Goal: Information Seeking & Learning: Learn about a topic

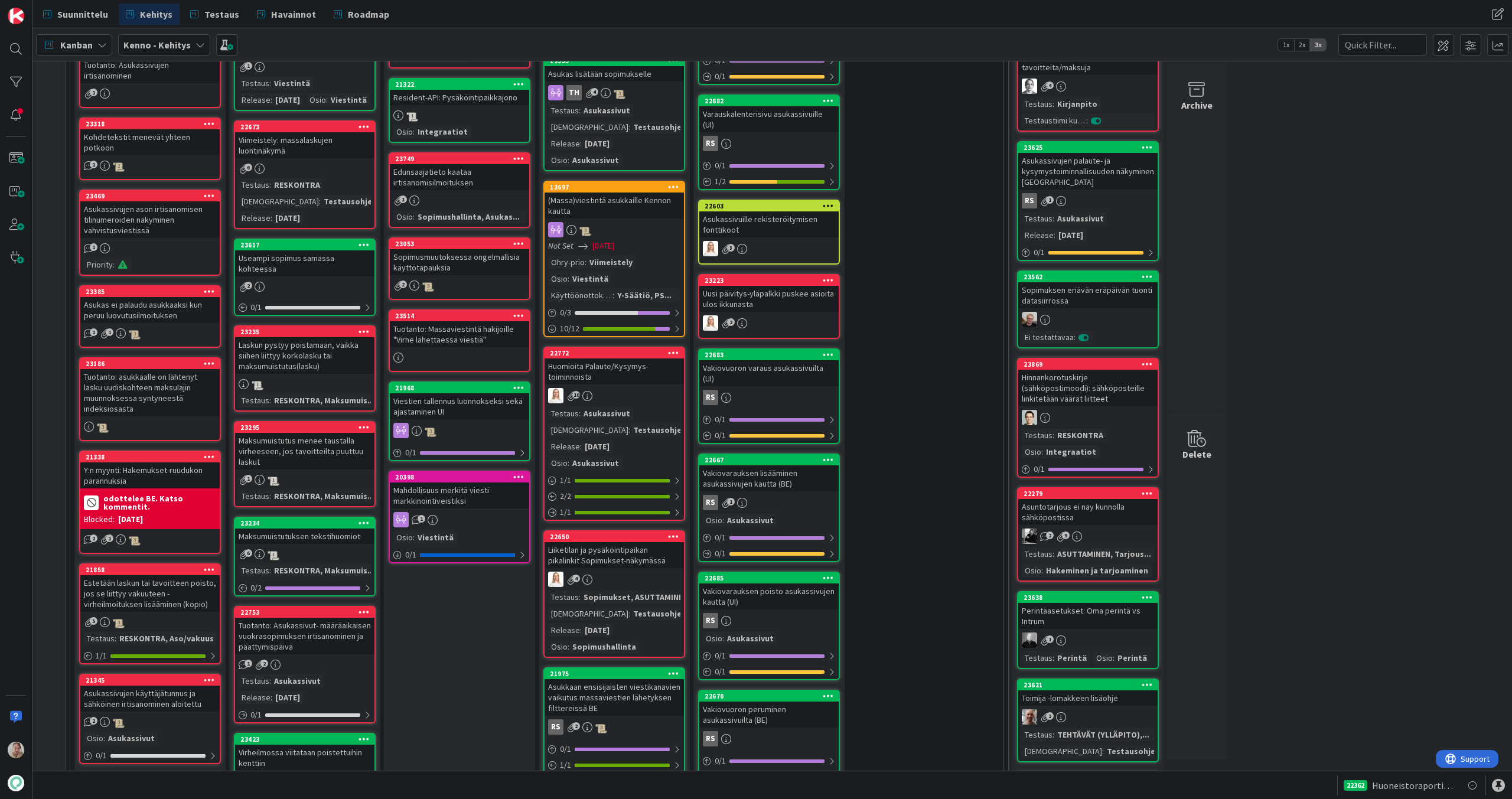
scroll to position [558, 0]
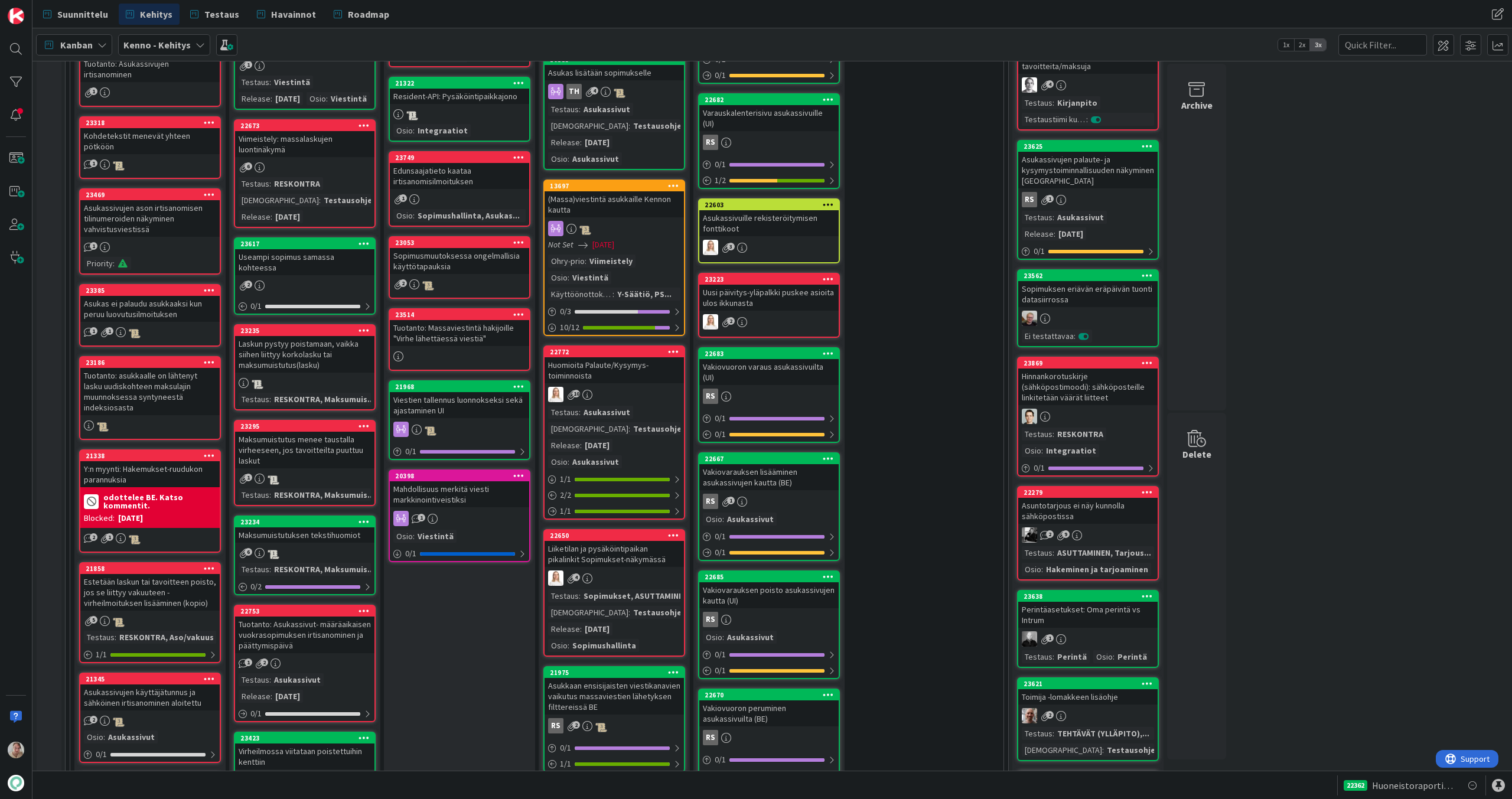
click at [299, 154] on div "Viimeistely: massalaskujen luontinäkymä" at bounding box center [305, 144] width 139 height 26
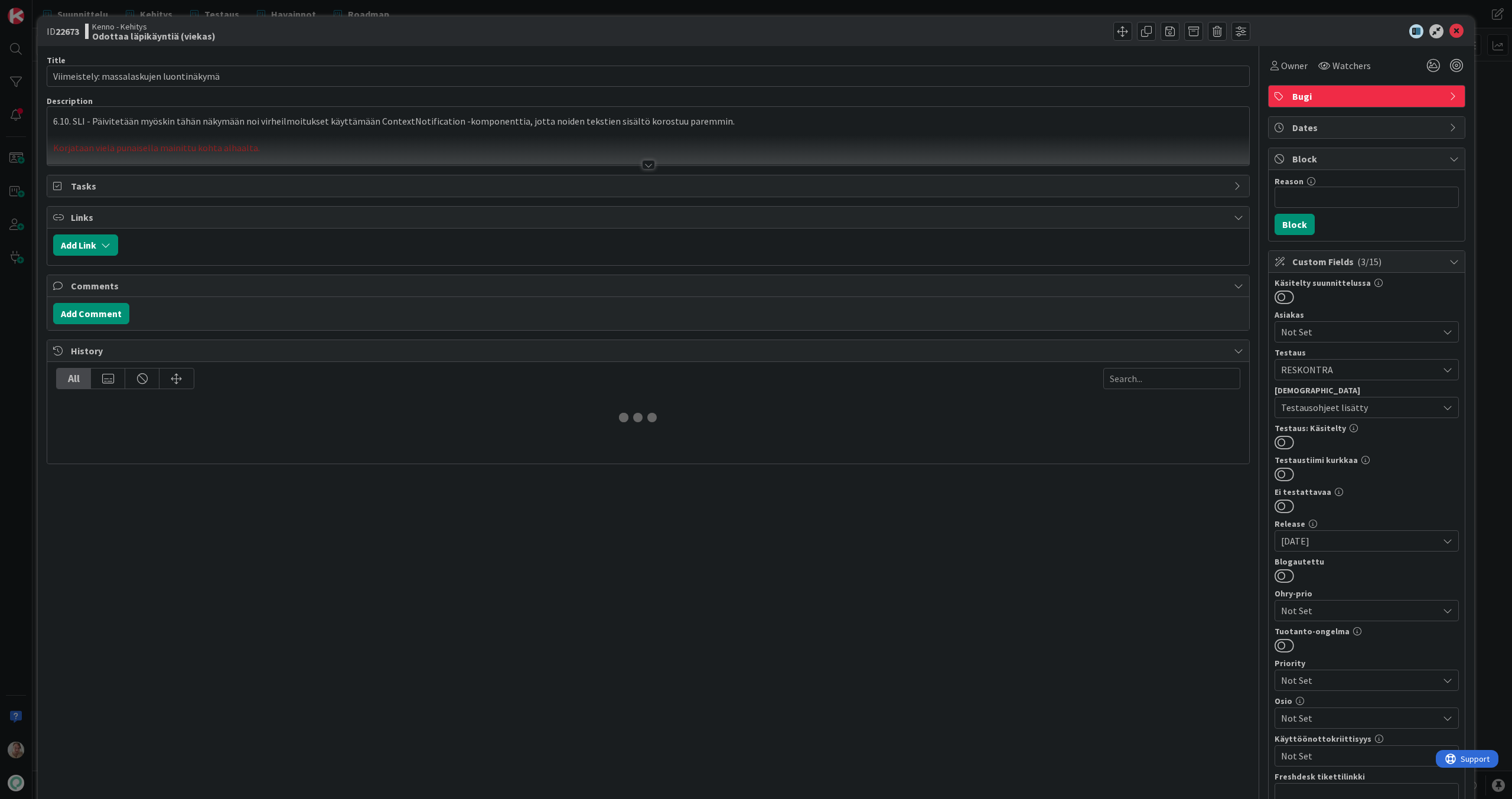
click at [463, 131] on p at bounding box center [648, 135] width 1189 height 14
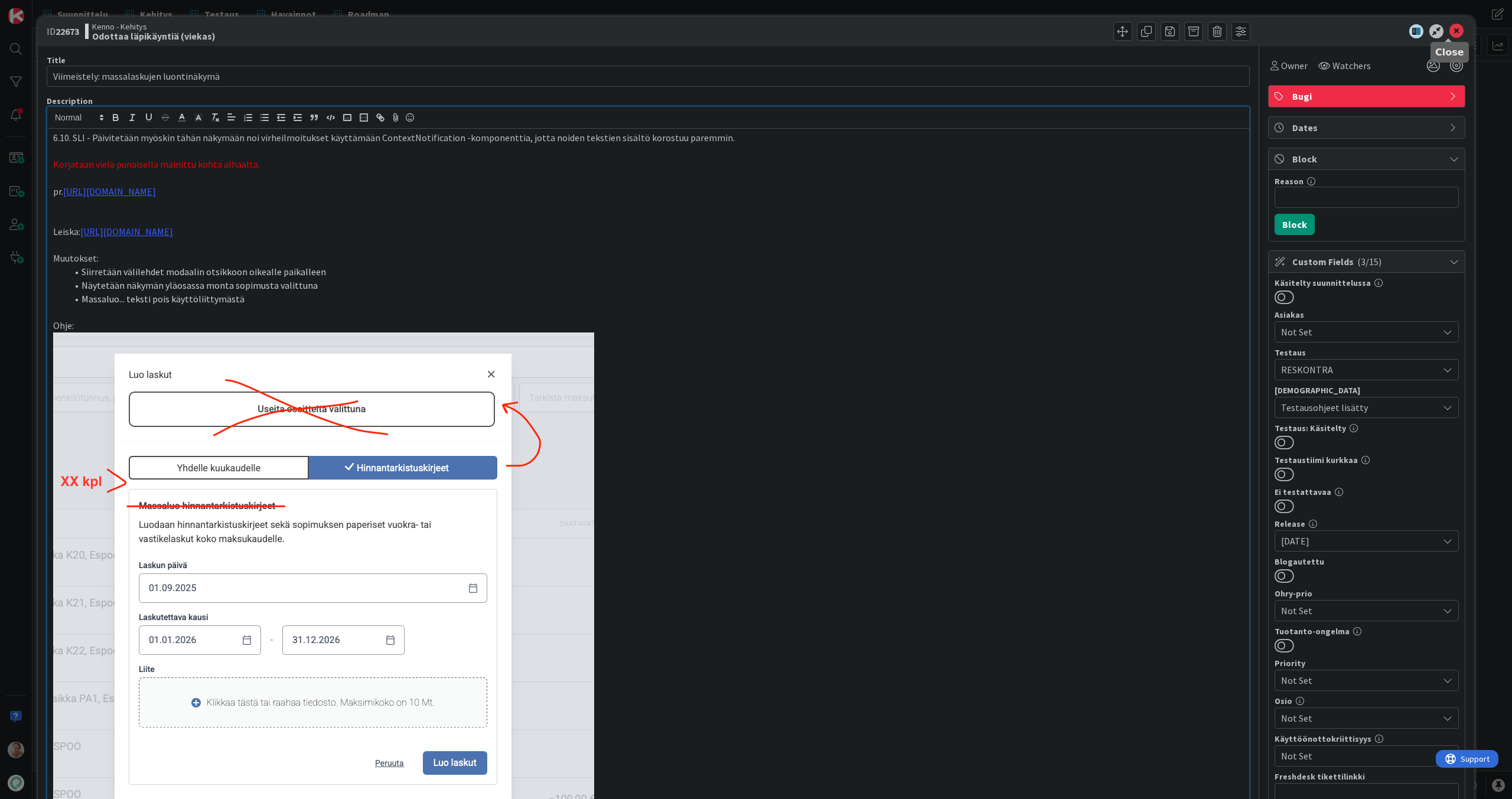
click at [1449, 34] on icon at bounding box center [1456, 31] width 14 height 14
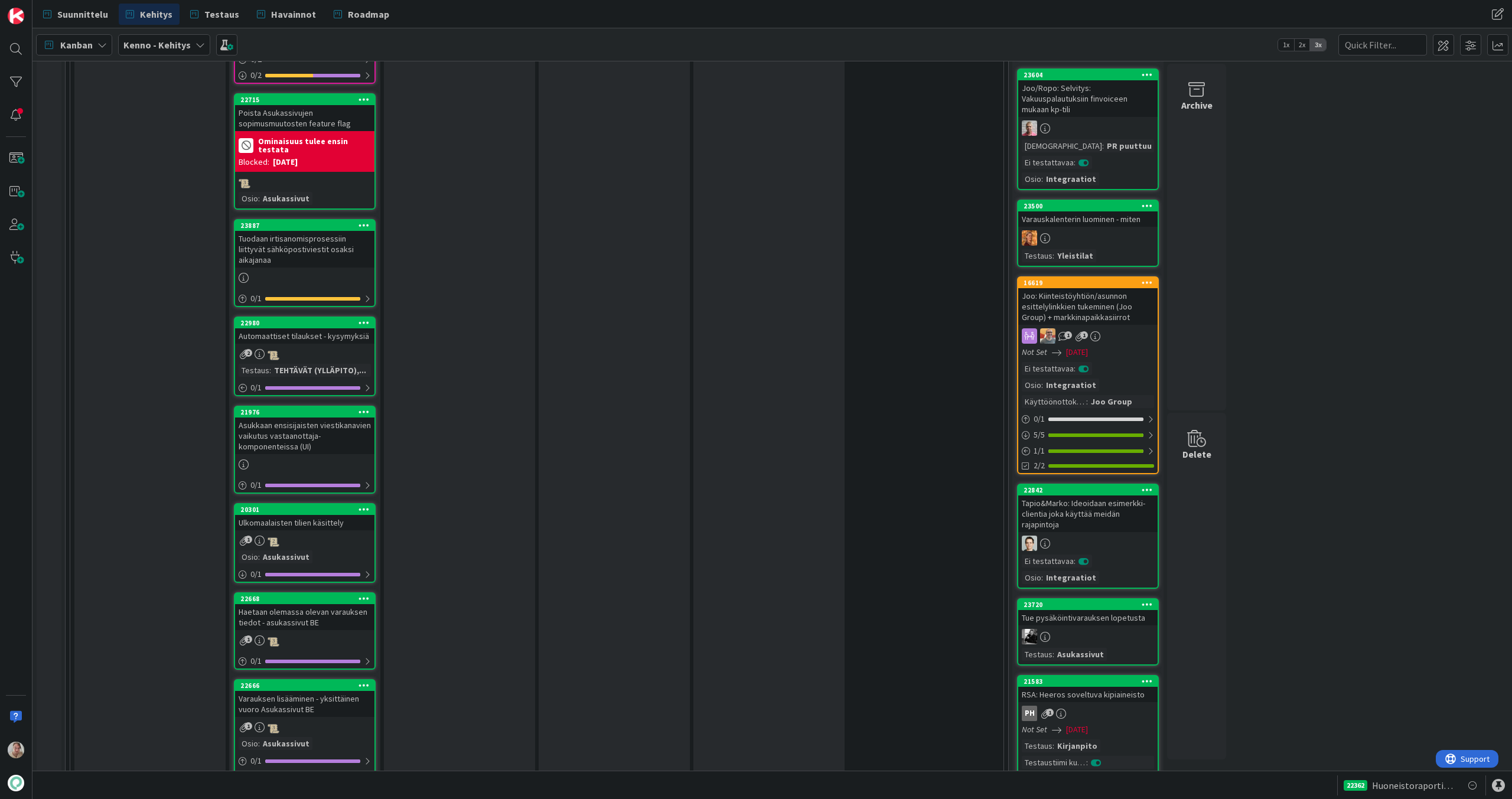
scroll to position [2434, 0]
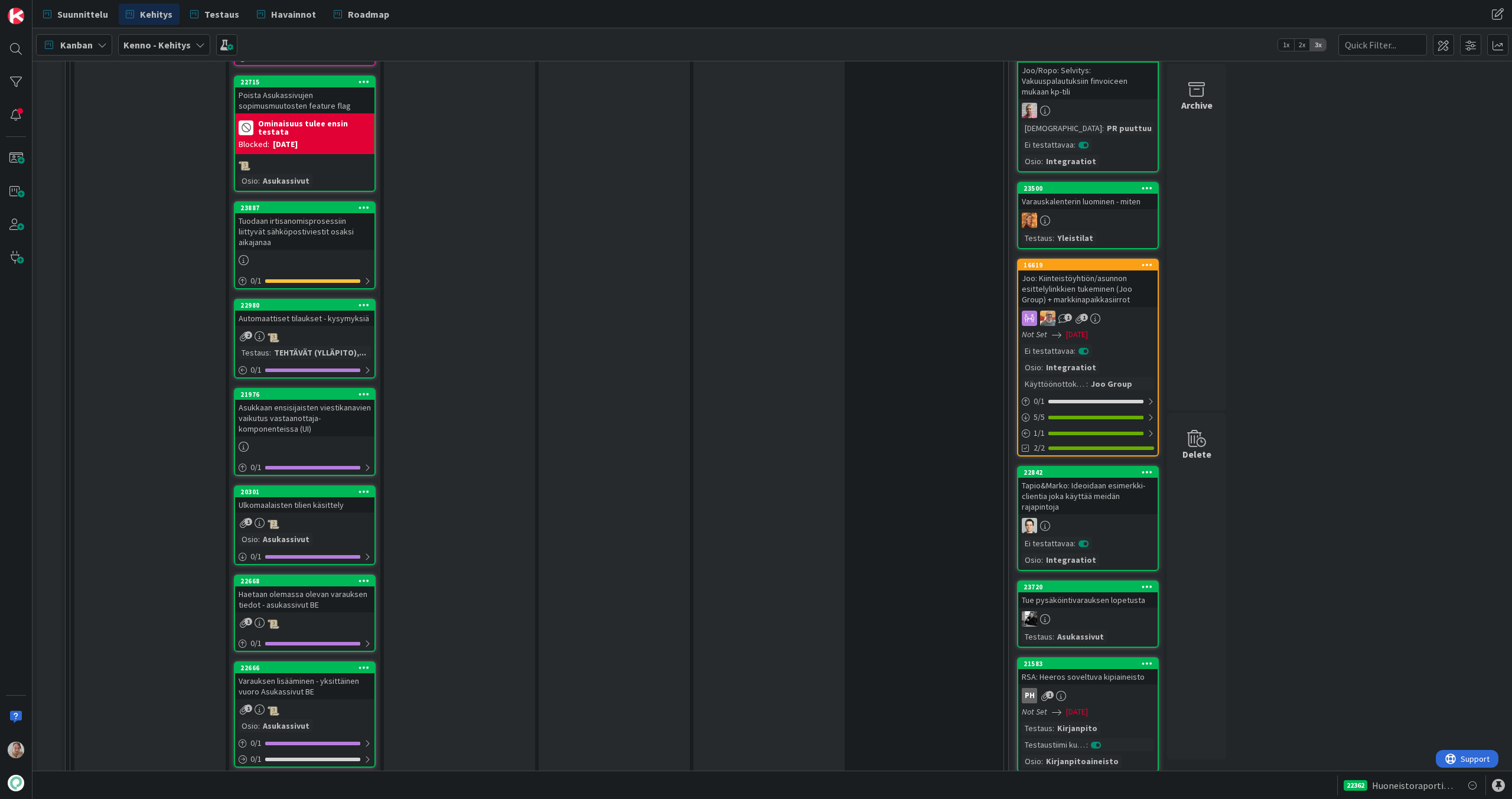
click at [313, 213] on div "Tuodaan irtisanomisprosessiin liittyvät sähköpostiviestit osaksi aikajanaa" at bounding box center [305, 231] width 139 height 36
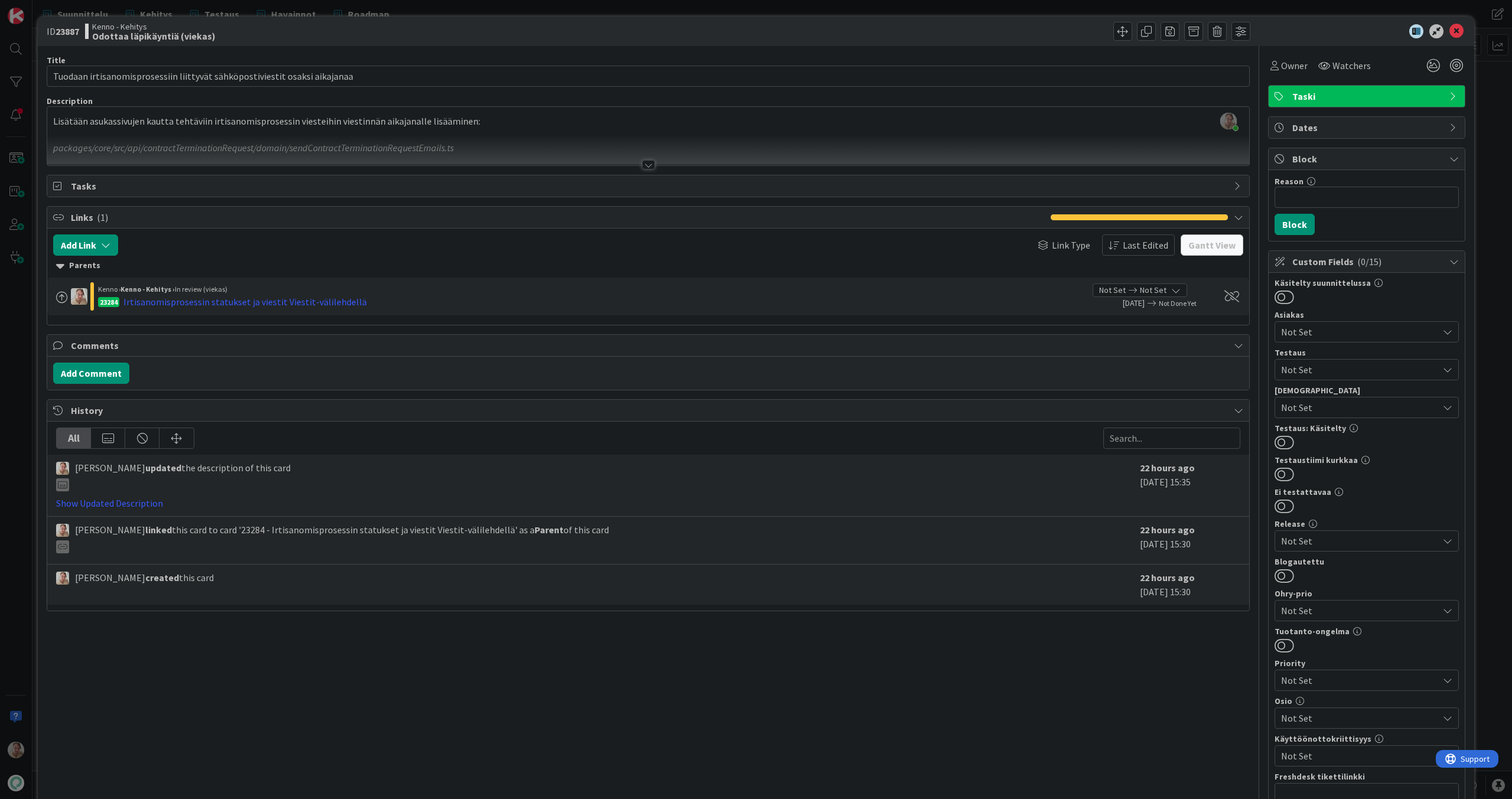
click at [523, 146] on div at bounding box center [648, 150] width 1202 height 30
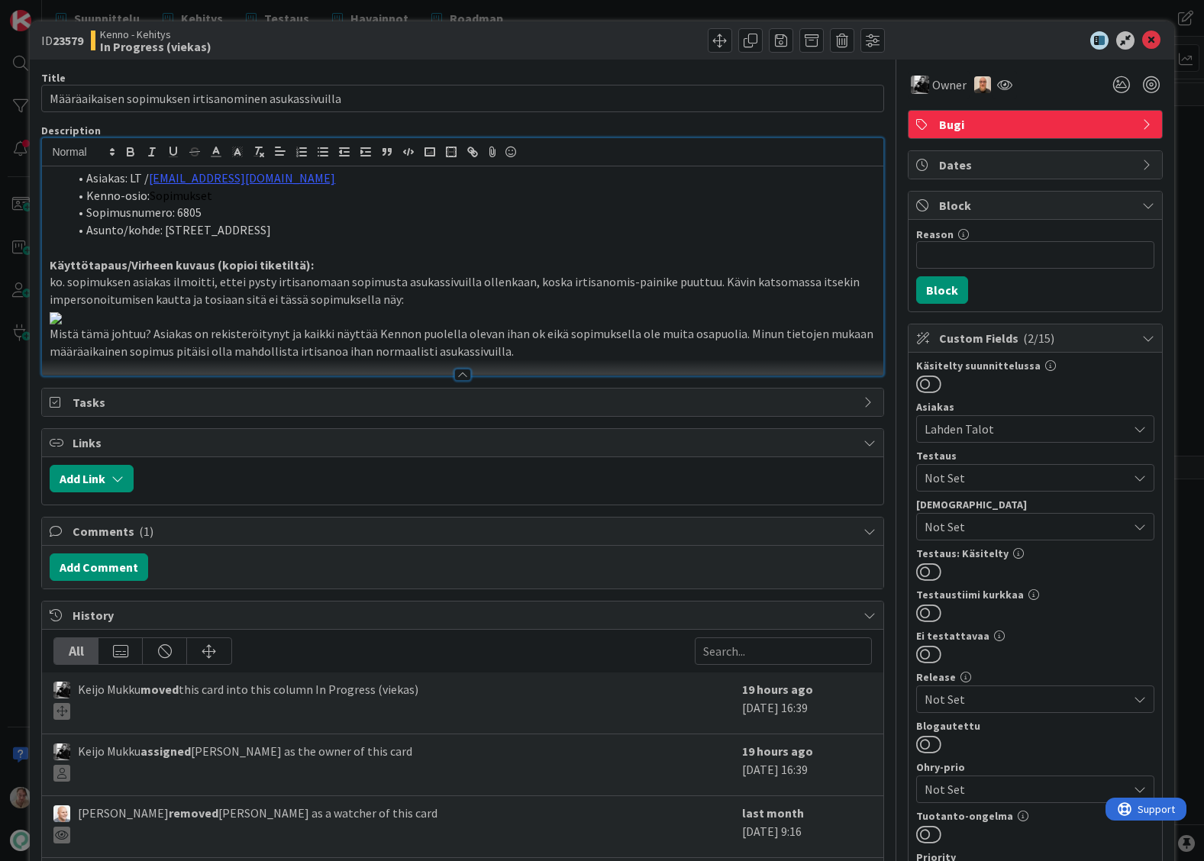
scroll to position [112, 0]
click at [1145, 45] on icon at bounding box center [1151, 40] width 18 height 18
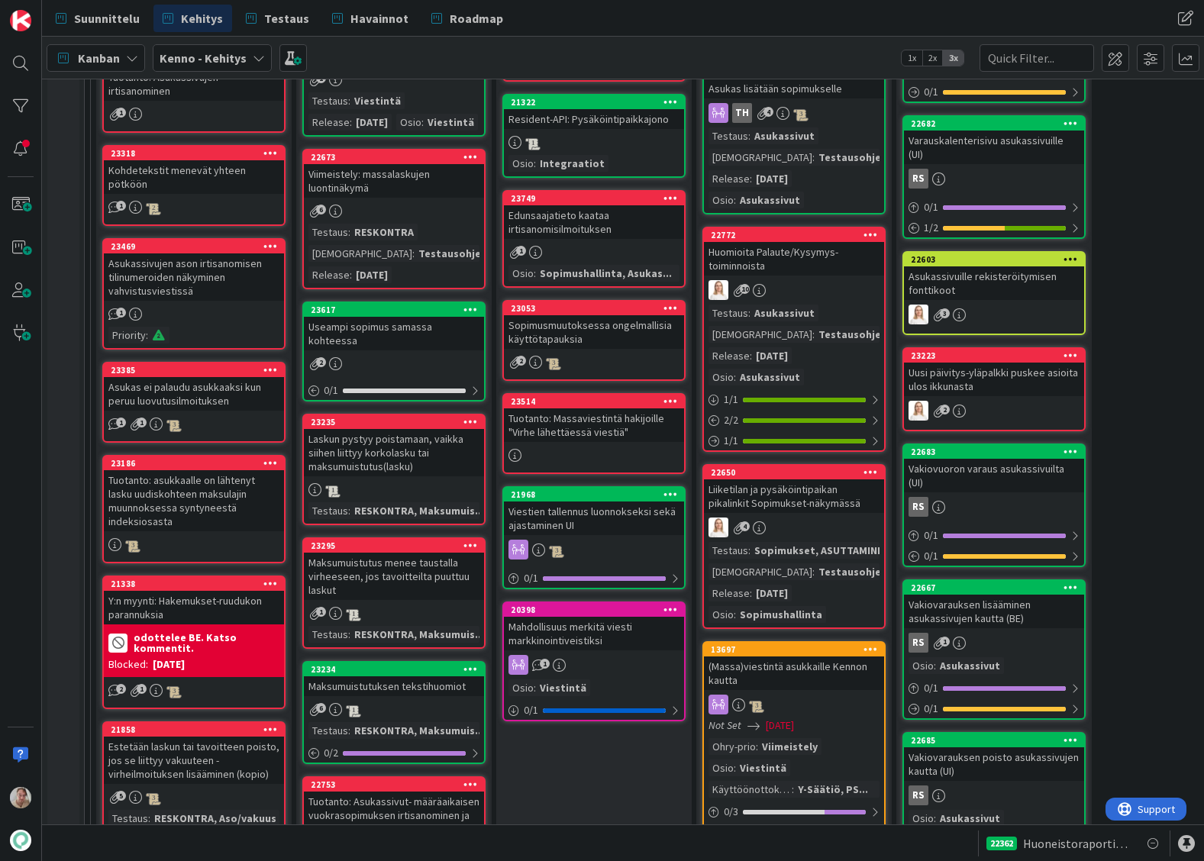
click at [845, 274] on div "Huomioita Palaute/Kysymys-toiminnoista" at bounding box center [794, 259] width 180 height 34
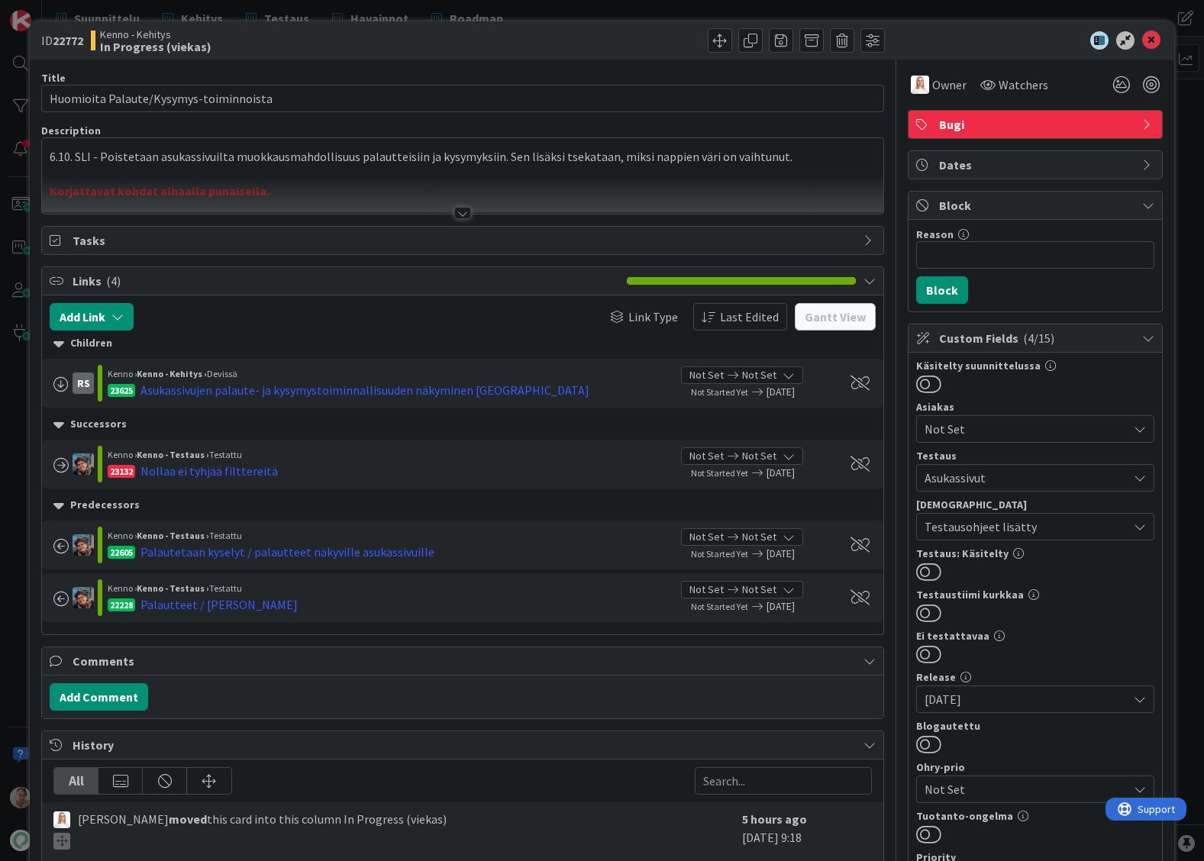
click at [483, 205] on div at bounding box center [462, 194] width 841 height 39
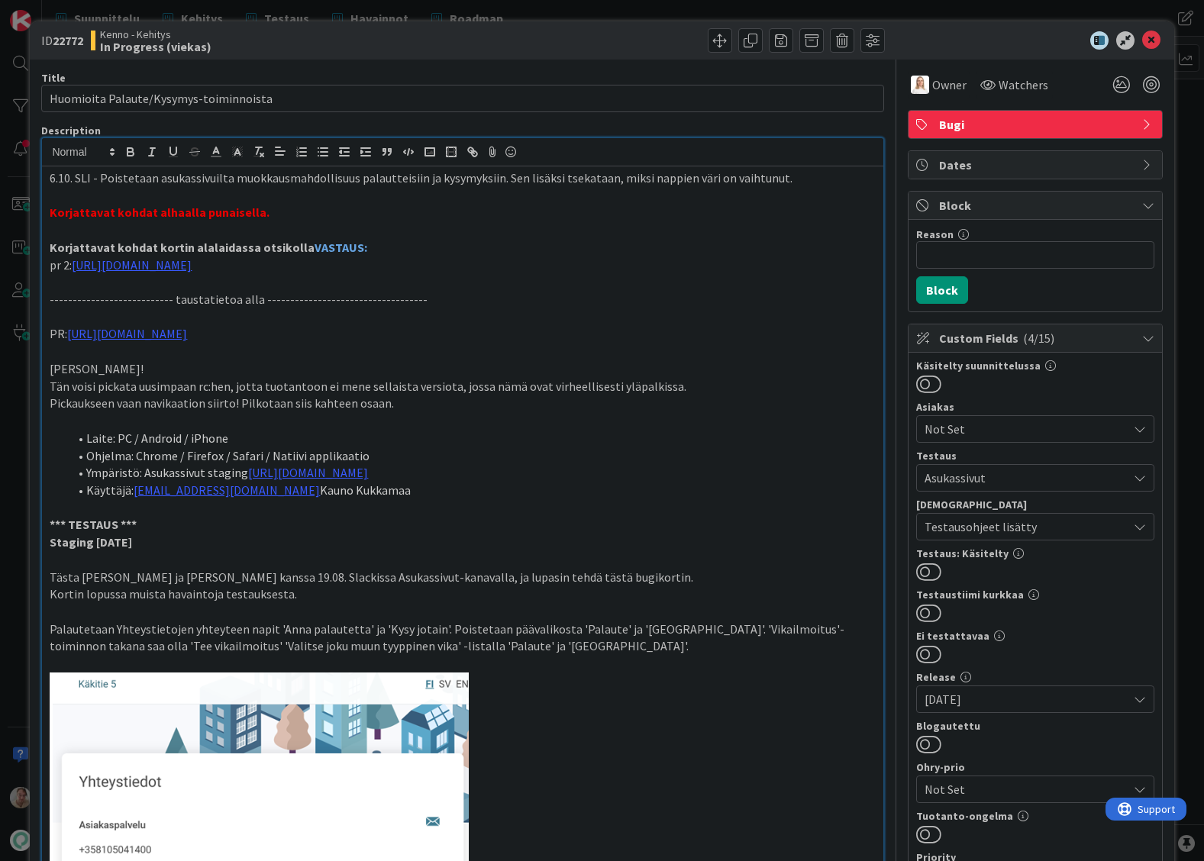
click at [835, 176] on p "6.10. SLI - Poistetaan asukassivuilta muokkausmahdollisuus palautteisiin ja kys…" at bounding box center [462, 178] width 825 height 18
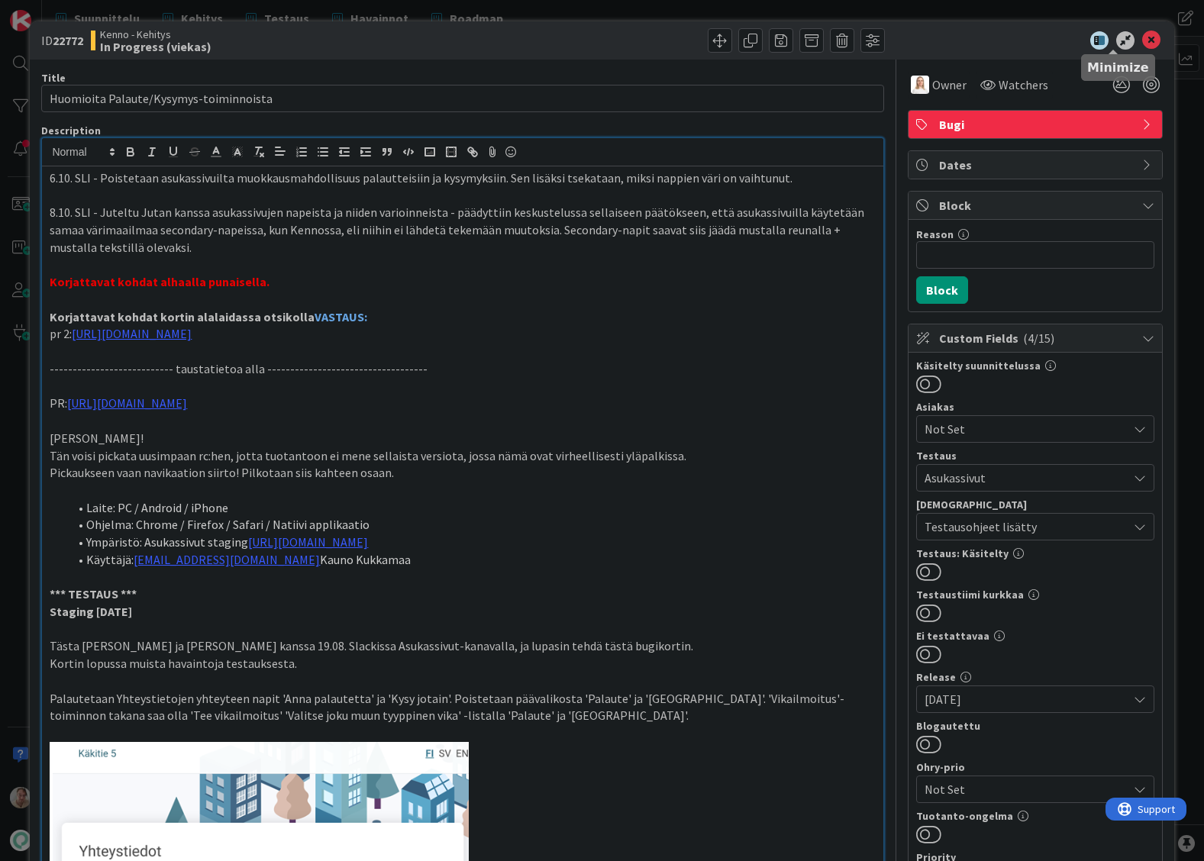
click at [1142, 40] on icon at bounding box center [1151, 40] width 18 height 18
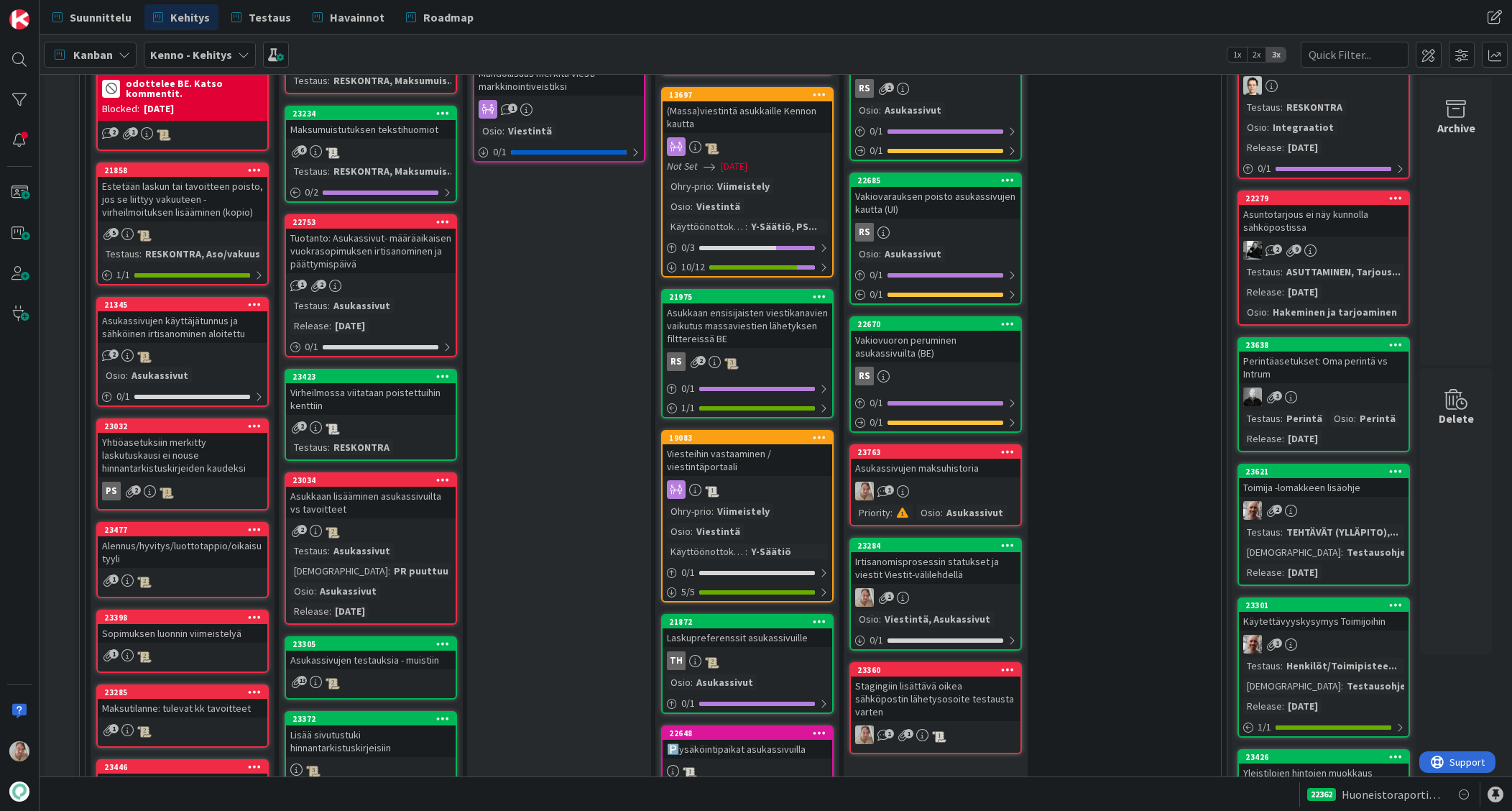
scroll to position [1415, 0]
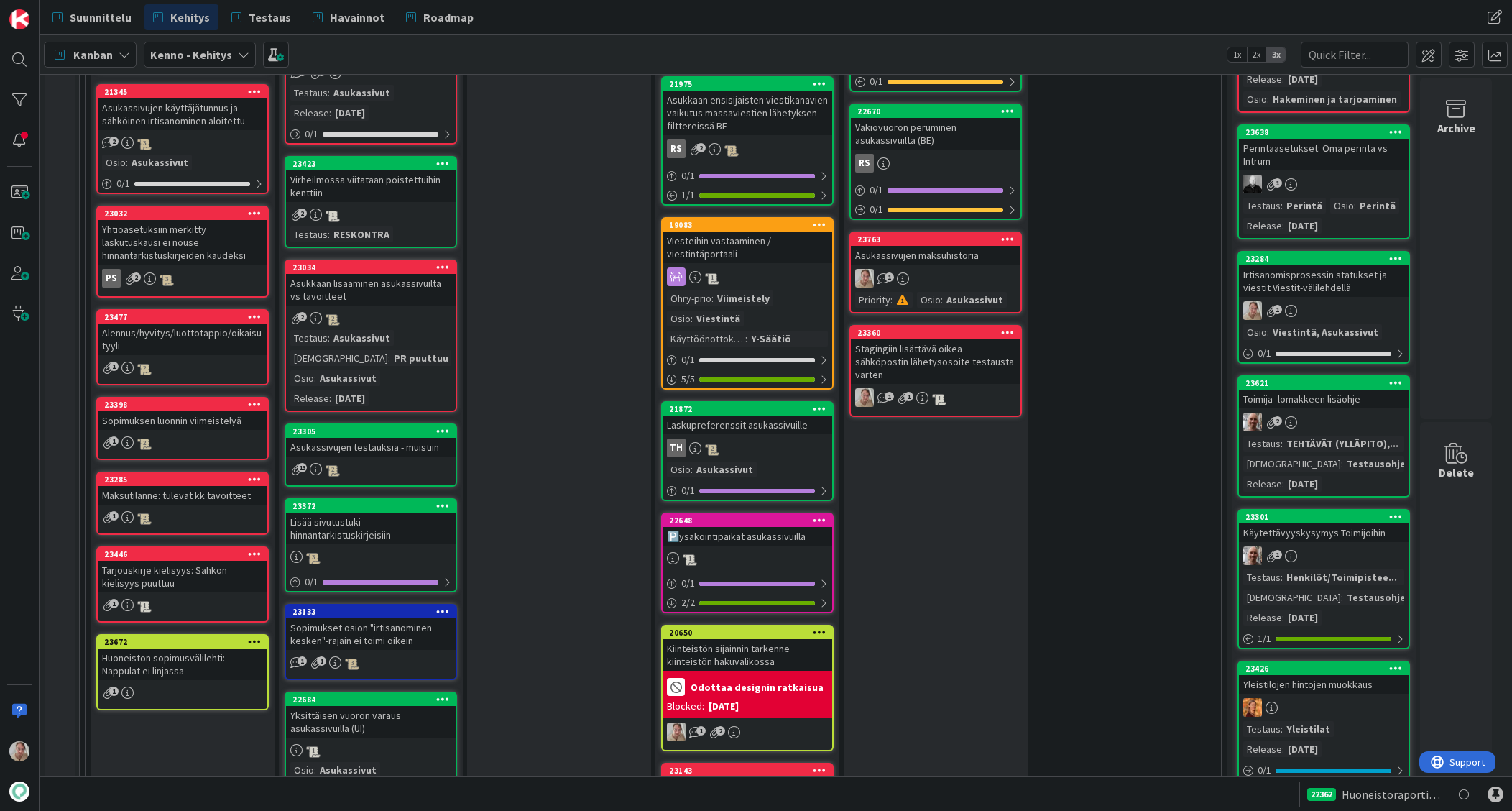
click at [1133, 260] on icon at bounding box center [1396, 258] width 14 height 10
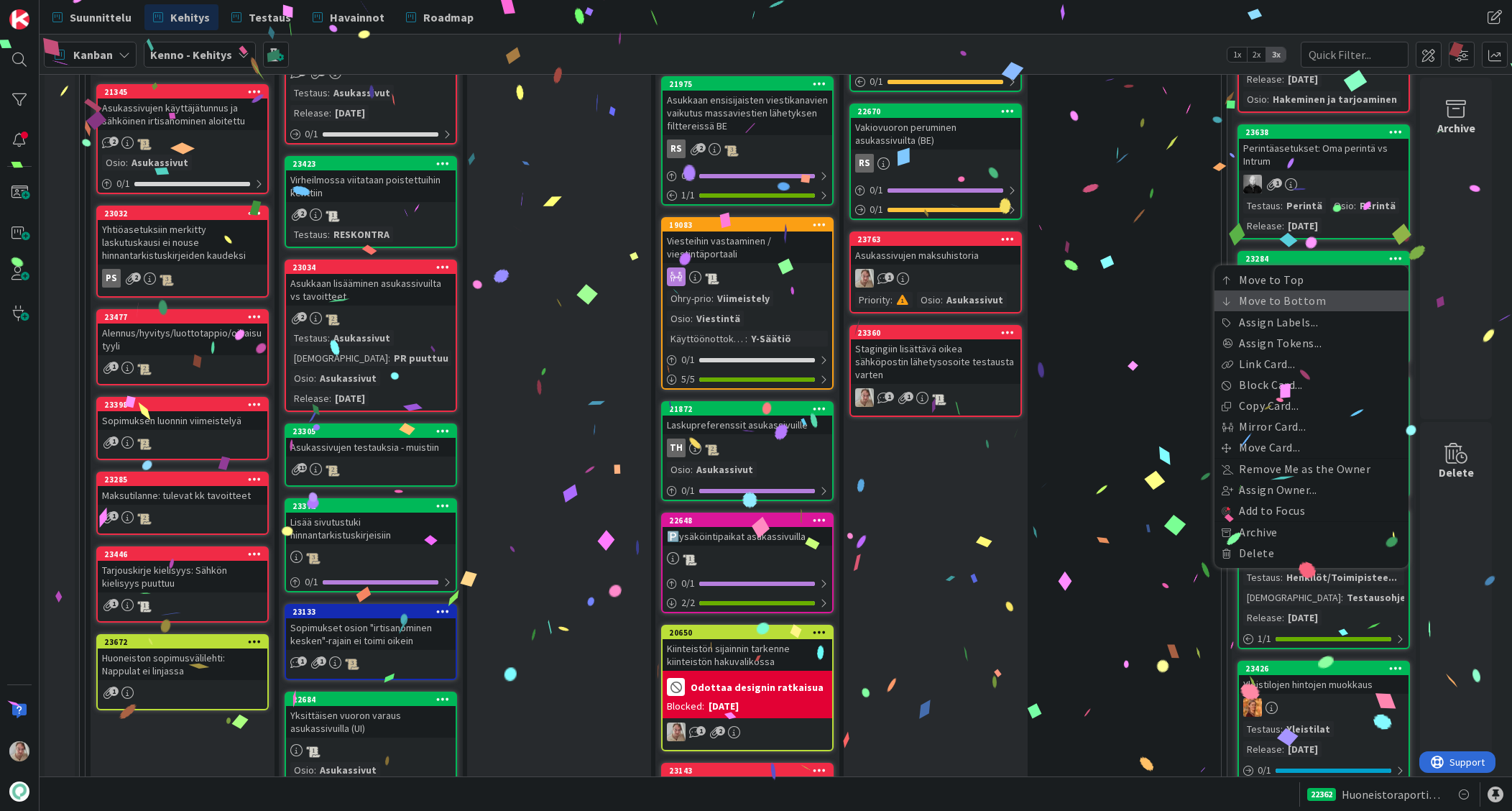
click at [1133, 301] on link "Move to Bottom" at bounding box center [1311, 300] width 194 height 21
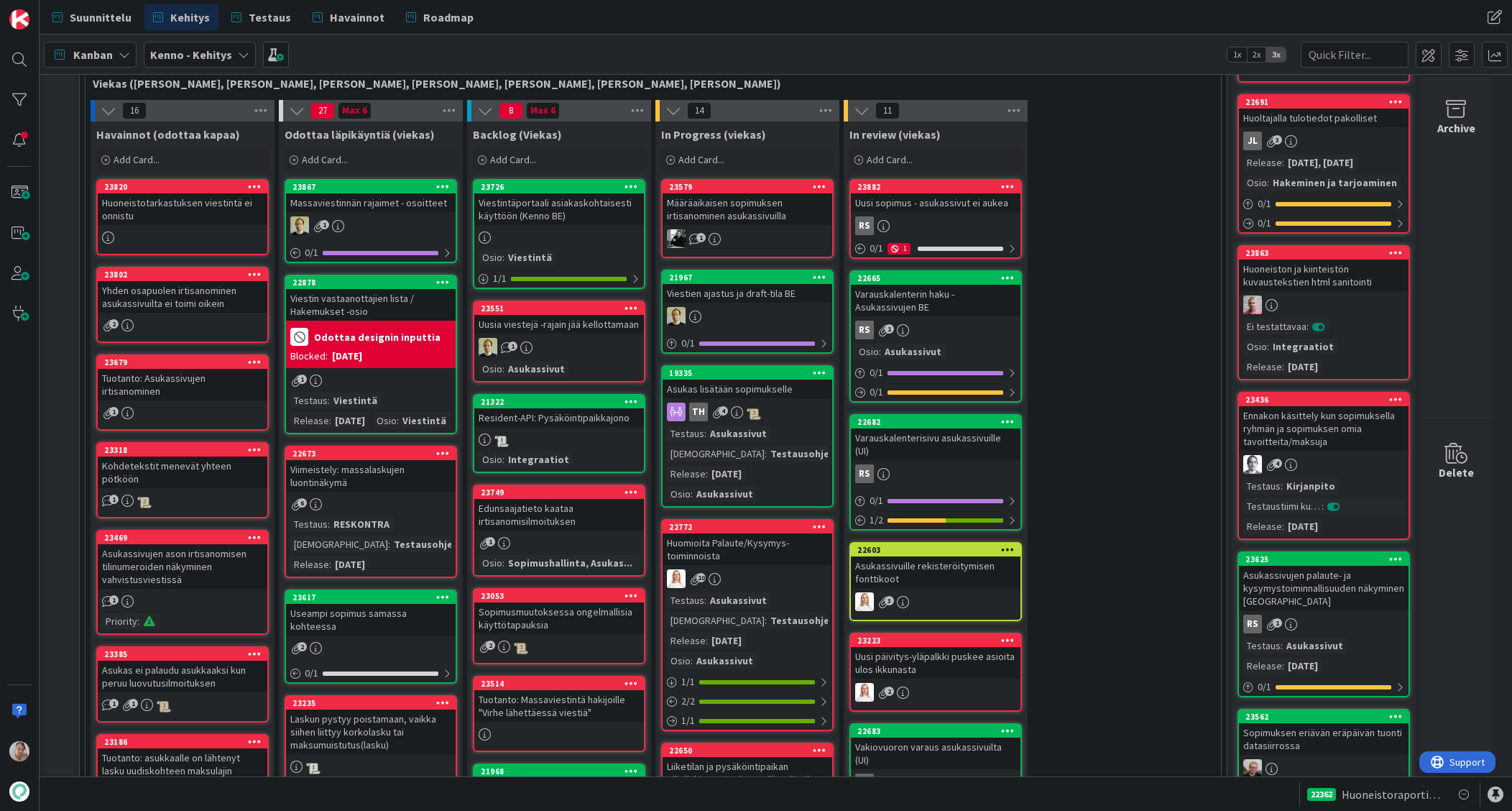
scroll to position [381, 0]
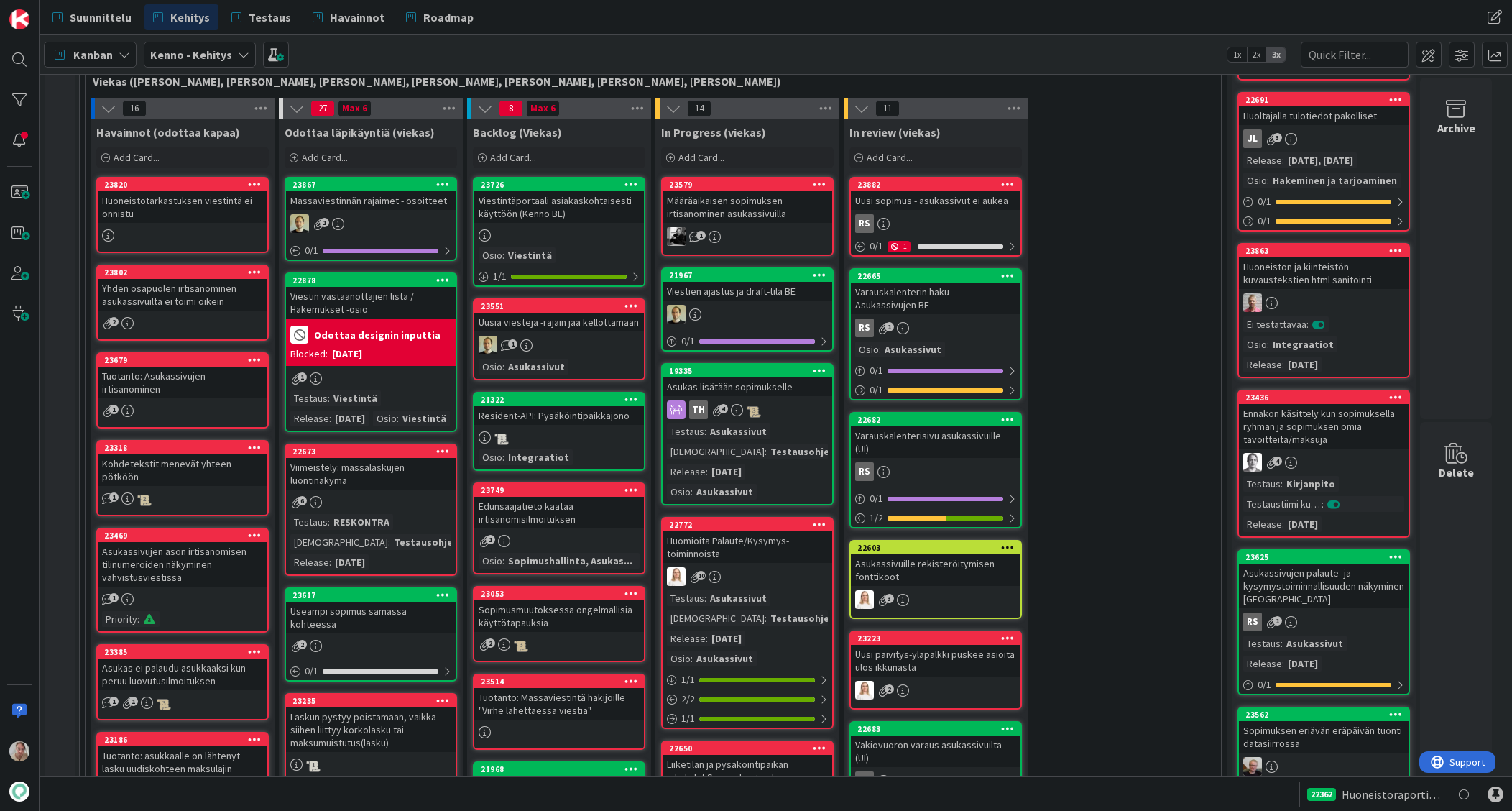
click at [172, 208] on div "Huoneistotarkastuksen viestintä ei onnistu" at bounding box center [183, 207] width 169 height 32
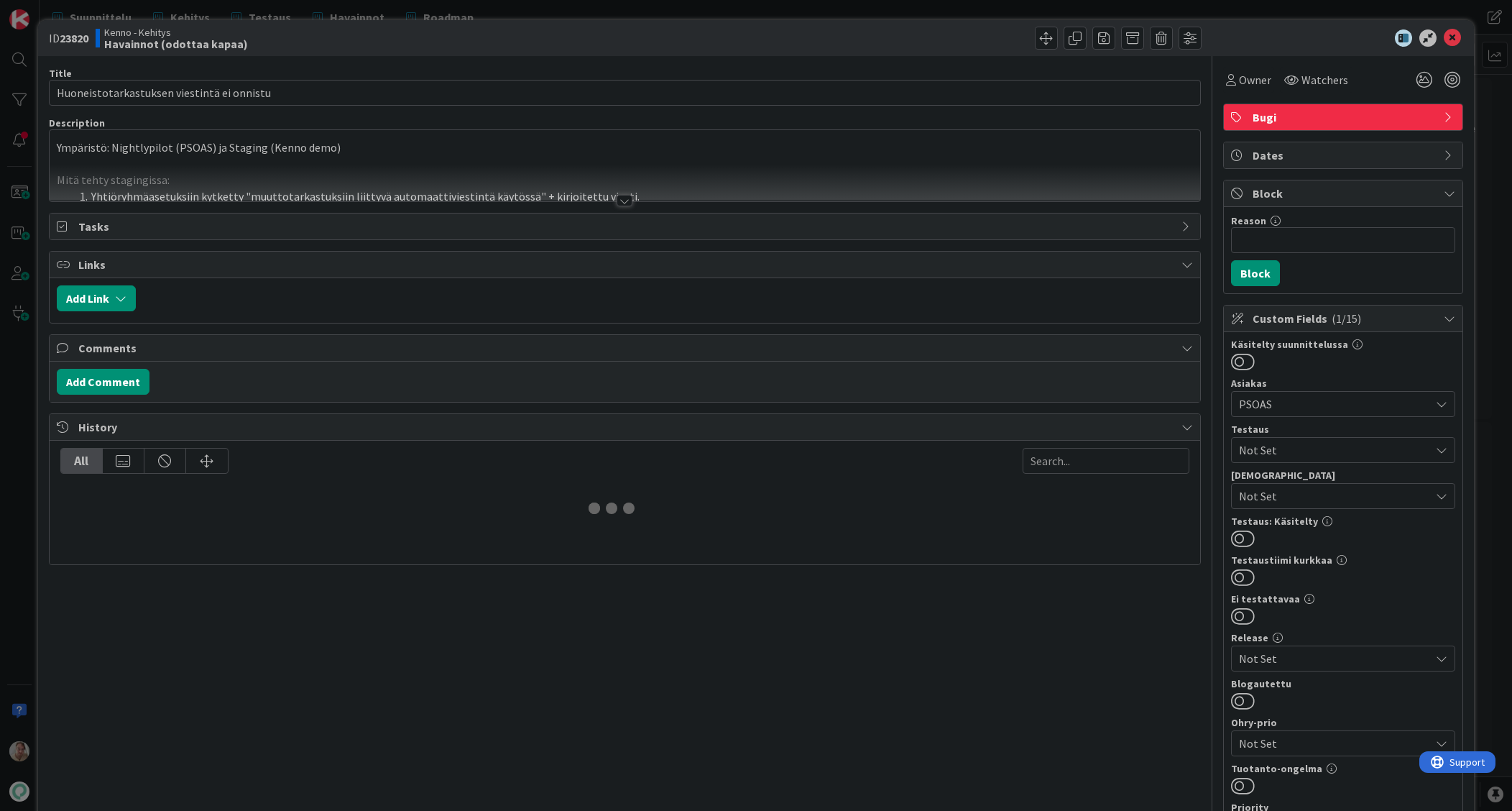
click at [528, 166] on div at bounding box center [625, 183] width 1151 height 37
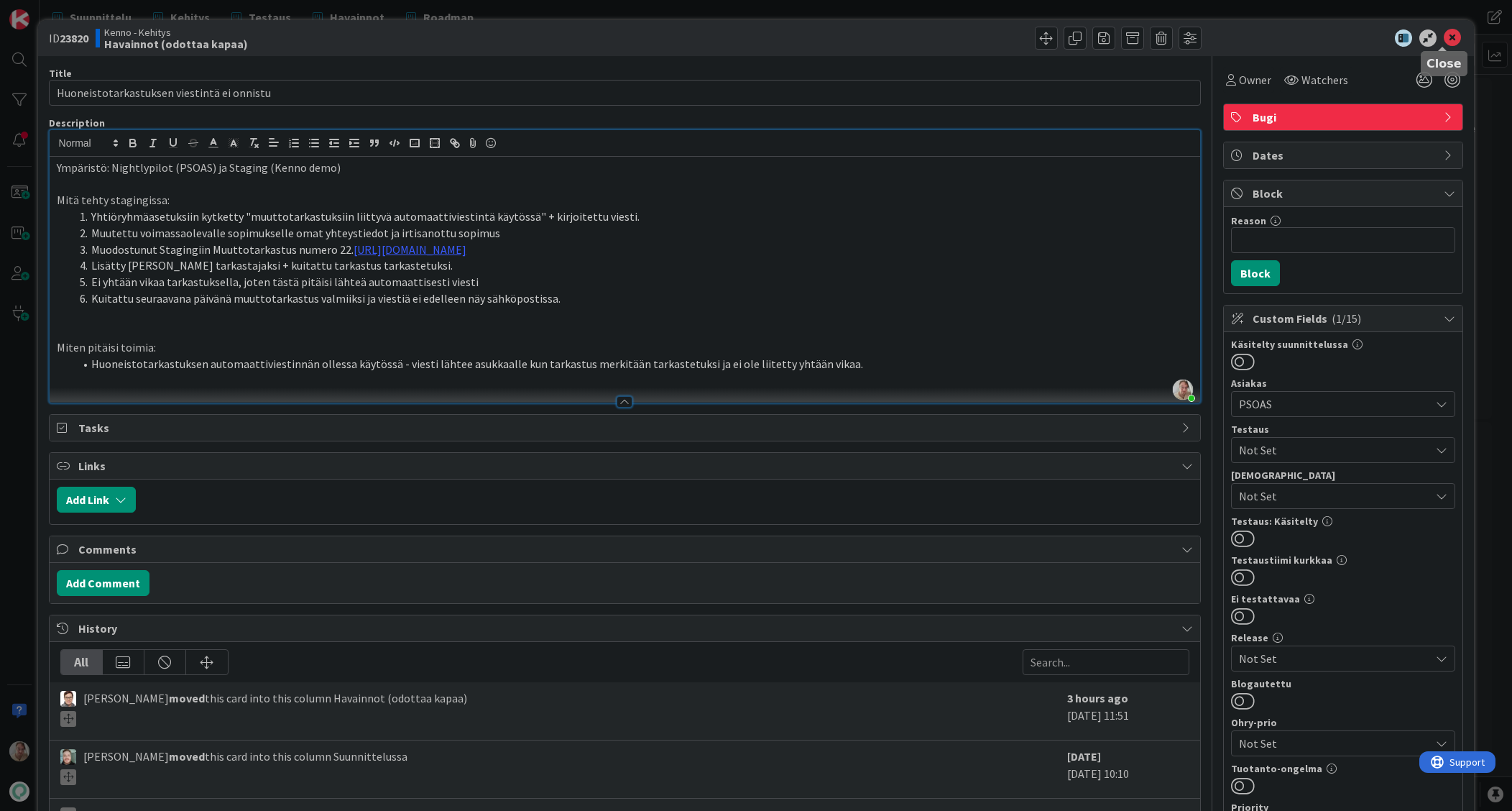
click at [1133, 32] on icon at bounding box center [1453, 38] width 17 height 17
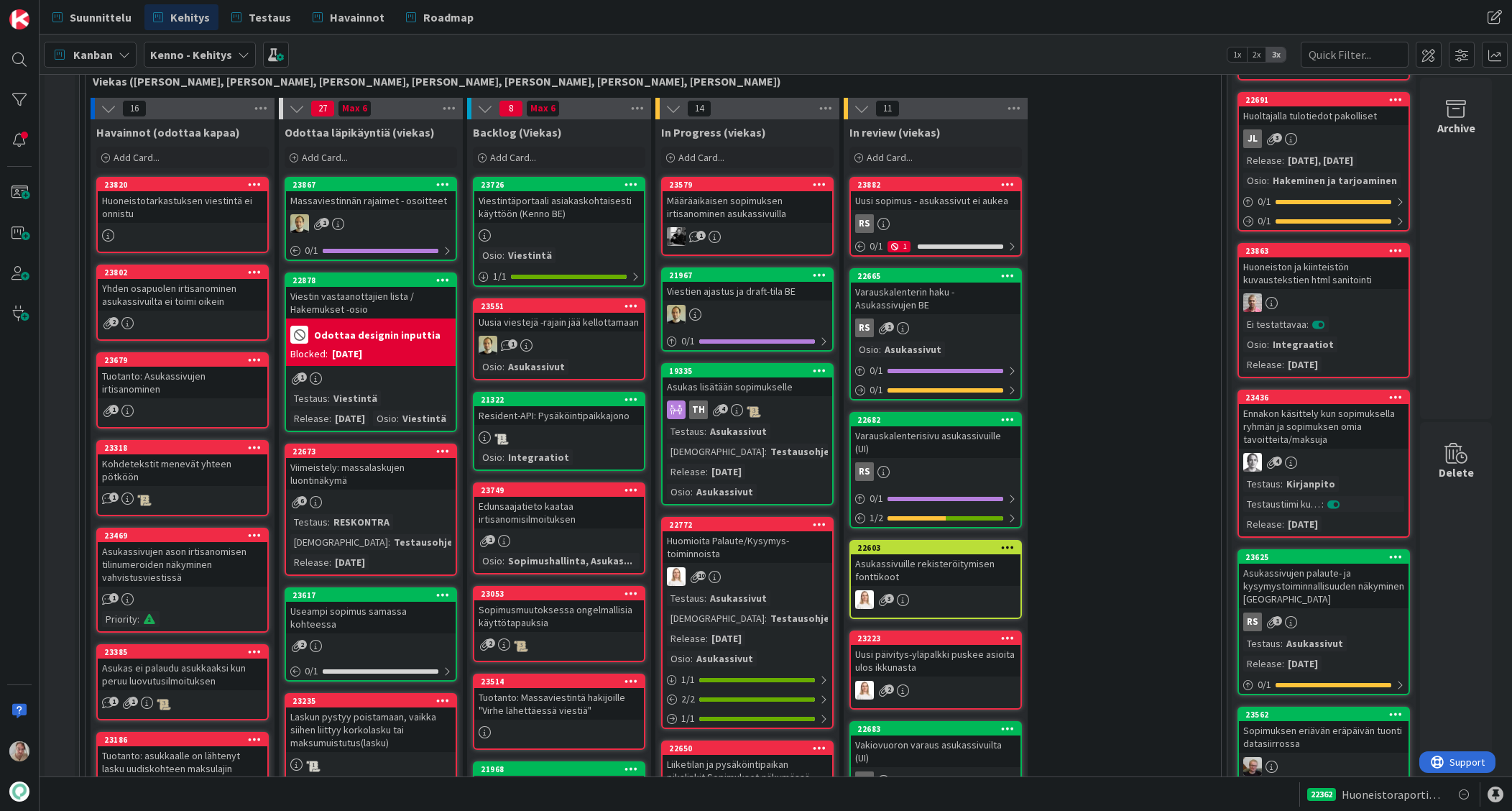
click at [193, 471] on div "Kohdetekstit menevät yhteen pötköön" at bounding box center [183, 471] width 169 height 32
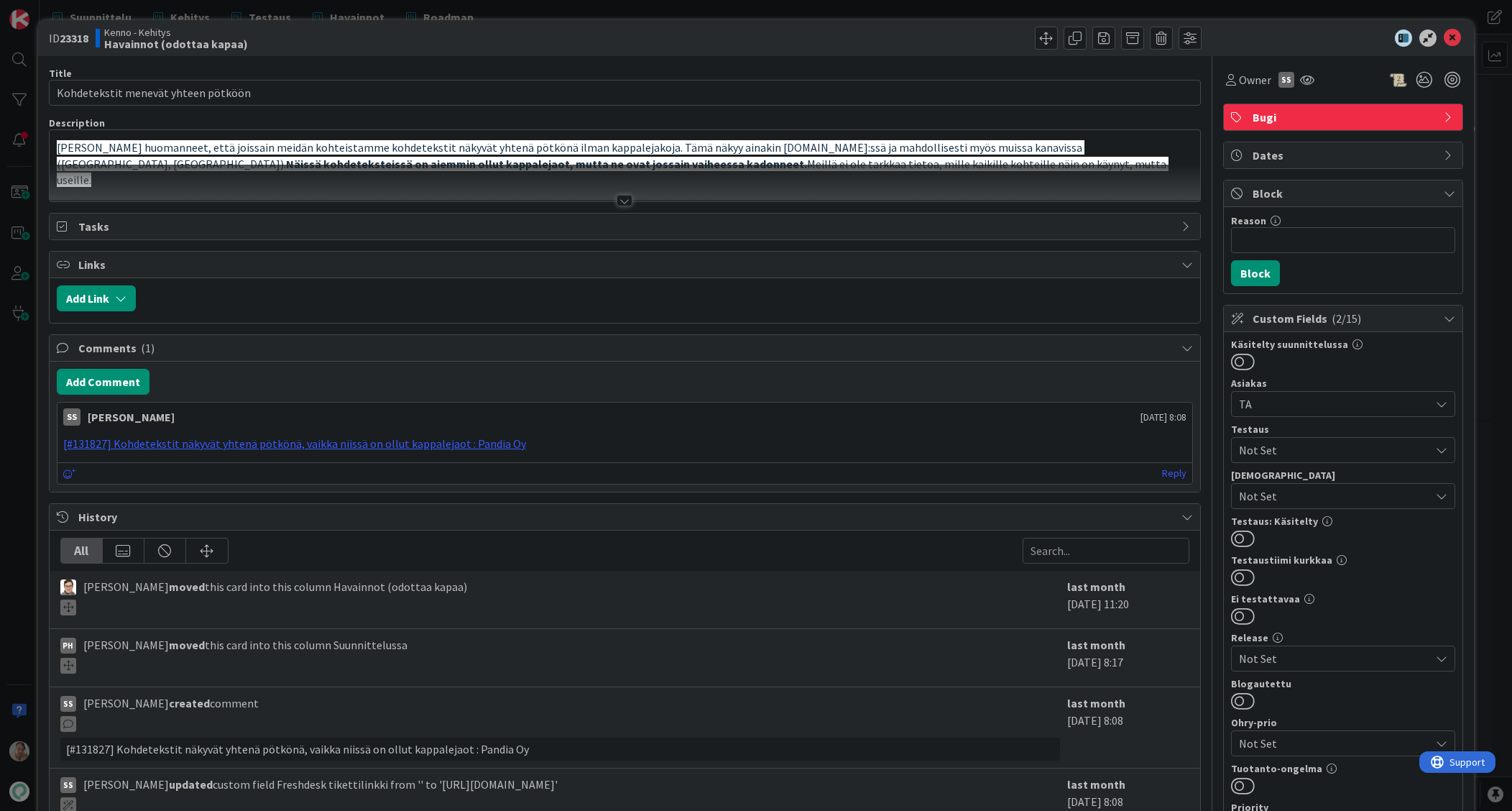
click at [420, 166] on div at bounding box center [625, 183] width 1151 height 37
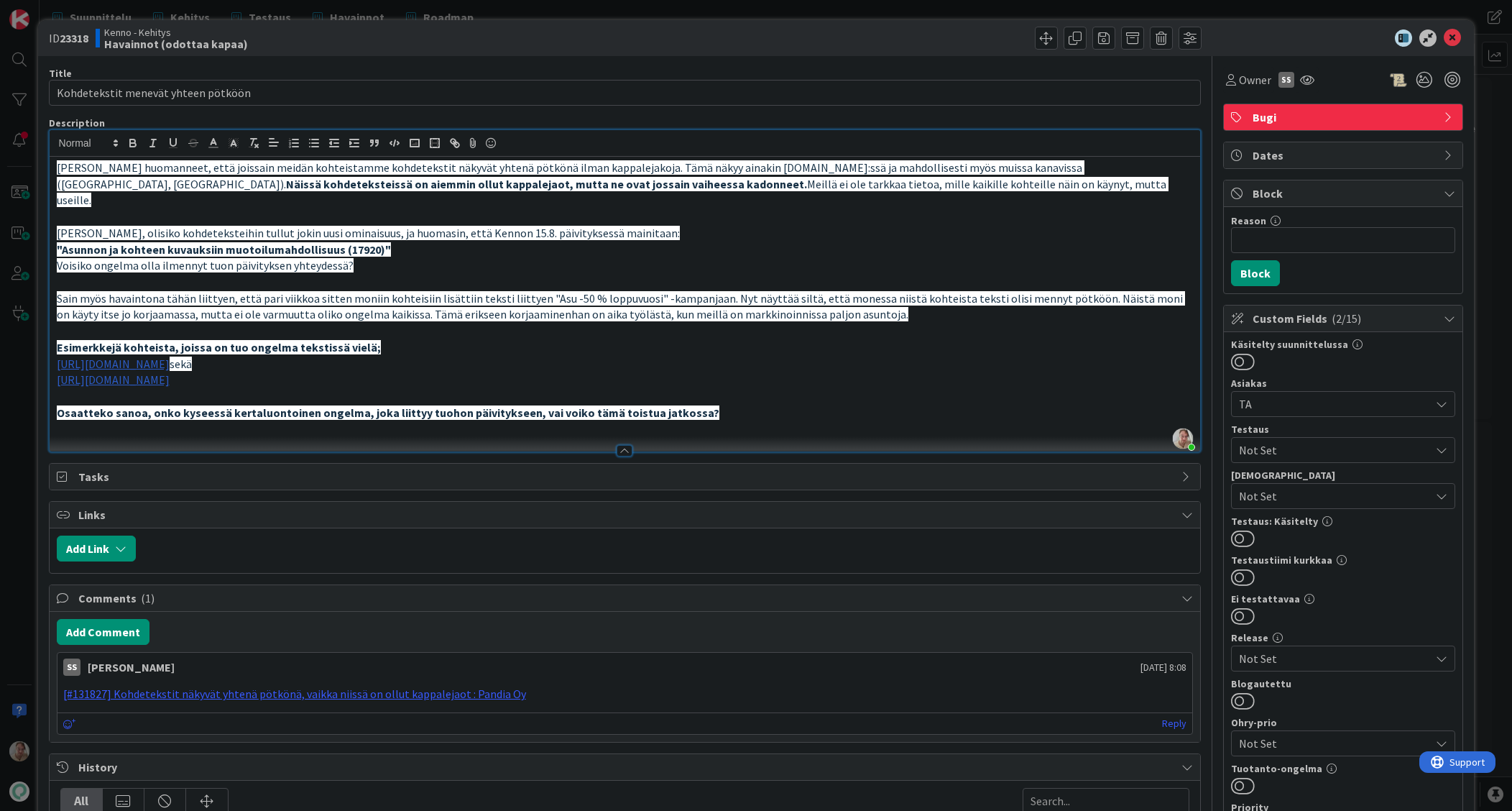
click at [169, 357] on link "[URL][DOMAIN_NAME]" at bounding box center [113, 364] width 113 height 14
click at [376, 376] on link "[URL][DOMAIN_NAME]" at bounding box center [326, 376] width 99 height 19
click at [483, 274] on p at bounding box center [625, 283] width 1137 height 17
click at [169, 357] on link "[URL][DOMAIN_NAME]" at bounding box center [113, 364] width 113 height 14
click at [370, 372] on link "[URL][DOMAIN_NAME]" at bounding box center [326, 376] width 99 height 19
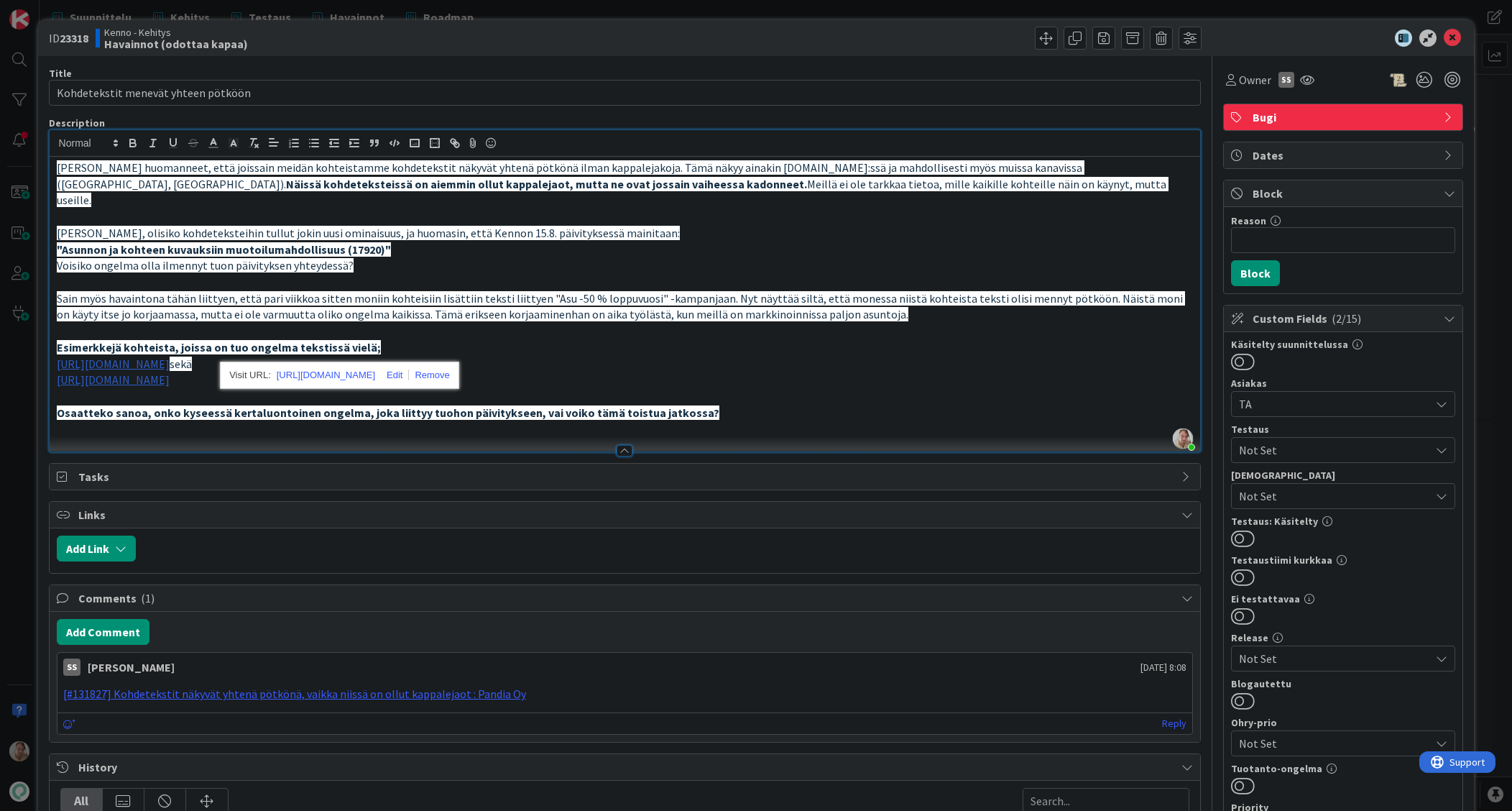
click at [552, 371] on div "[PERSON_NAME] huomanneet, että joissain meidän kohteistamme kohdetekstit näkyvä…" at bounding box center [625, 303] width 1151 height 295
click at [169, 372] on link "[URL][DOMAIN_NAME]" at bounding box center [113, 379] width 113 height 14
click at [334, 391] on link "[URL][DOMAIN_NAME]" at bounding box center [290, 392] width 99 height 19
click at [522, 257] on p "Voisiko ongelma olla ilmennyt tuon päivityksen yhteydessä?" at bounding box center [625, 266] width 1137 height 17
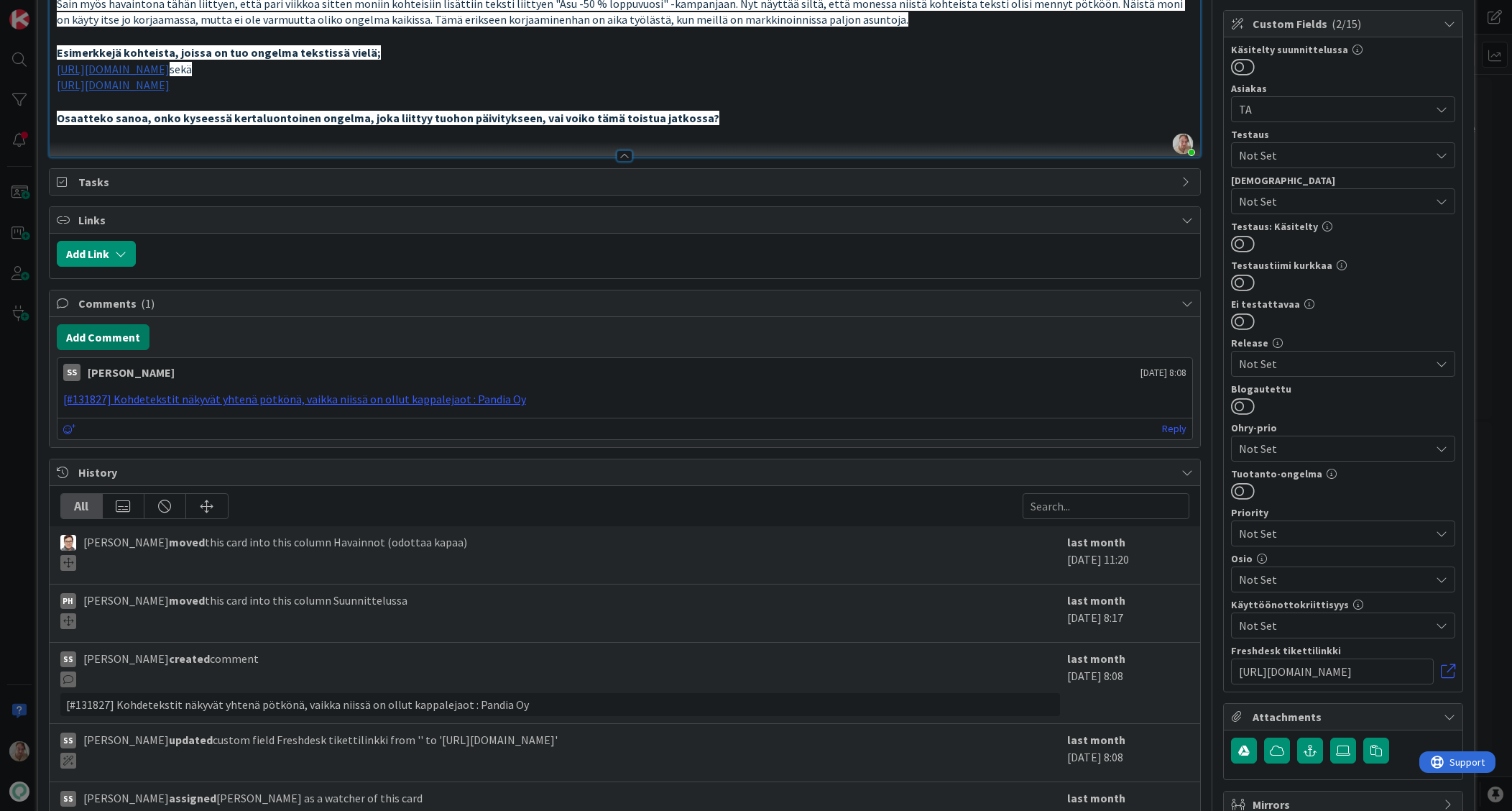
click at [111, 324] on button "Add Comment" at bounding box center [103, 336] width 92 height 25
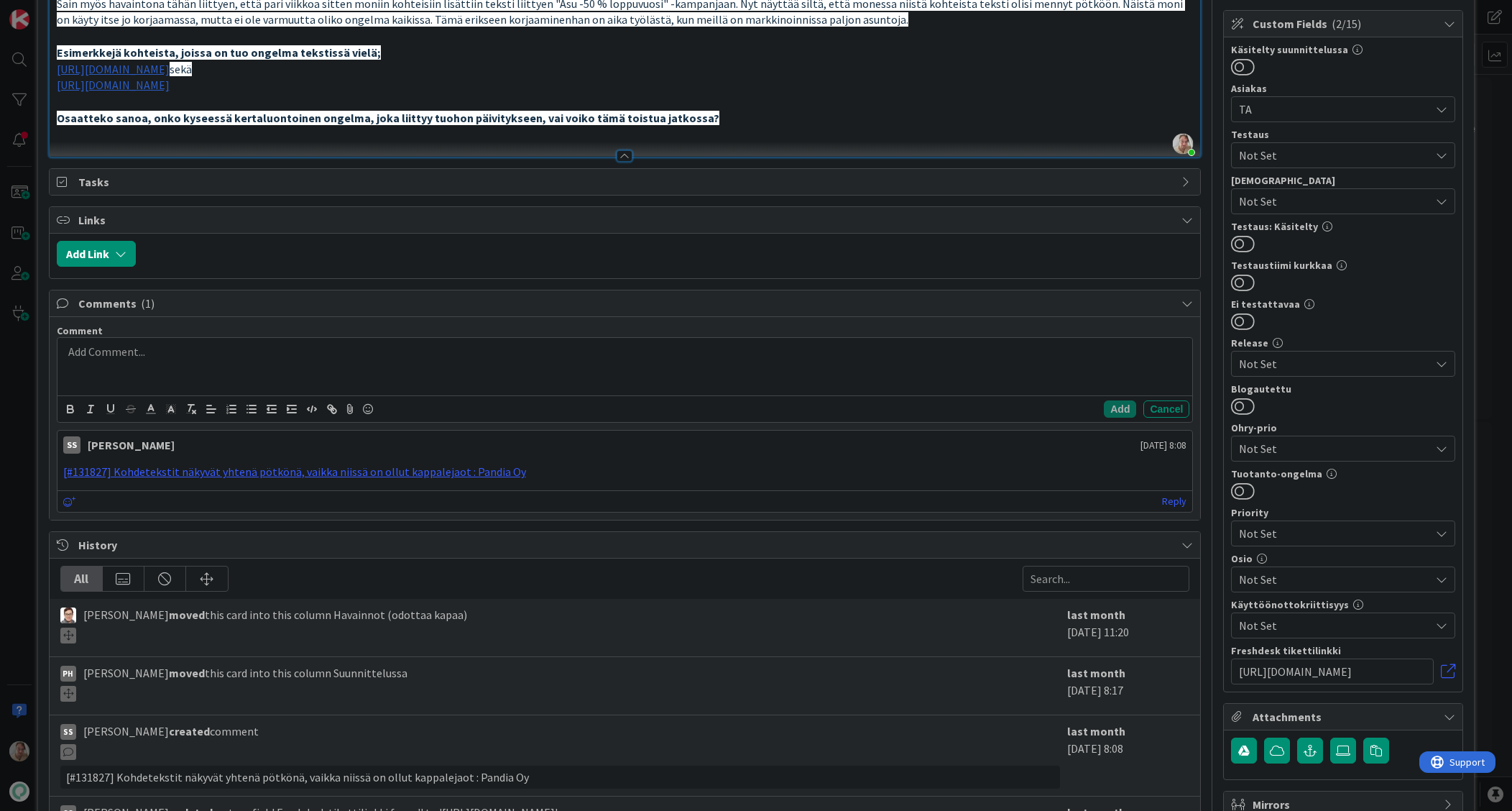
drag, startPoint x: 187, startPoint y: 350, endPoint x: 210, endPoint y: 347, distance: 23.2
click at [187, 350] on div at bounding box center [625, 366] width 1135 height 57
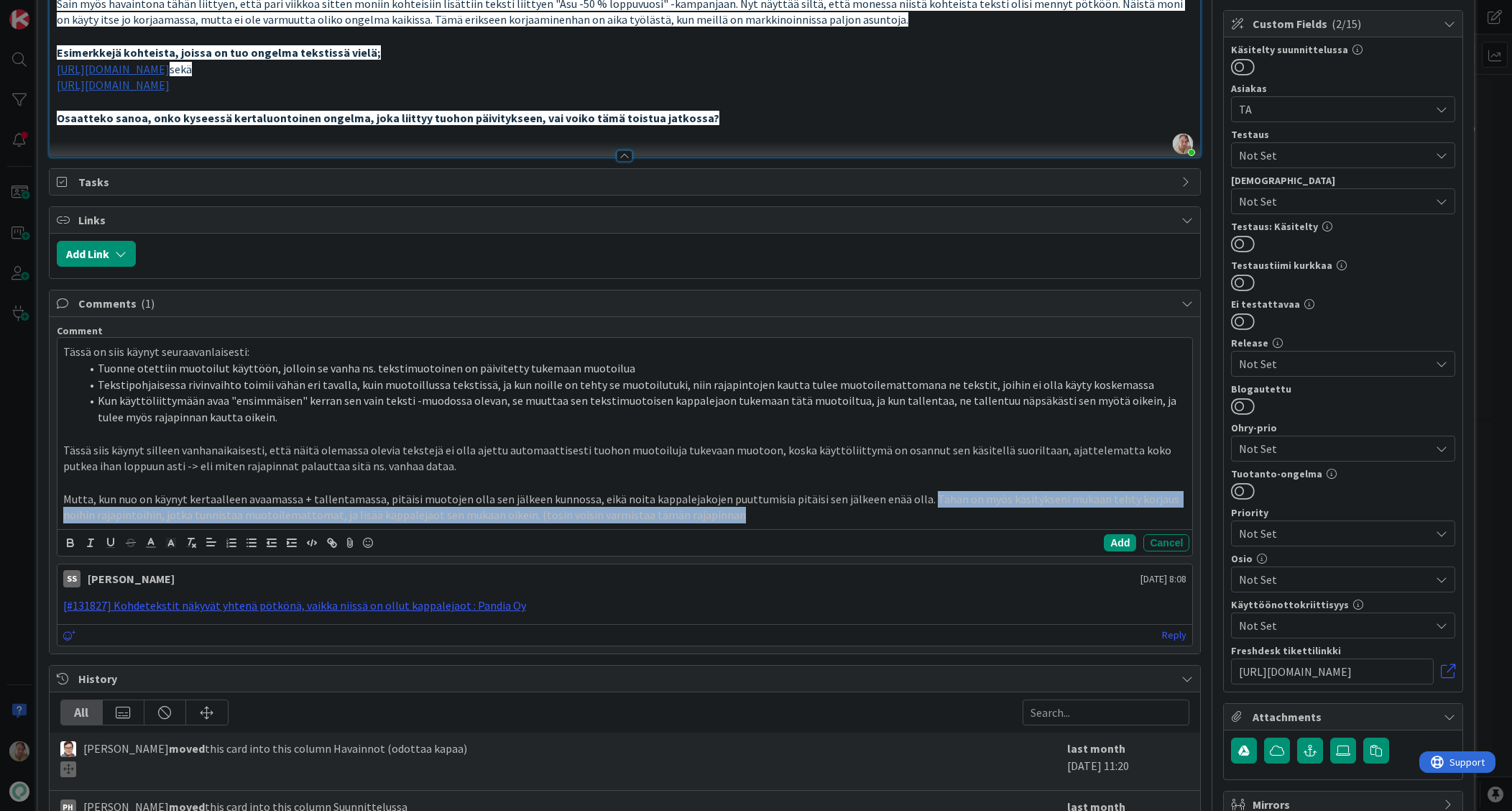
click at [909, 491] on p "Mutta, kun nuo on käynyt kertaalleen avaamassa + tallentamassa, pitäisi muotoje…" at bounding box center [625, 507] width 1124 height 32
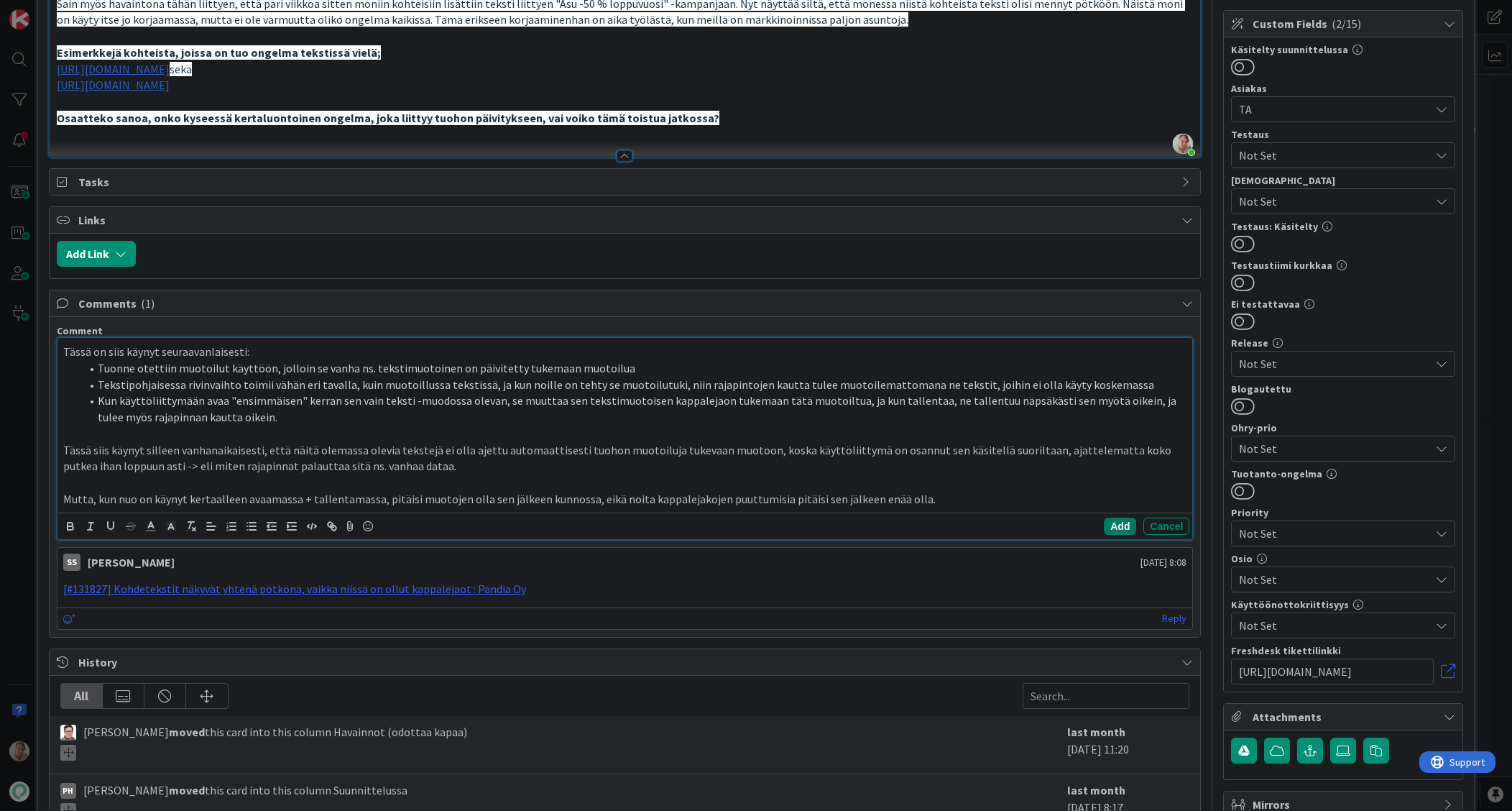
click at [1118, 518] on button "Add" at bounding box center [1120, 527] width 32 height 17
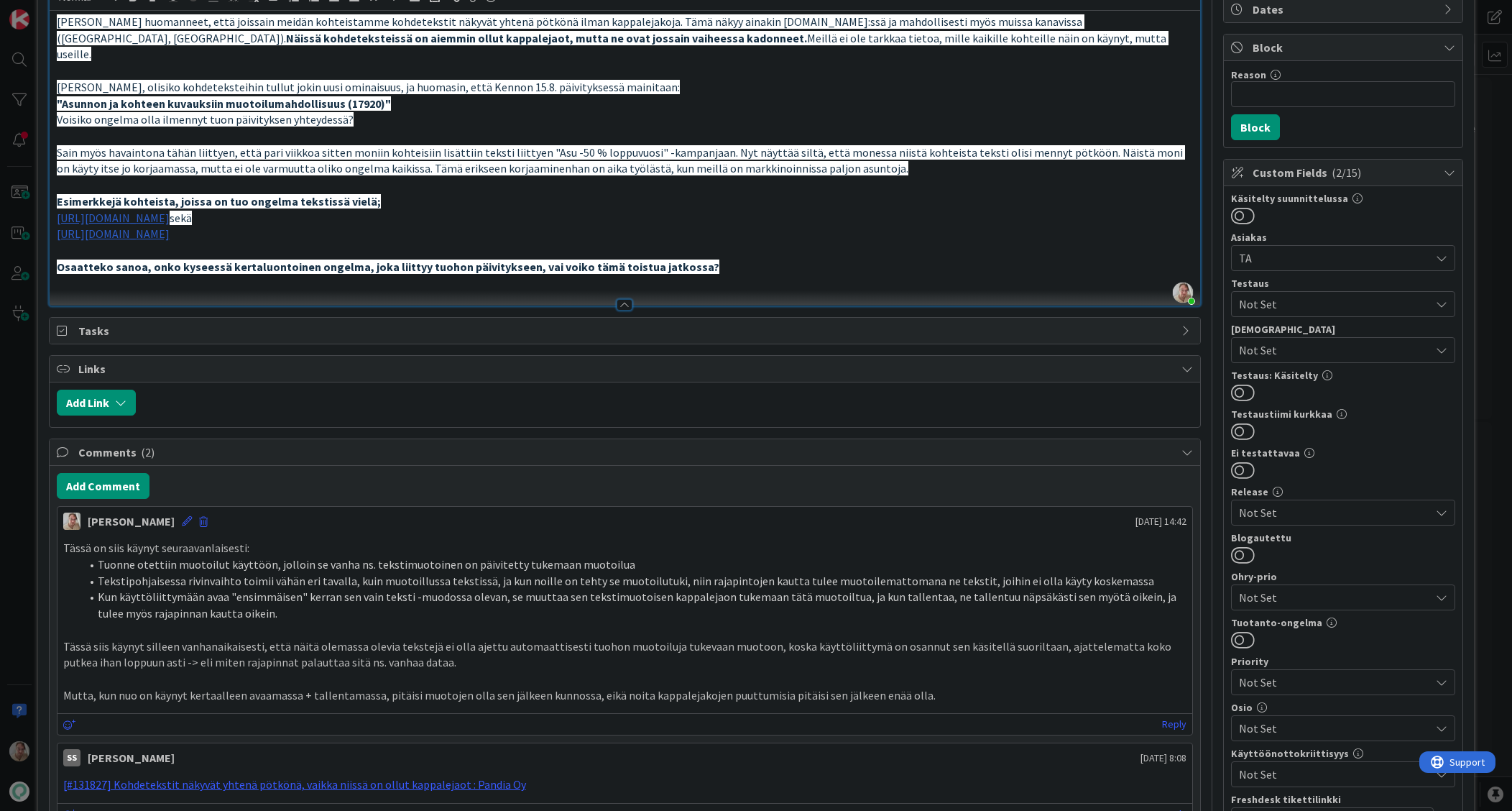
scroll to position [0, 0]
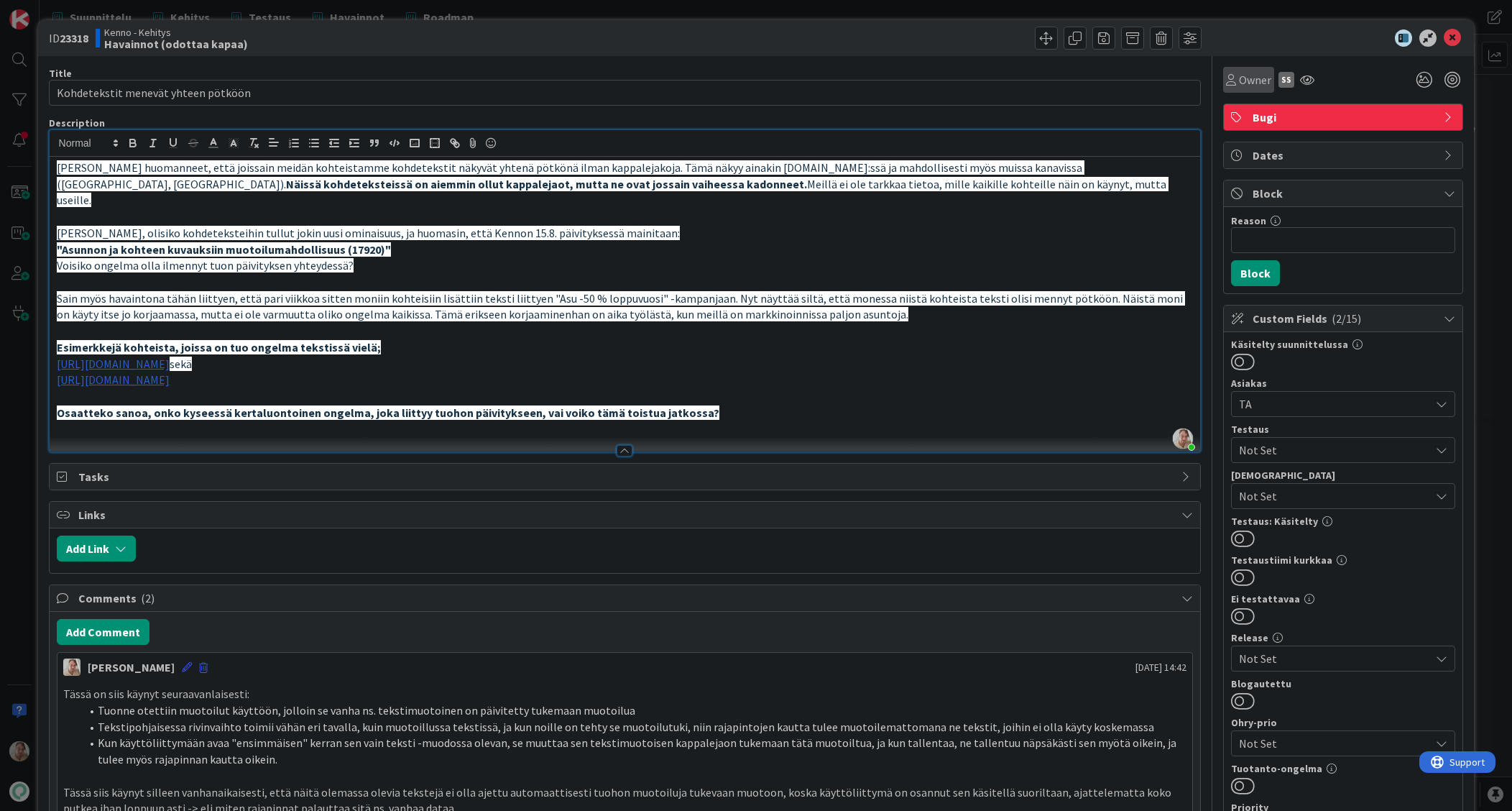
click at [1133, 74] on icon at bounding box center [1231, 80] width 10 height 11
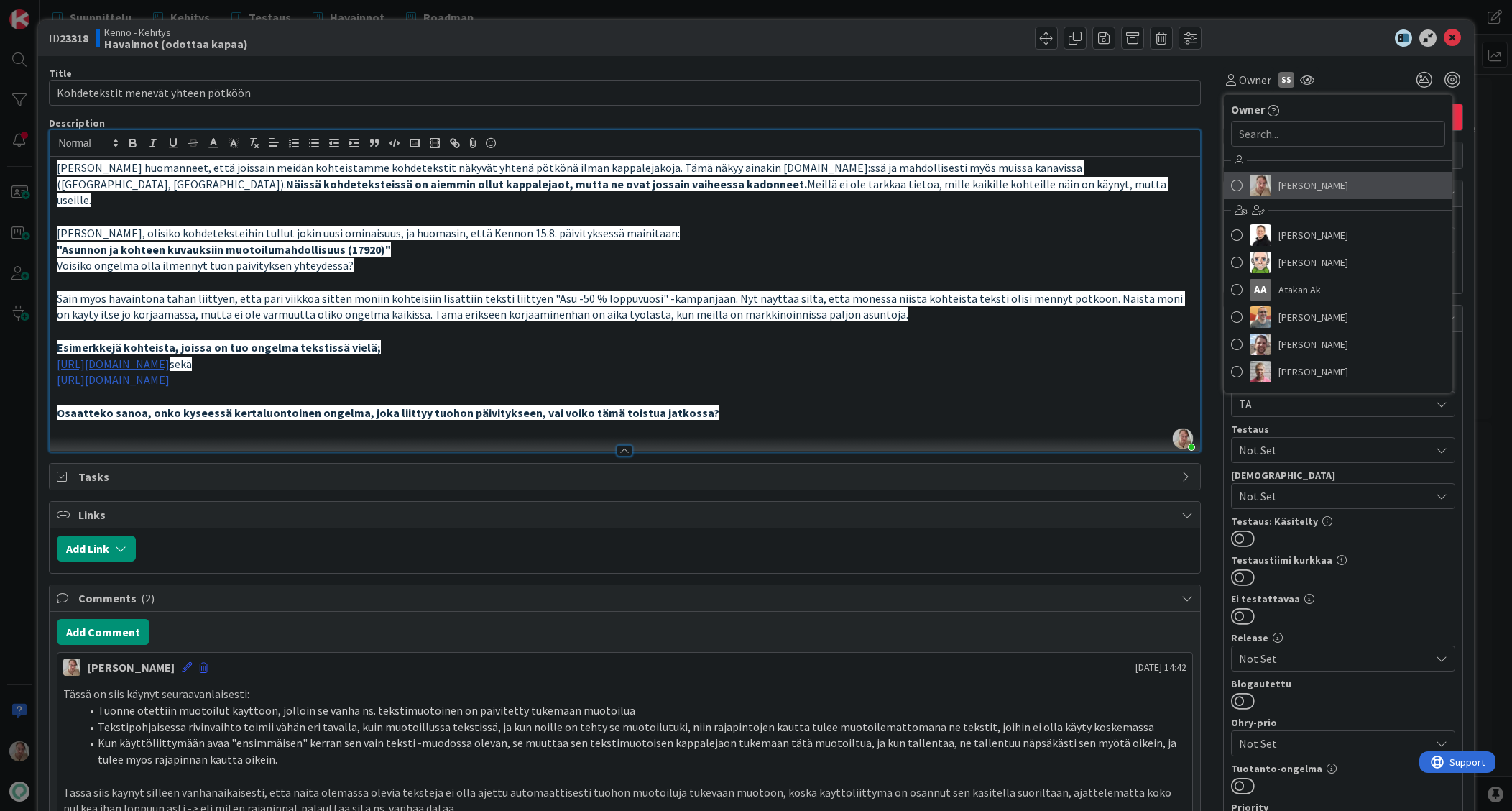
click at [1133, 173] on link "[PERSON_NAME]" at bounding box center [1338, 185] width 229 height 27
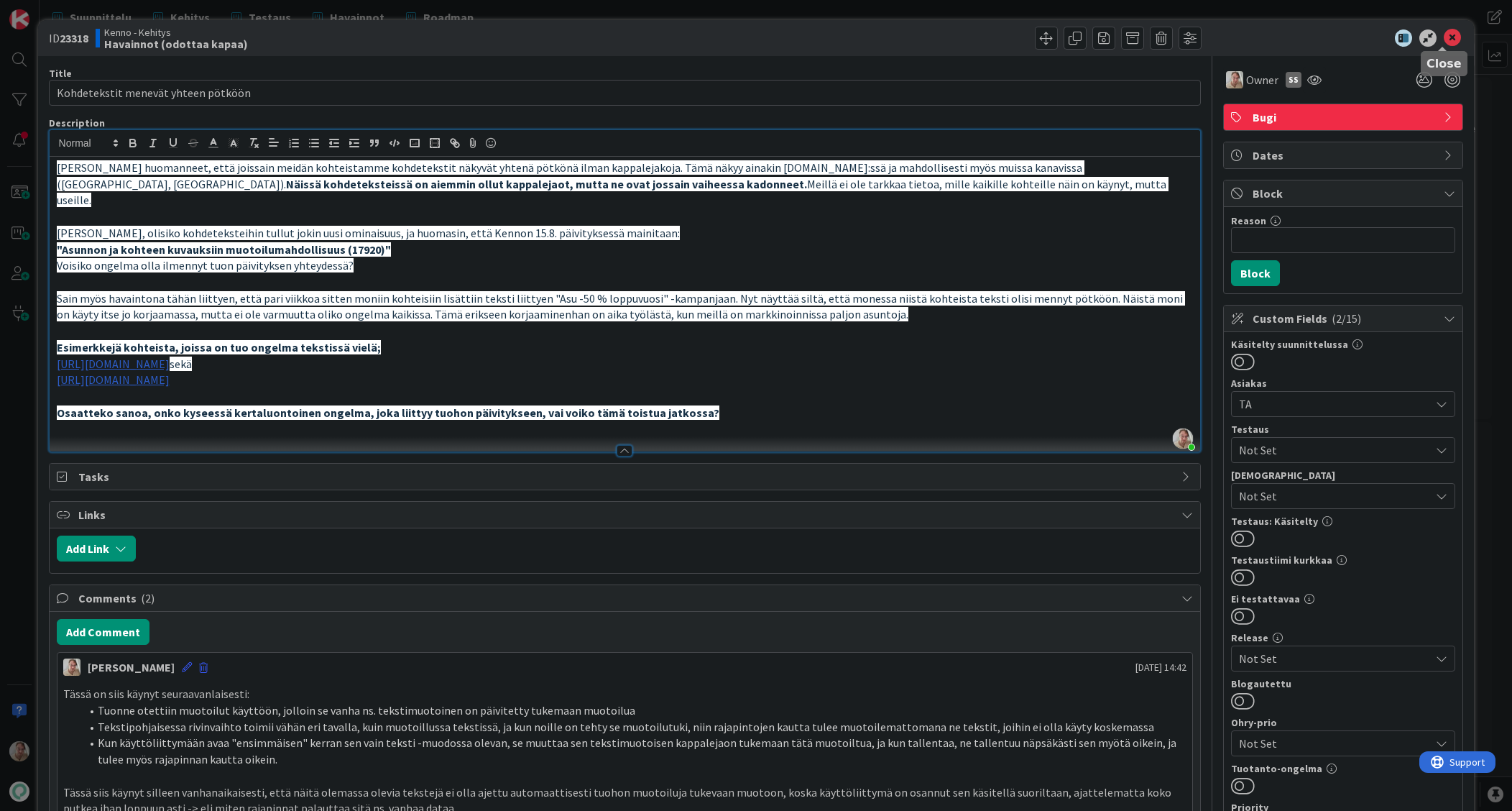
click at [1133, 38] on icon at bounding box center [1453, 38] width 17 height 17
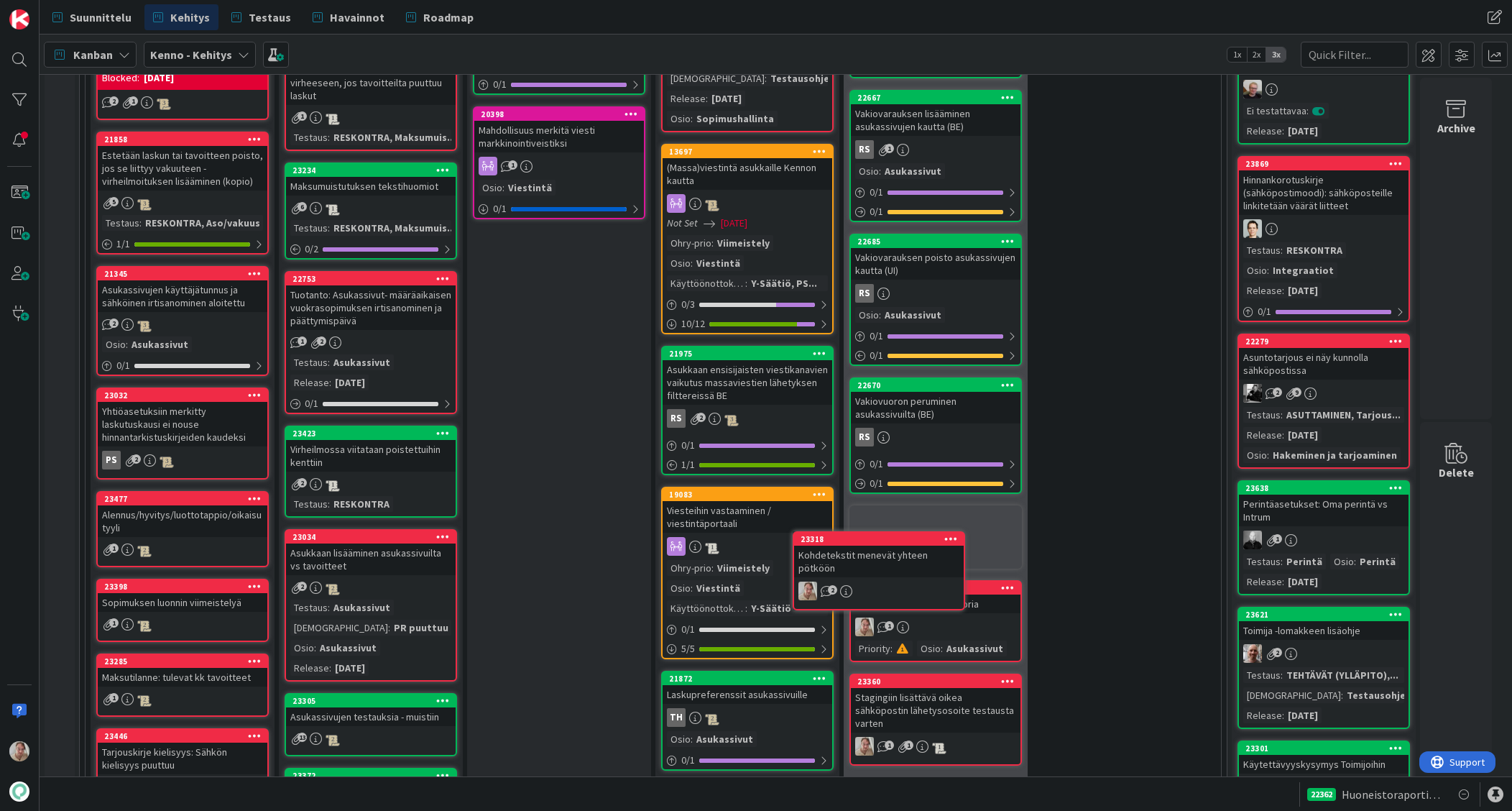
scroll to position [1440, 0]
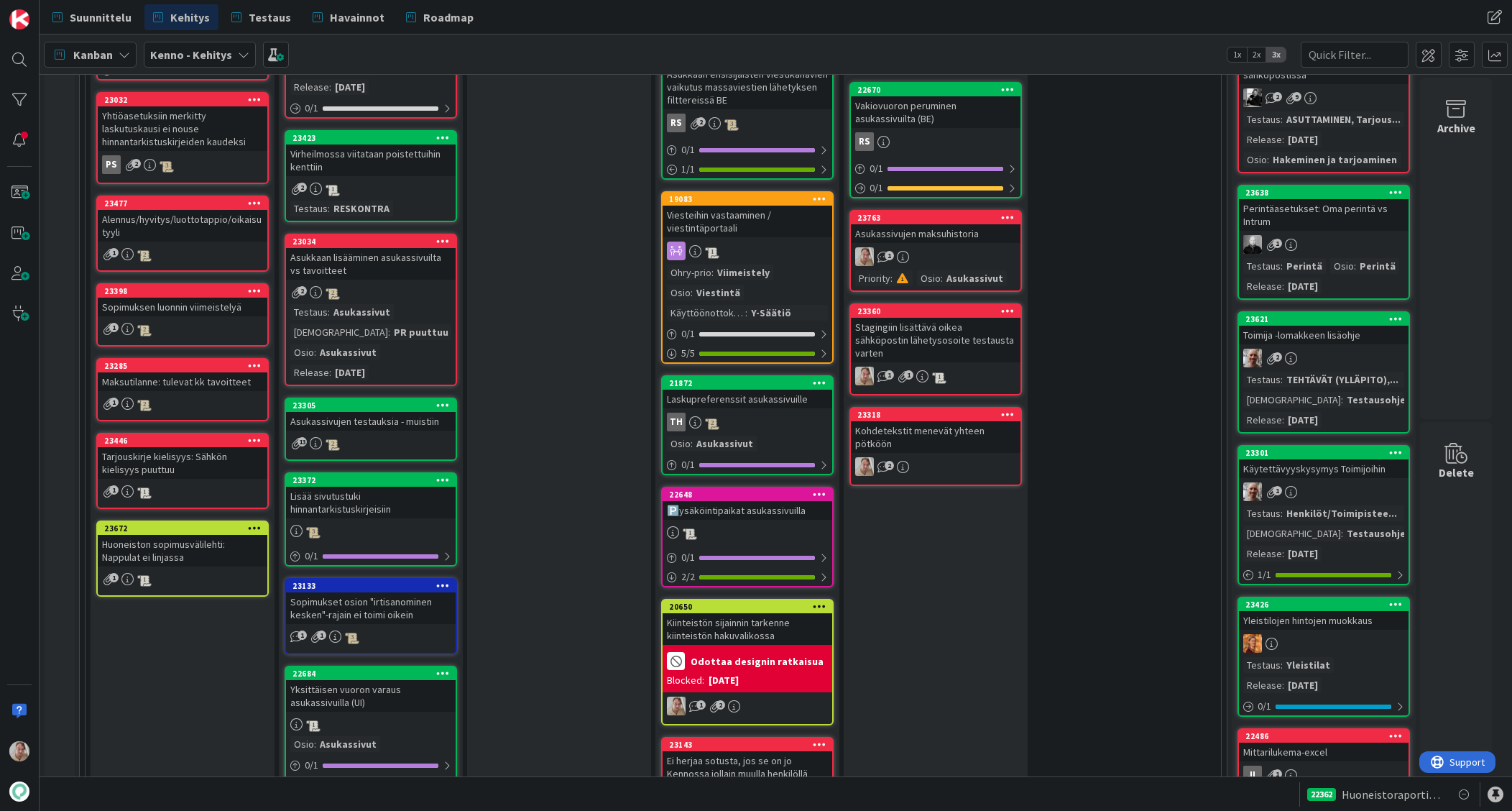
click at [928, 421] on div "Kohdetekstit menevät yhteen pötköön" at bounding box center [936, 437] width 169 height 32
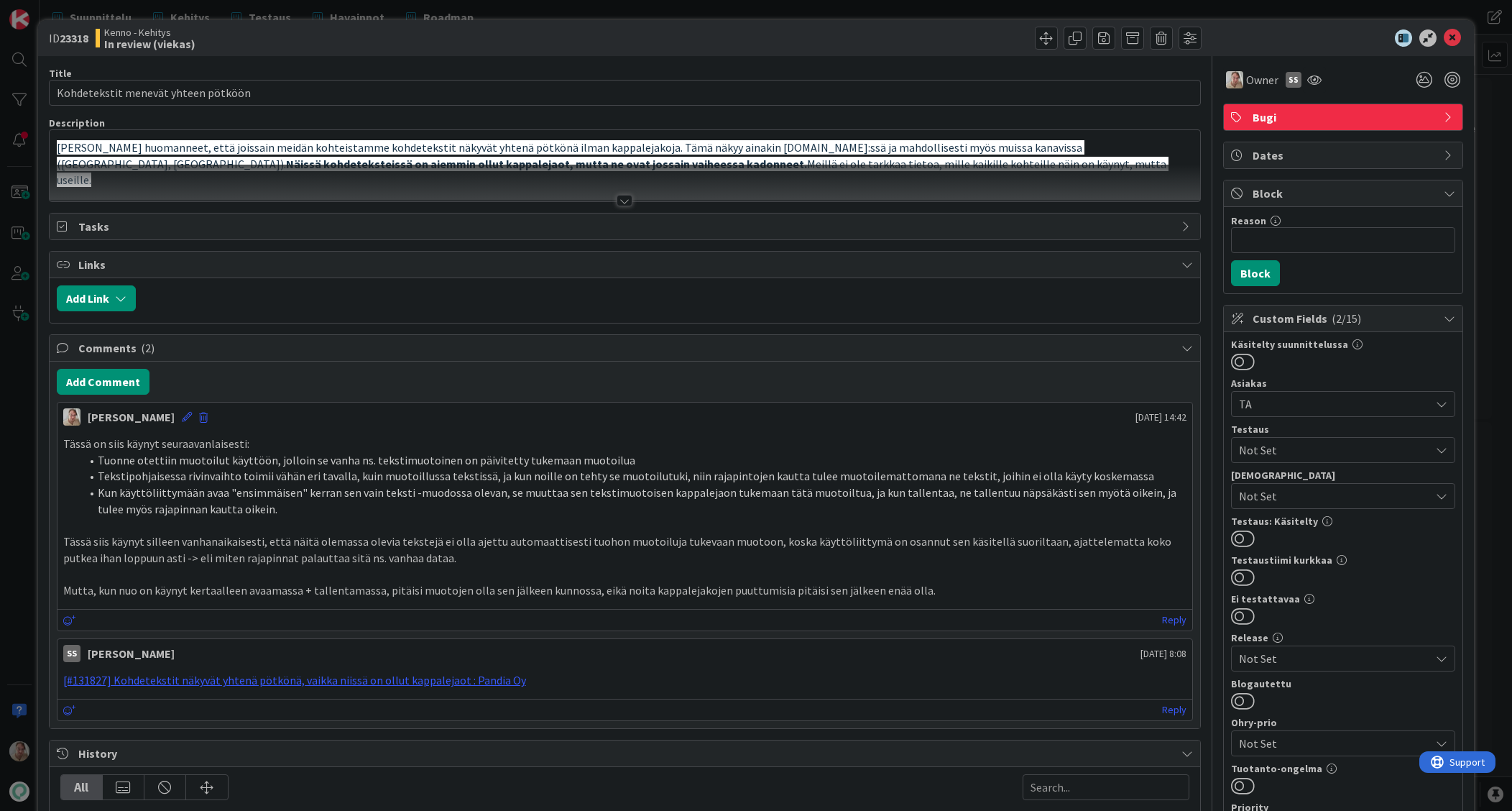
click at [339, 150] on span "[PERSON_NAME] huomanneet, että joissain meidän kohteistamme kohdetekstit näkyvä…" at bounding box center [571, 155] width 1028 height 31
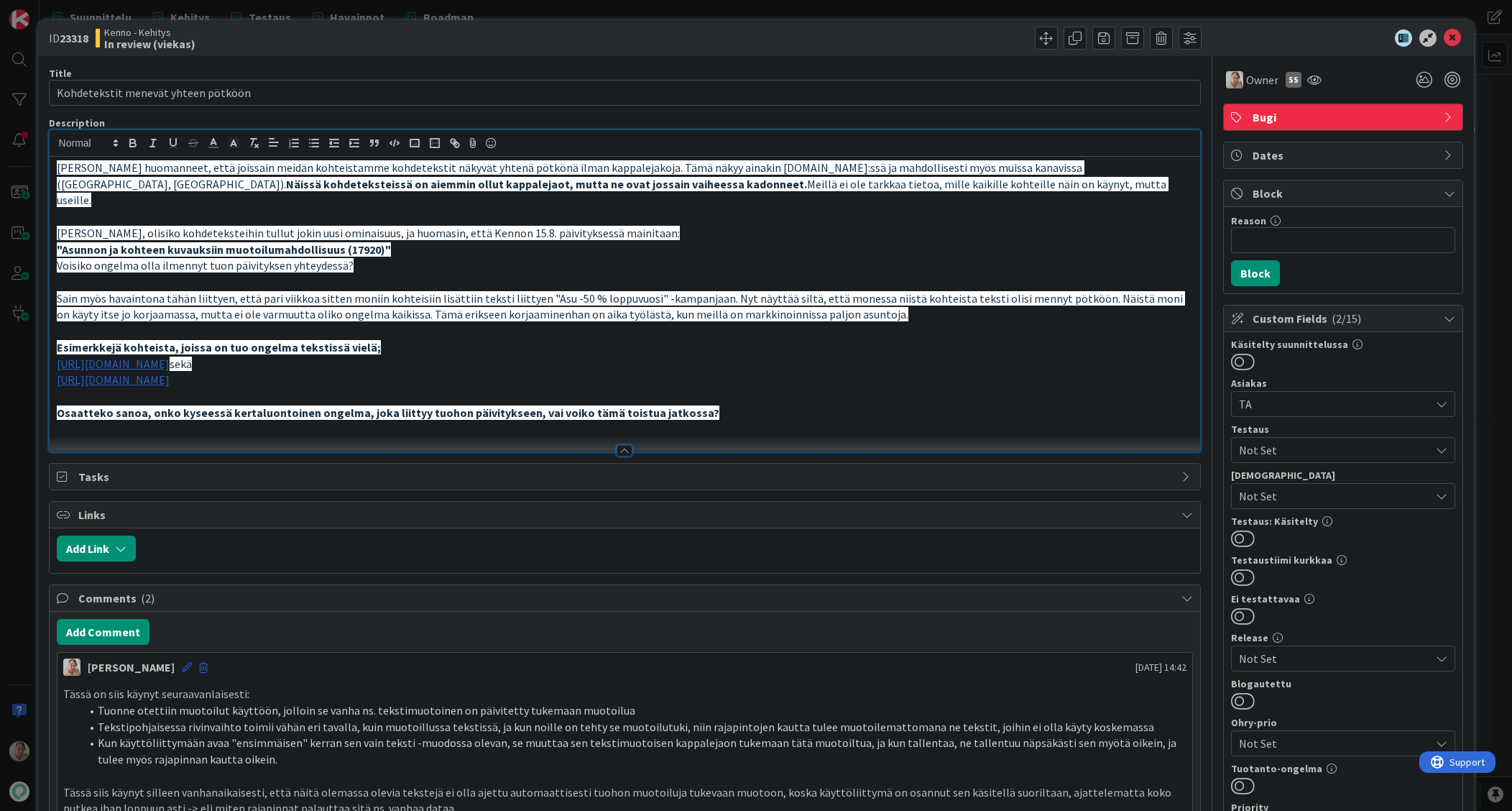
click at [710, 372] on p "[URL][DOMAIN_NAME]" at bounding box center [625, 381] width 1137 height 17
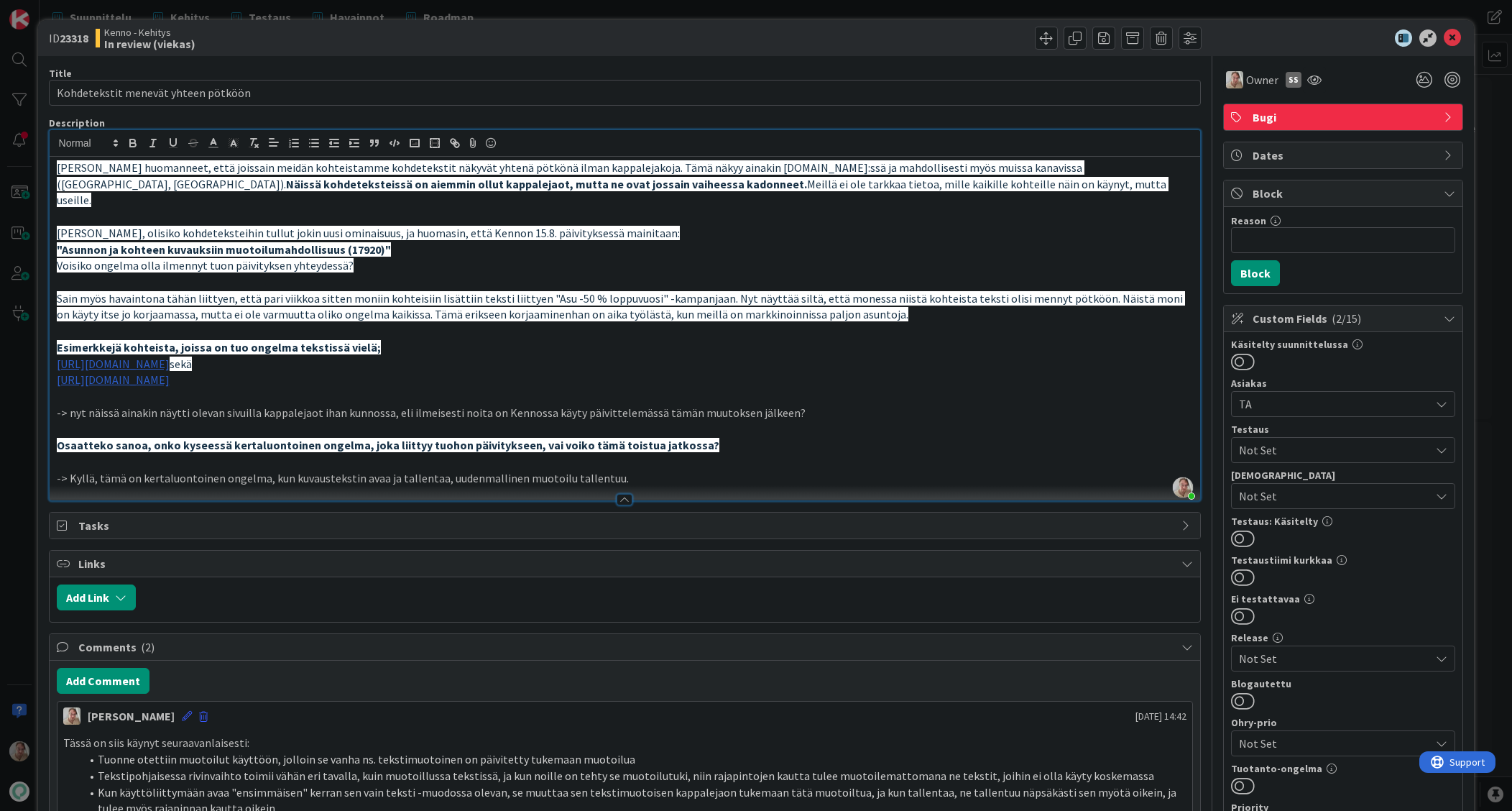
click at [676, 585] on div at bounding box center [668, 597] width 1051 height 25
click at [1133, 35] on icon at bounding box center [1453, 38] width 17 height 17
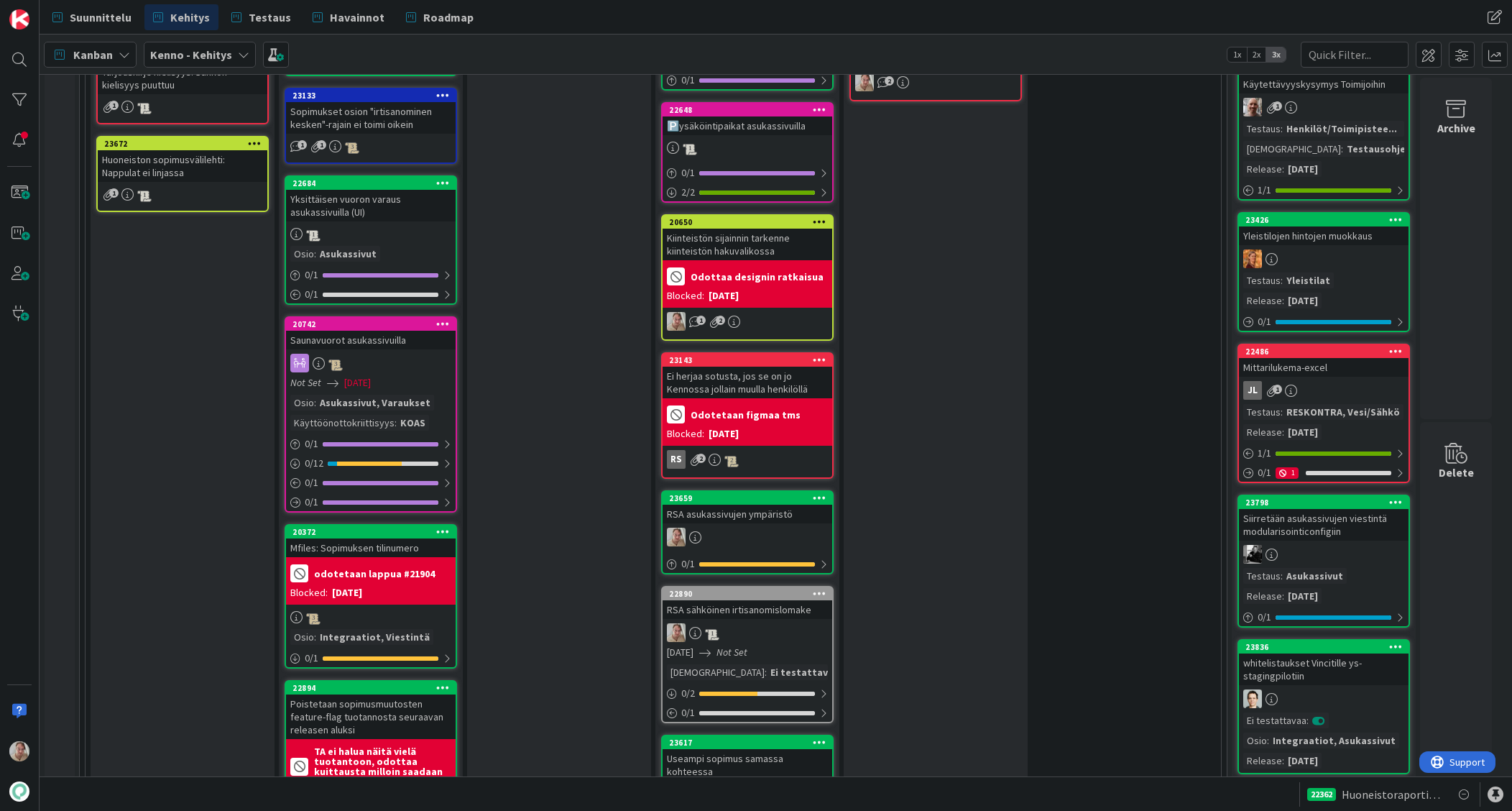
scroll to position [1986, 0]
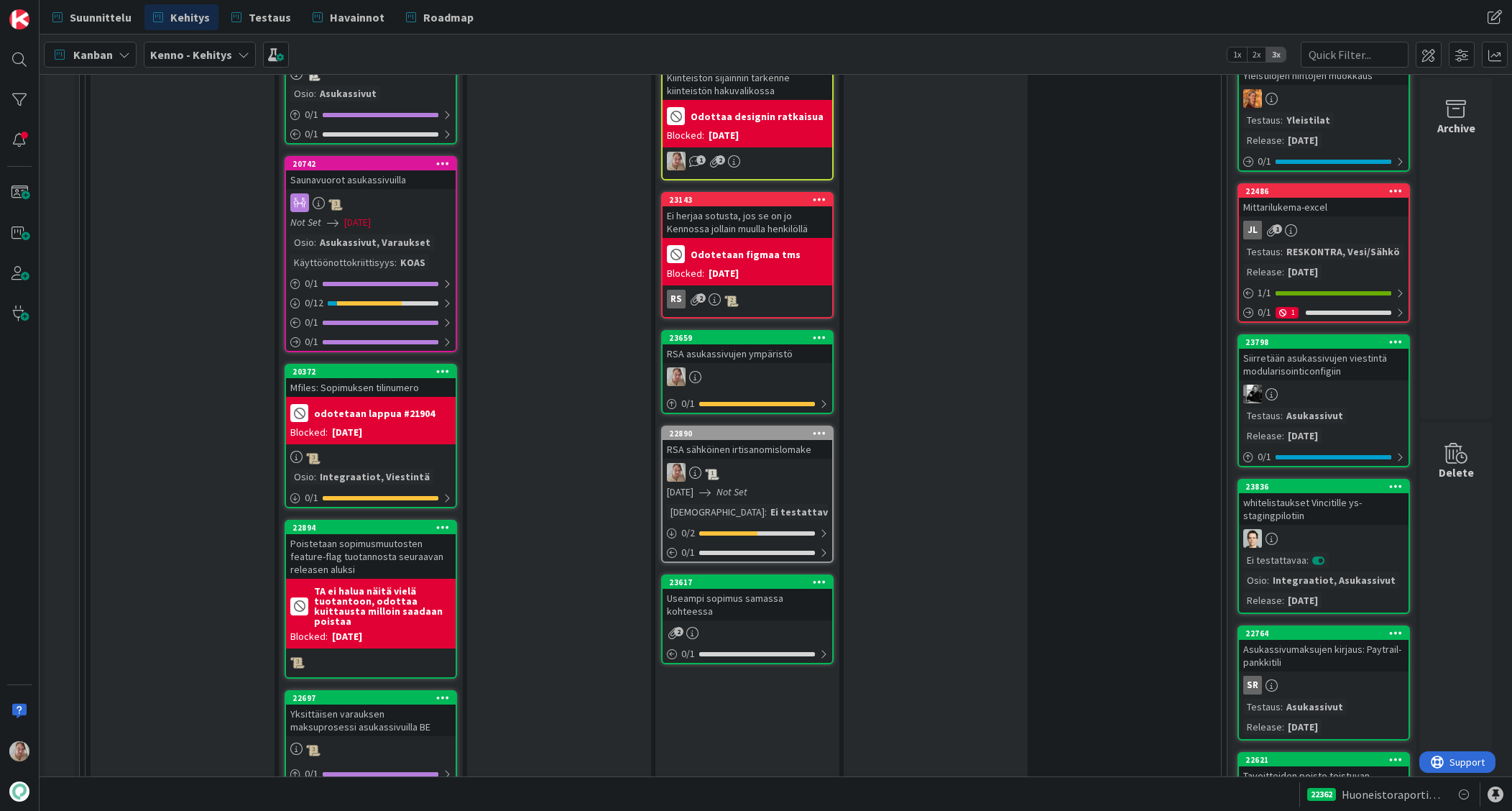
click at [743, 589] on div "Useampi sopimus samassa kohteessa" at bounding box center [748, 605] width 169 height 32
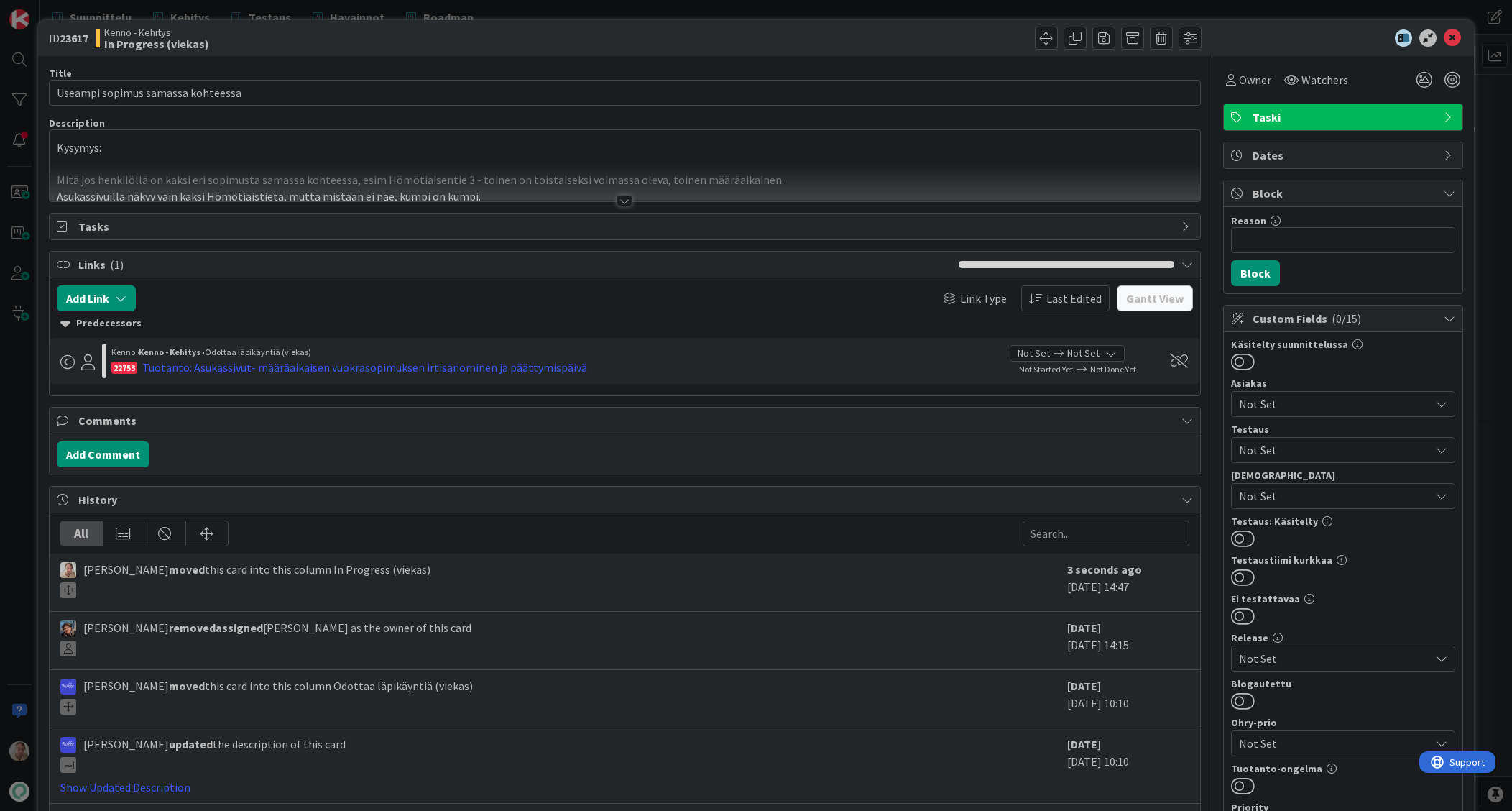
click at [1133, 95] on div "Owner Watchers Taski Dates Block Reason 0 / 256 Block Custom Fields ( 0/15 ) Kä…" at bounding box center [1343, 720] width 240 height 1327
click at [1133, 84] on span "Owner" at bounding box center [1255, 80] width 32 height 17
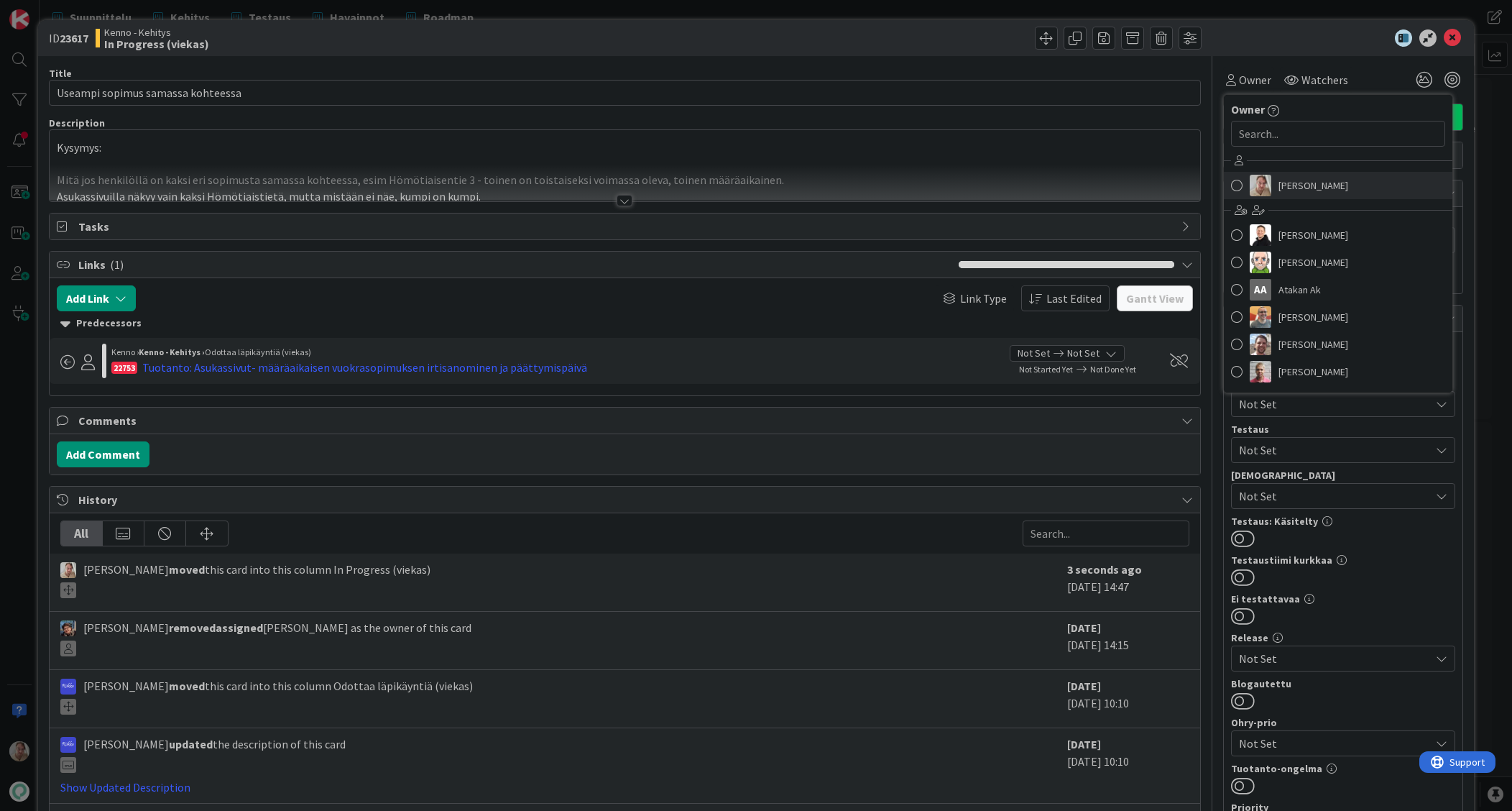
click at [1133, 187] on span "[PERSON_NAME]" at bounding box center [1313, 186] width 70 height 22
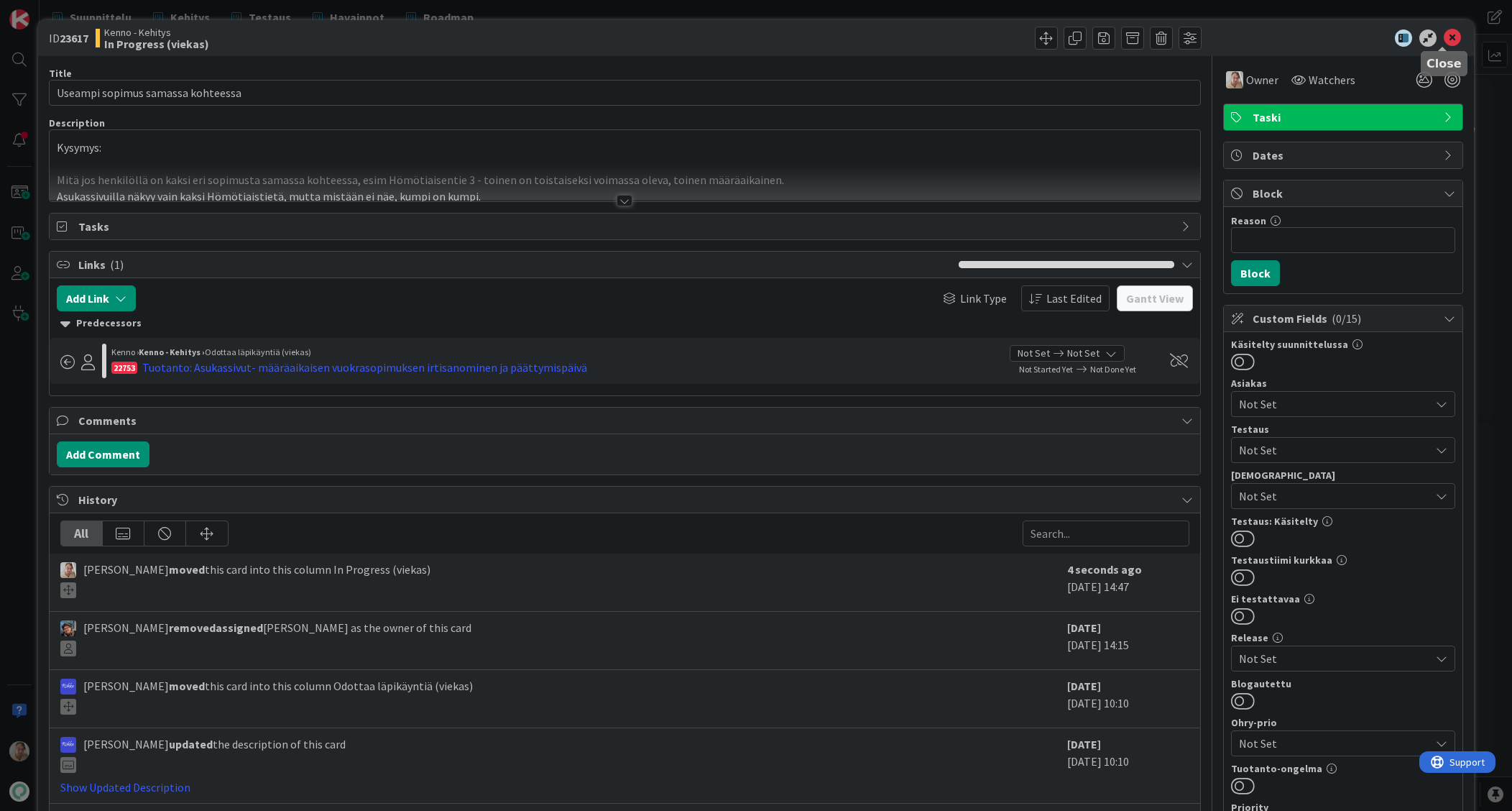
click at [1133, 35] on icon at bounding box center [1453, 38] width 17 height 17
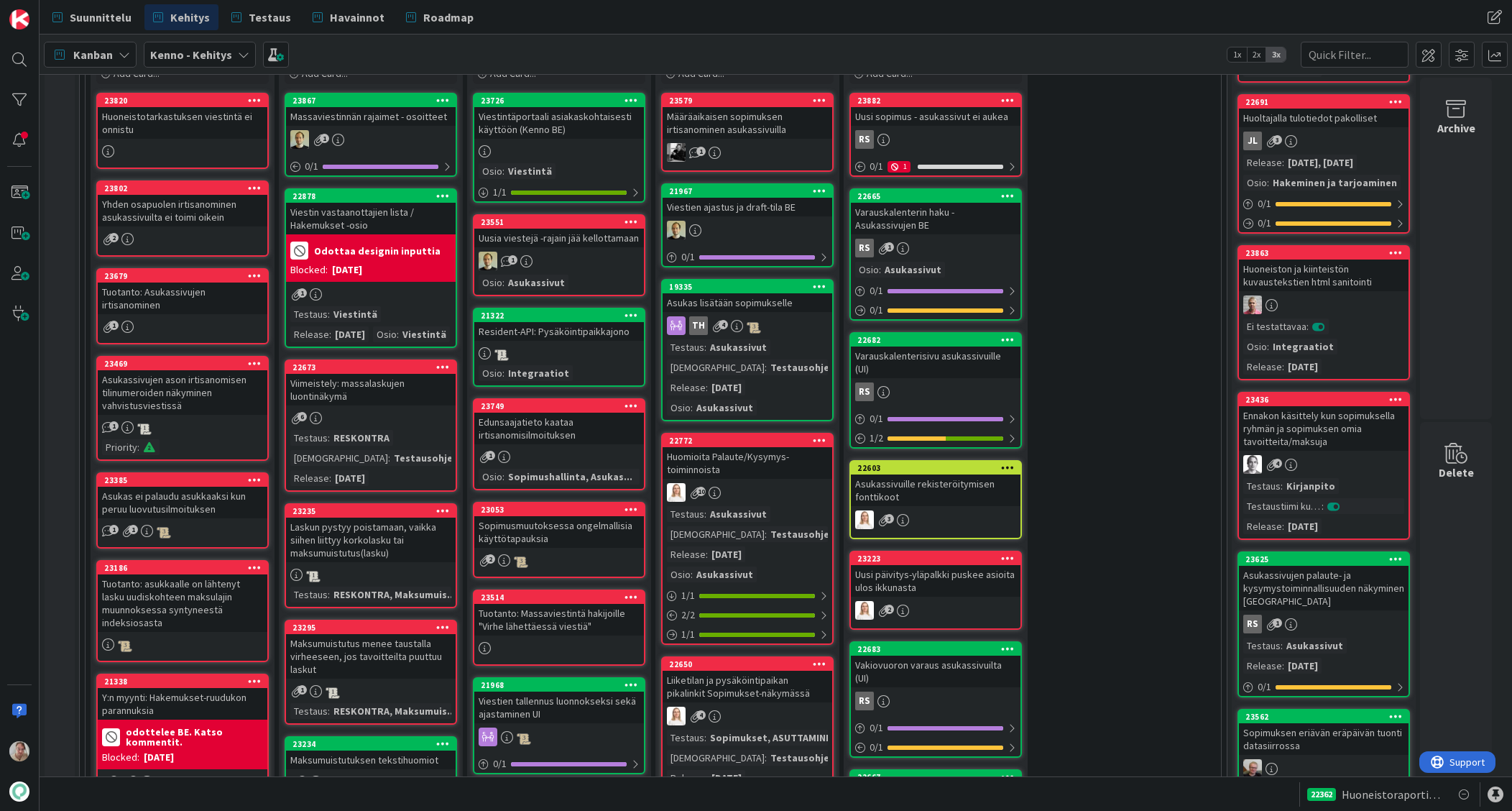
scroll to position [312, 0]
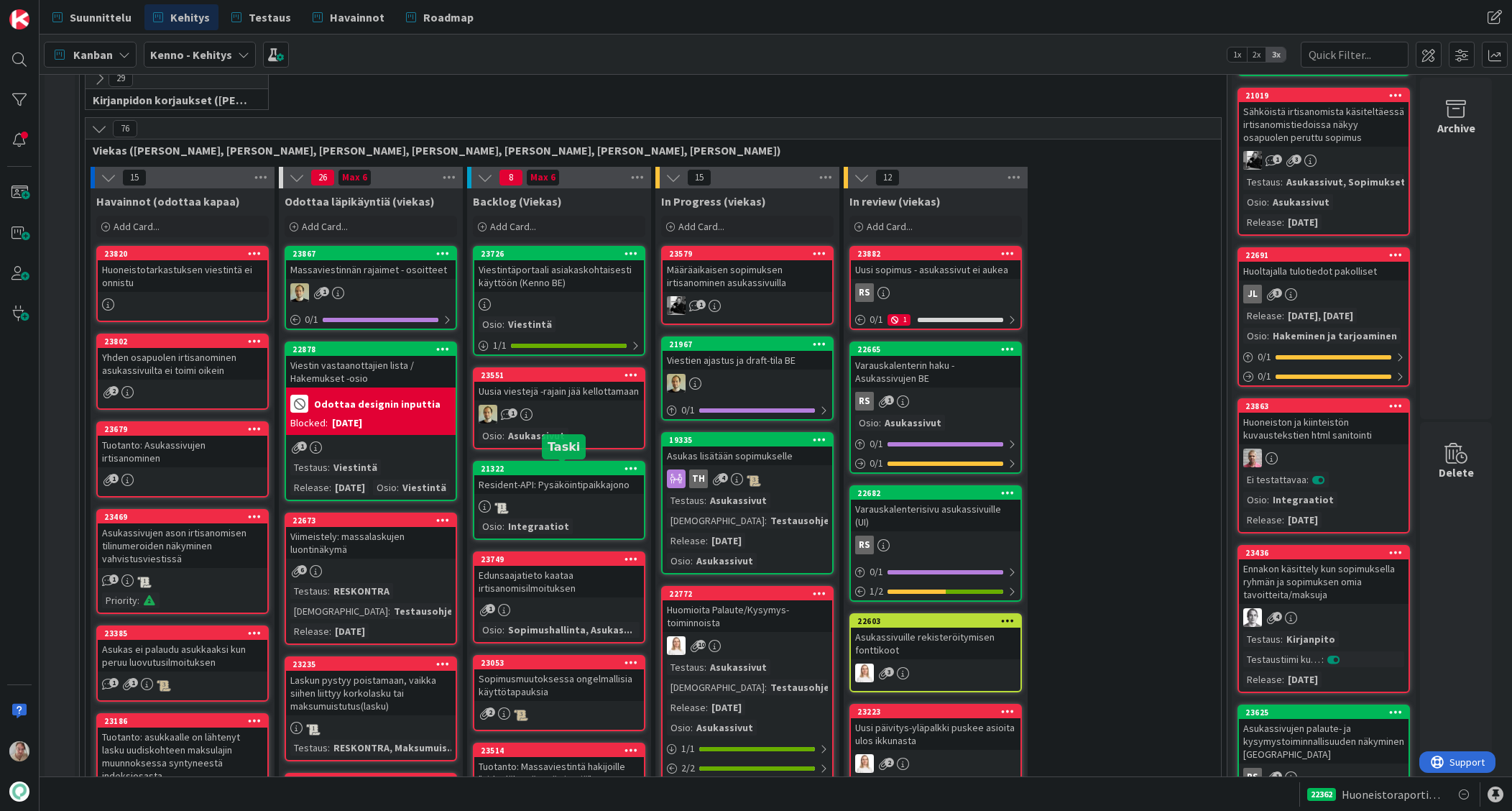
click at [564, 475] on div "21322" at bounding box center [559, 469] width 169 height 13
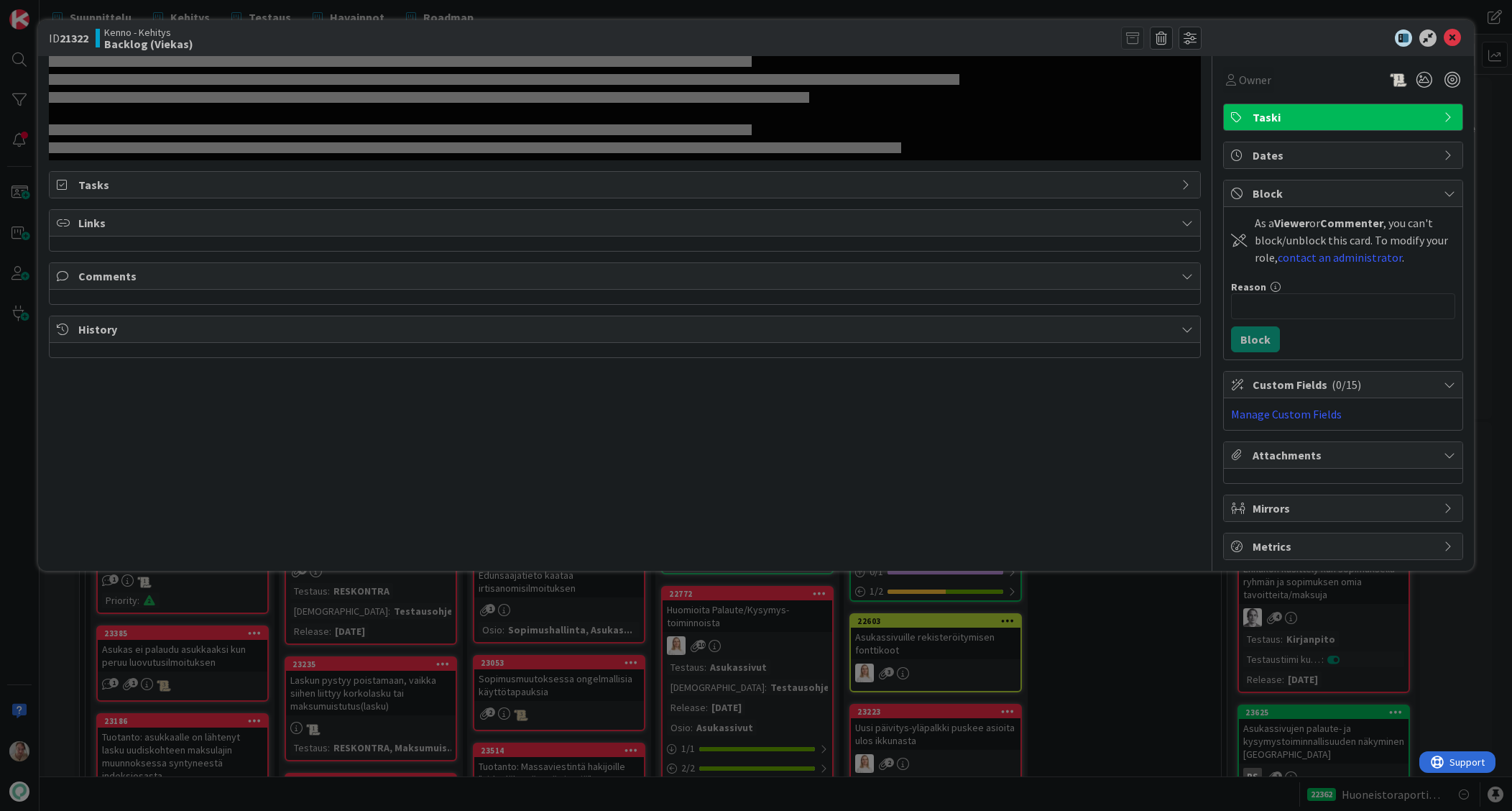
select select "javascript"
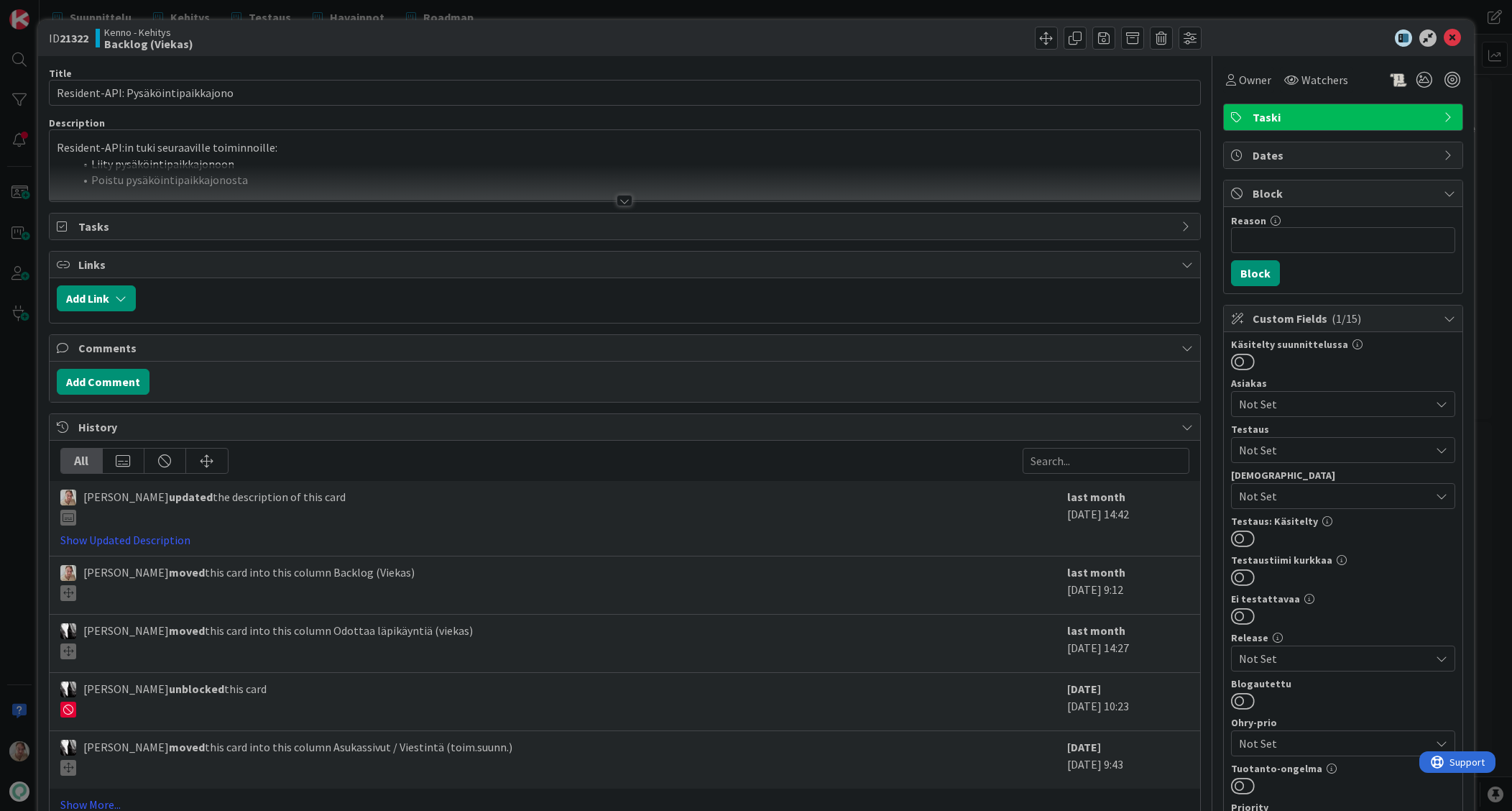
click at [363, 162] on li "Liity pysäköintipaikkajonoon" at bounding box center [634, 165] width 1119 height 17
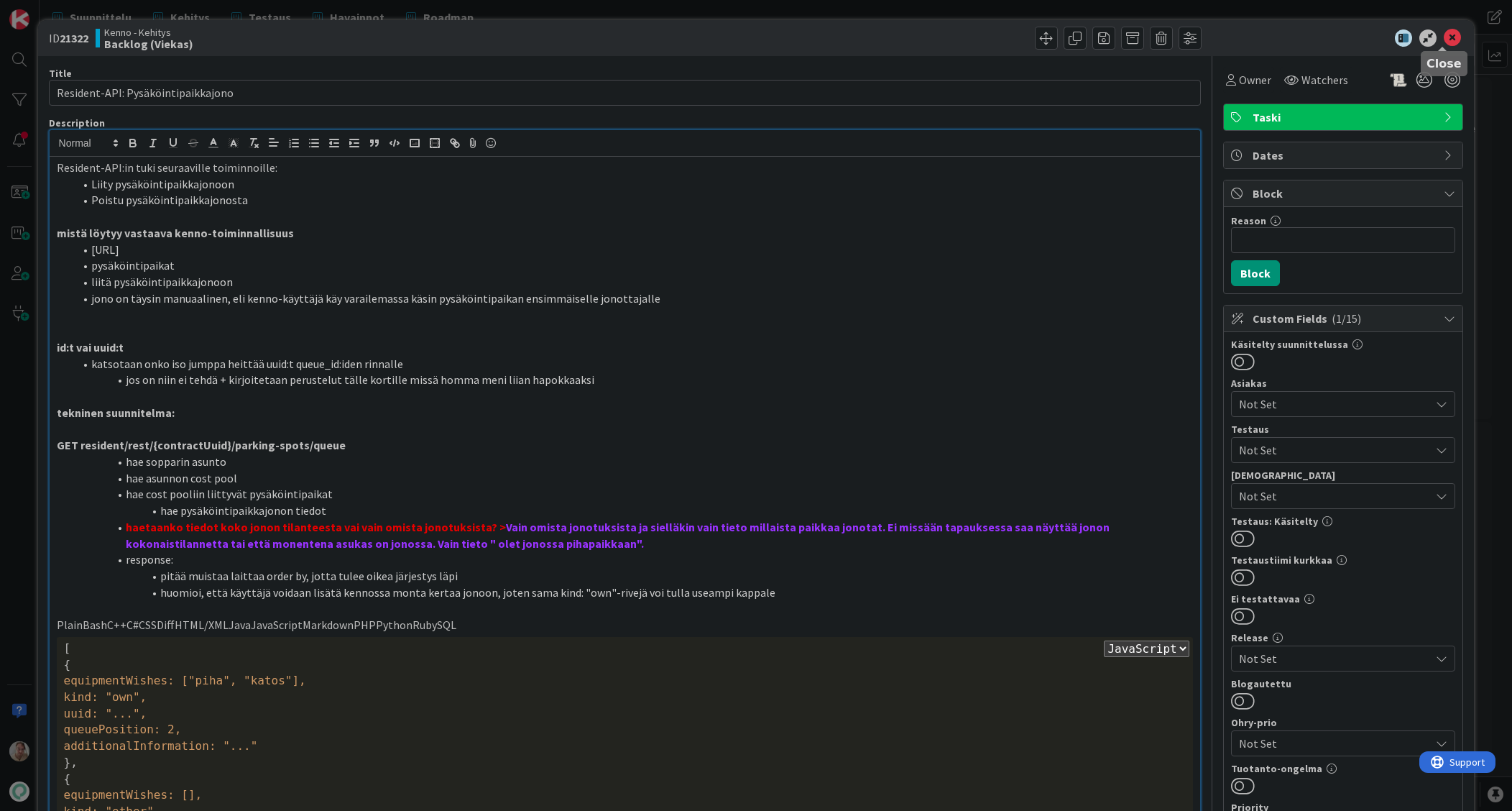
click at [1133, 35] on icon at bounding box center [1453, 38] width 17 height 17
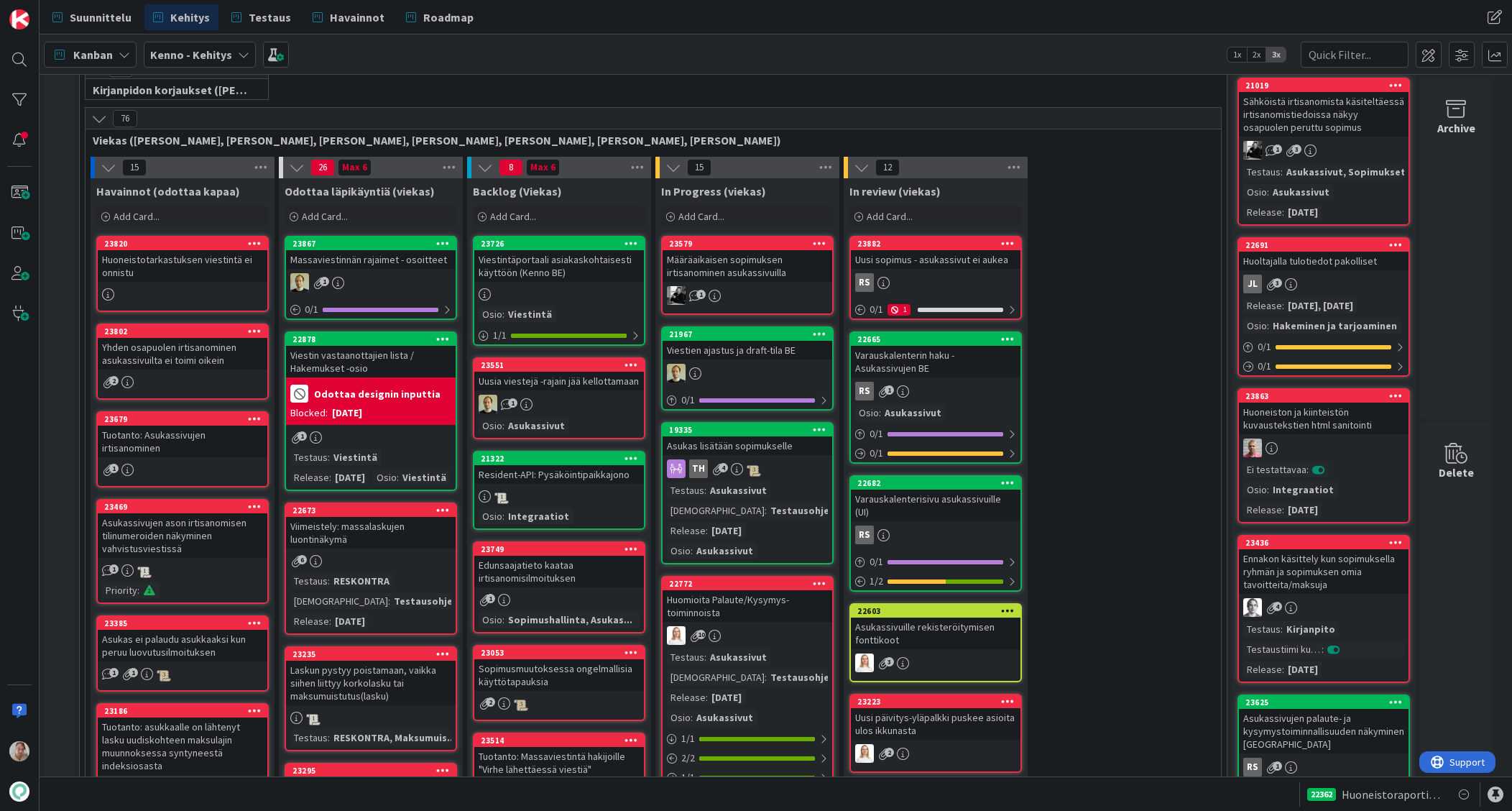
scroll to position [320, 0]
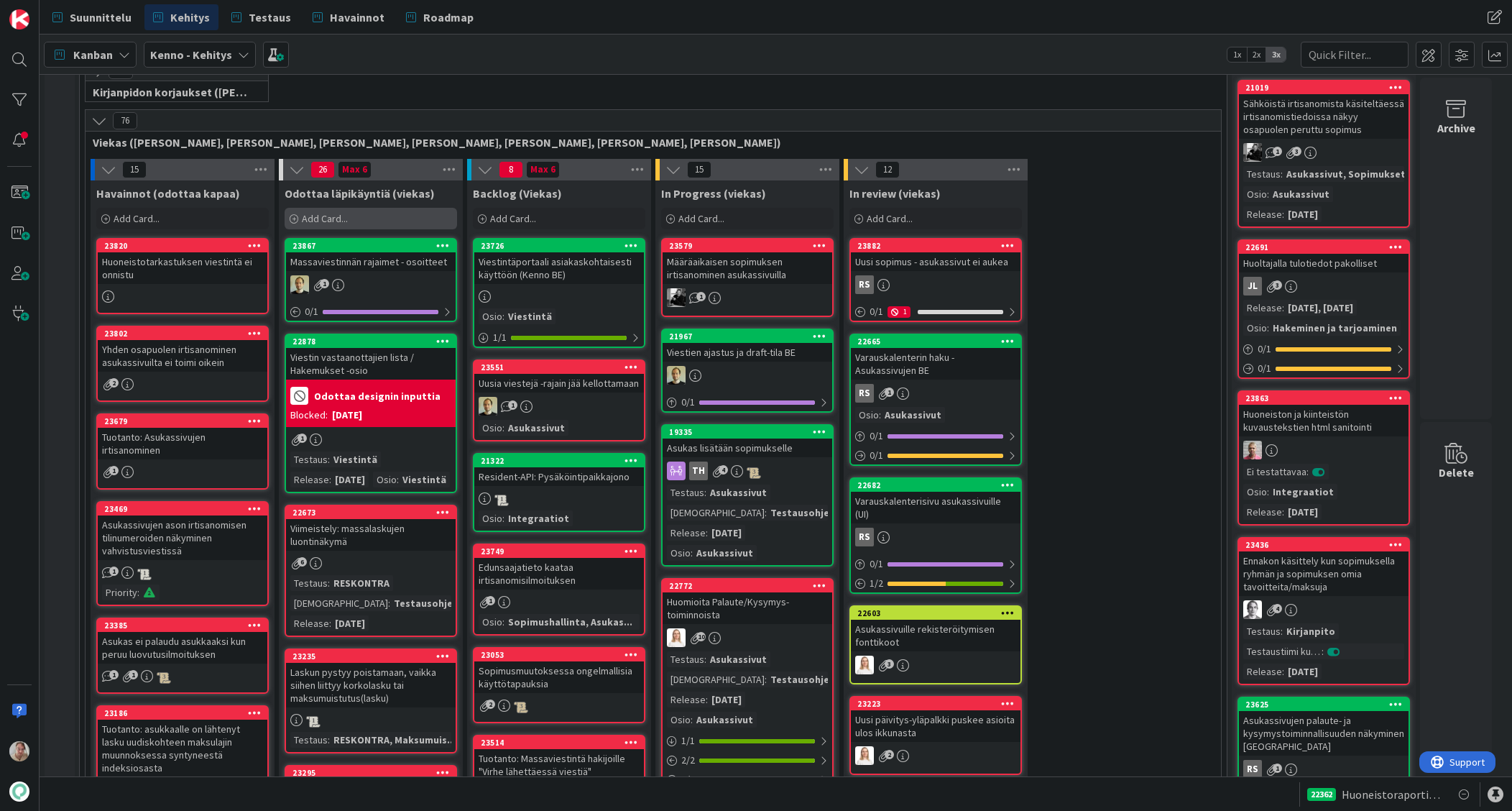
click at [376, 221] on div "Add Card..." at bounding box center [370, 219] width 172 height 22
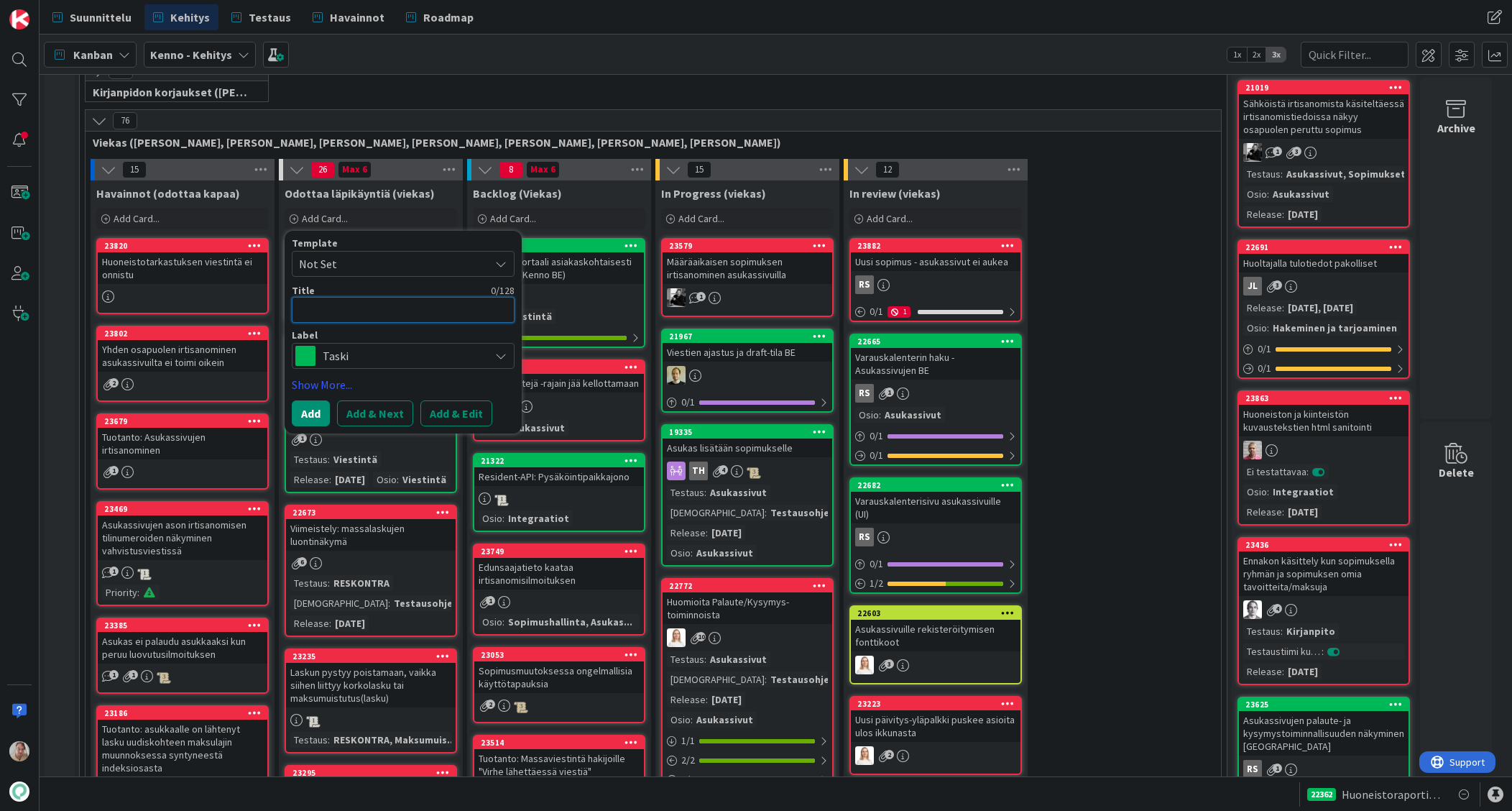
drag, startPoint x: 429, startPoint y: 314, endPoint x: 439, endPoint y: 313, distance: 10.0
click at [435, 313] on textarea at bounding box center [403, 309] width 223 height 25
type textarea "x"
type textarea "P"
type textarea "x"
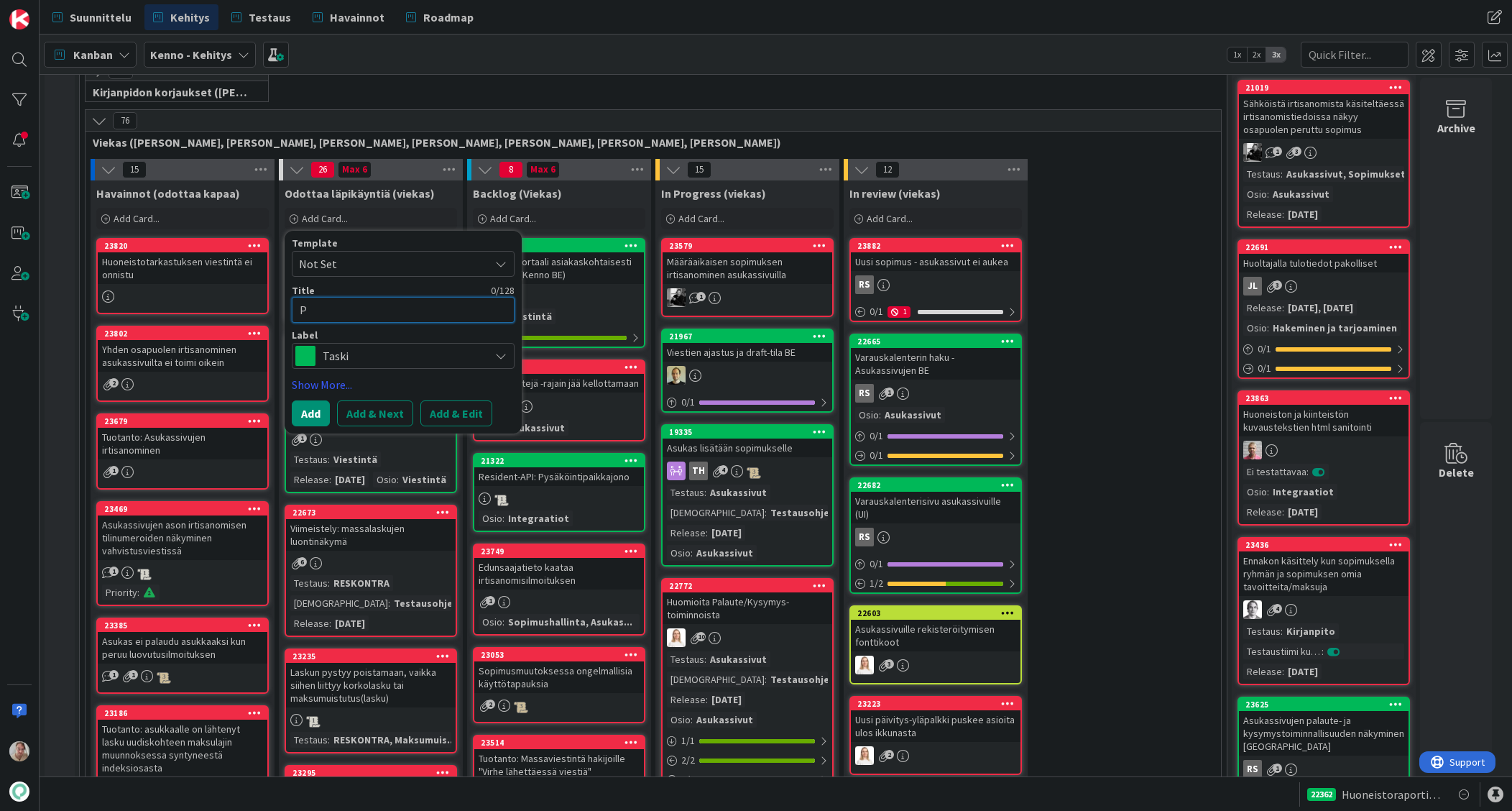
type textarea "Pa"
type textarea "x"
type textarea "Payt"
type textarea "x"
type textarea "Paytt"
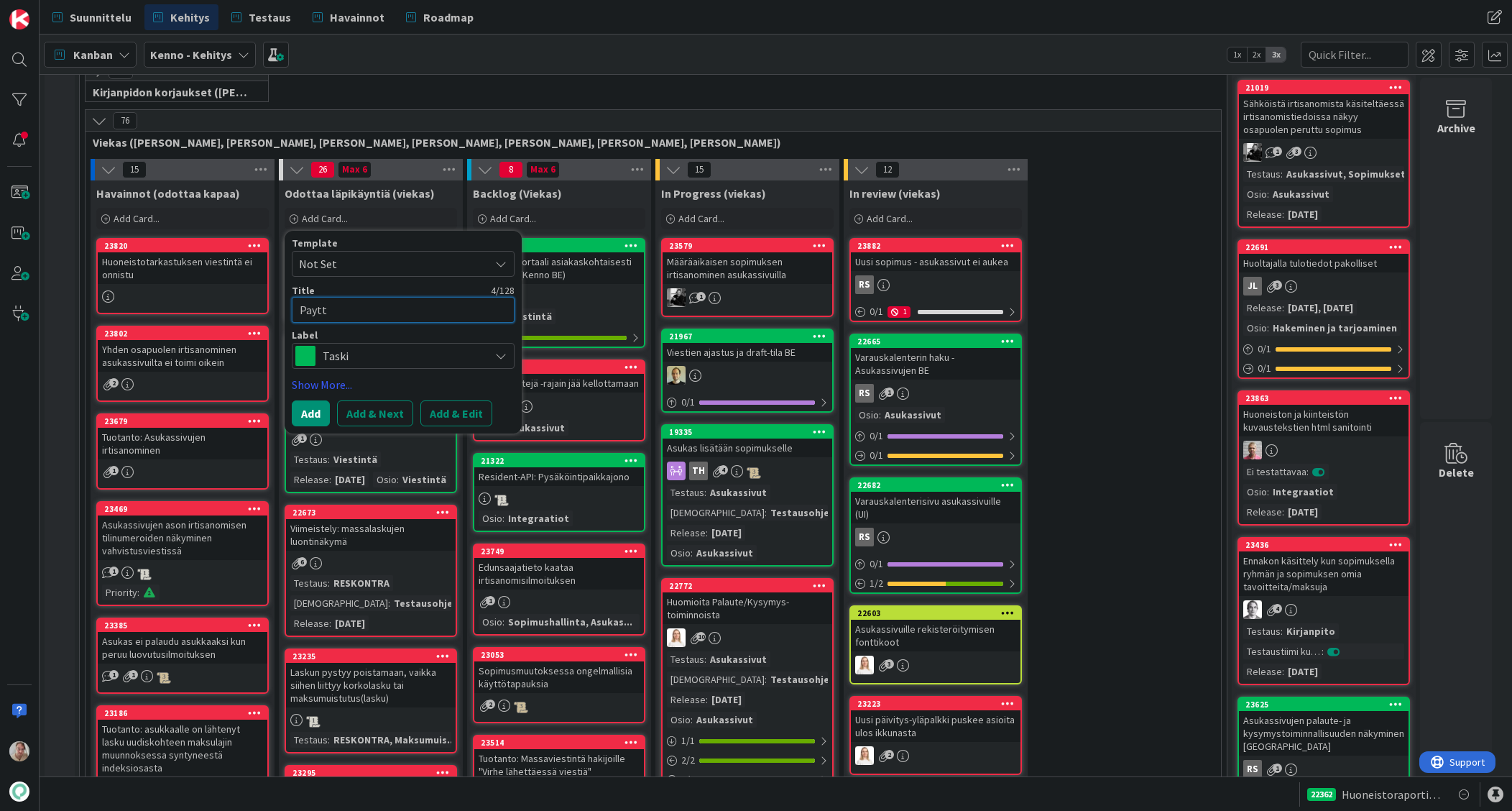
type textarea "x"
type textarea "Paytta"
type textarea "x"
type textarea "Paytt"
type textarea "x"
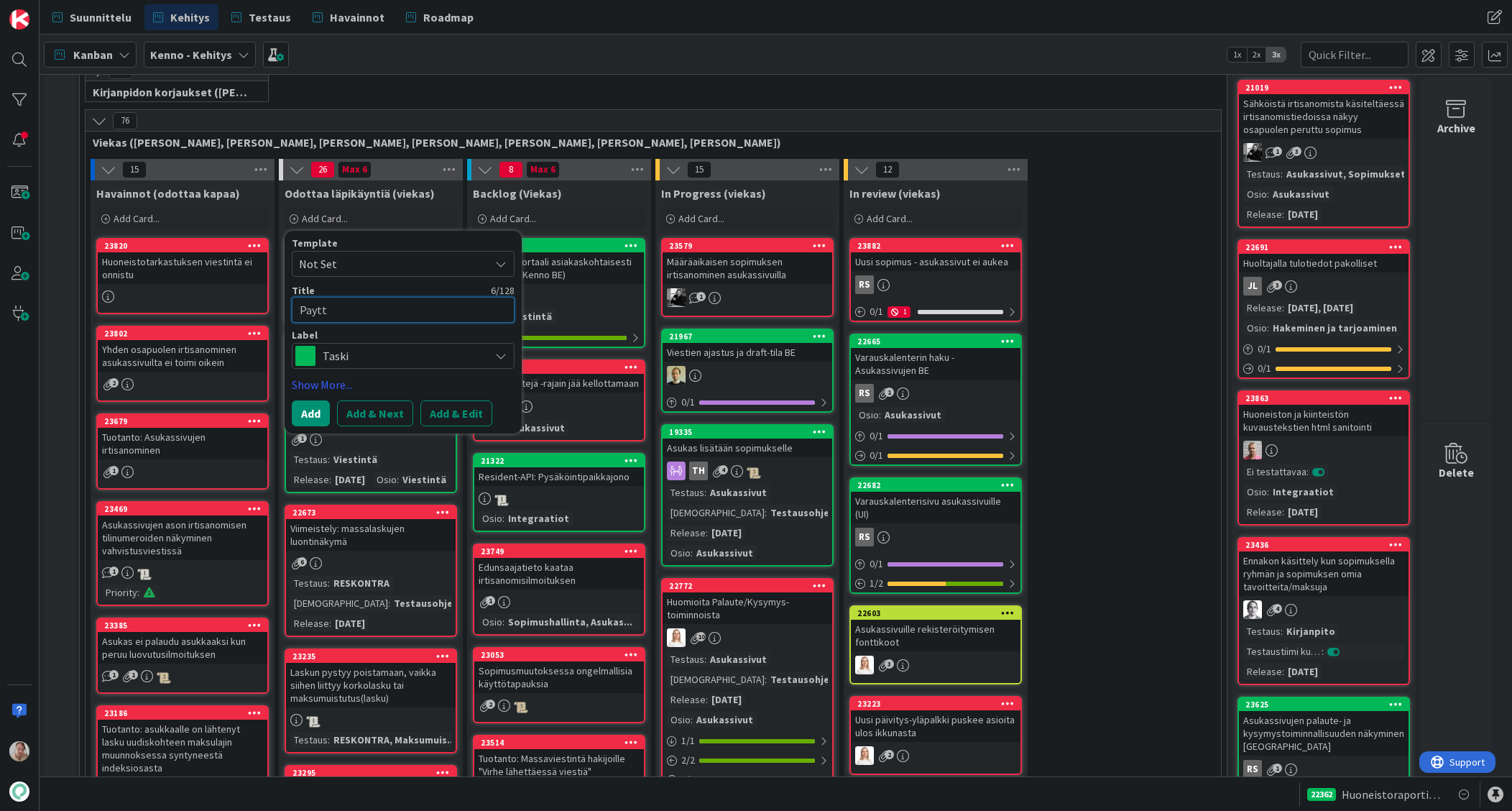
type textarea "Payt"
type textarea "x"
type textarea "Paytr"
type textarea "x"
type textarea "Paytrt"
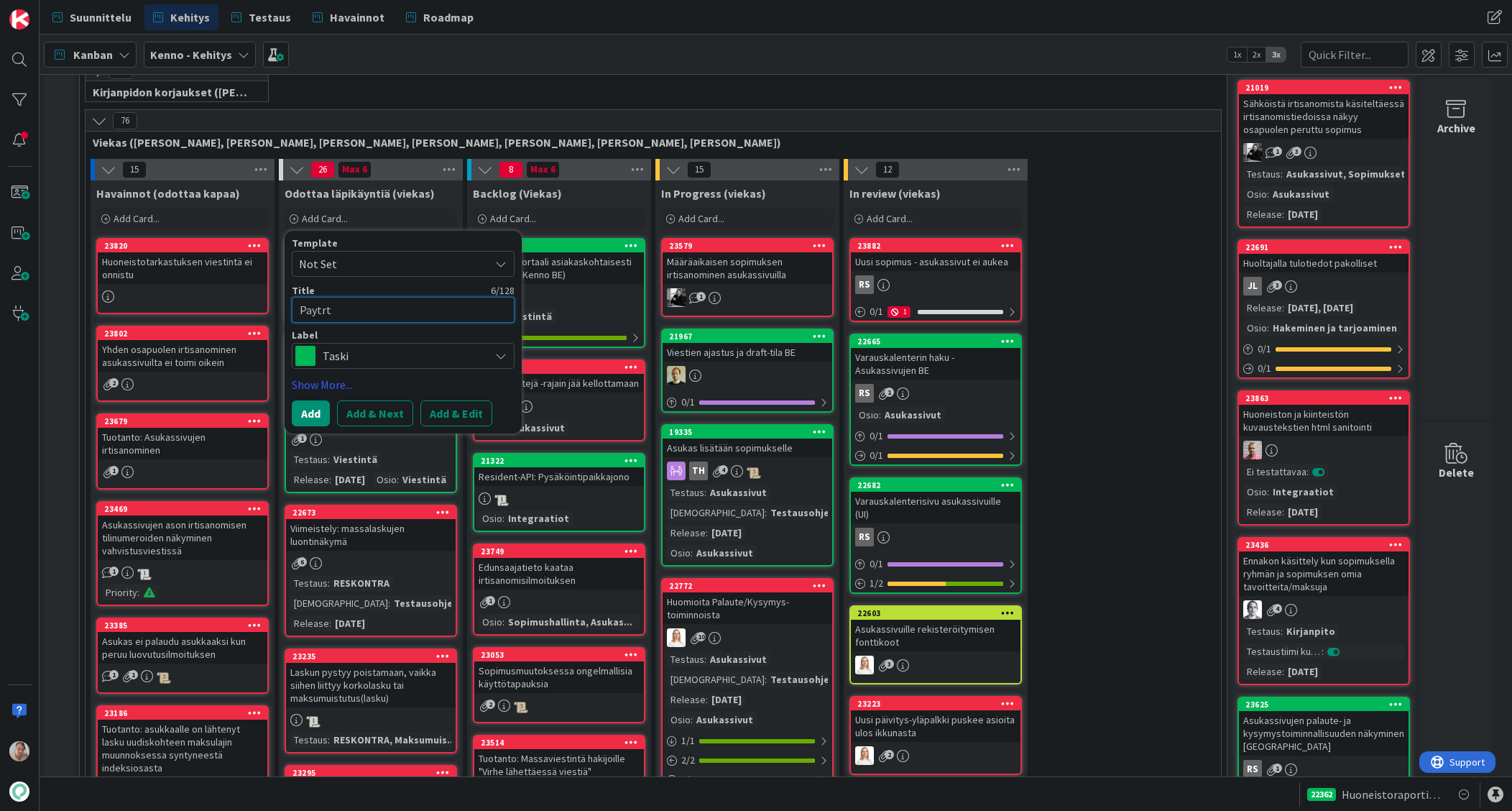
type textarea "x"
type textarea "Paytr"
type textarea "x"
type textarea "Payt"
type textarea "x"
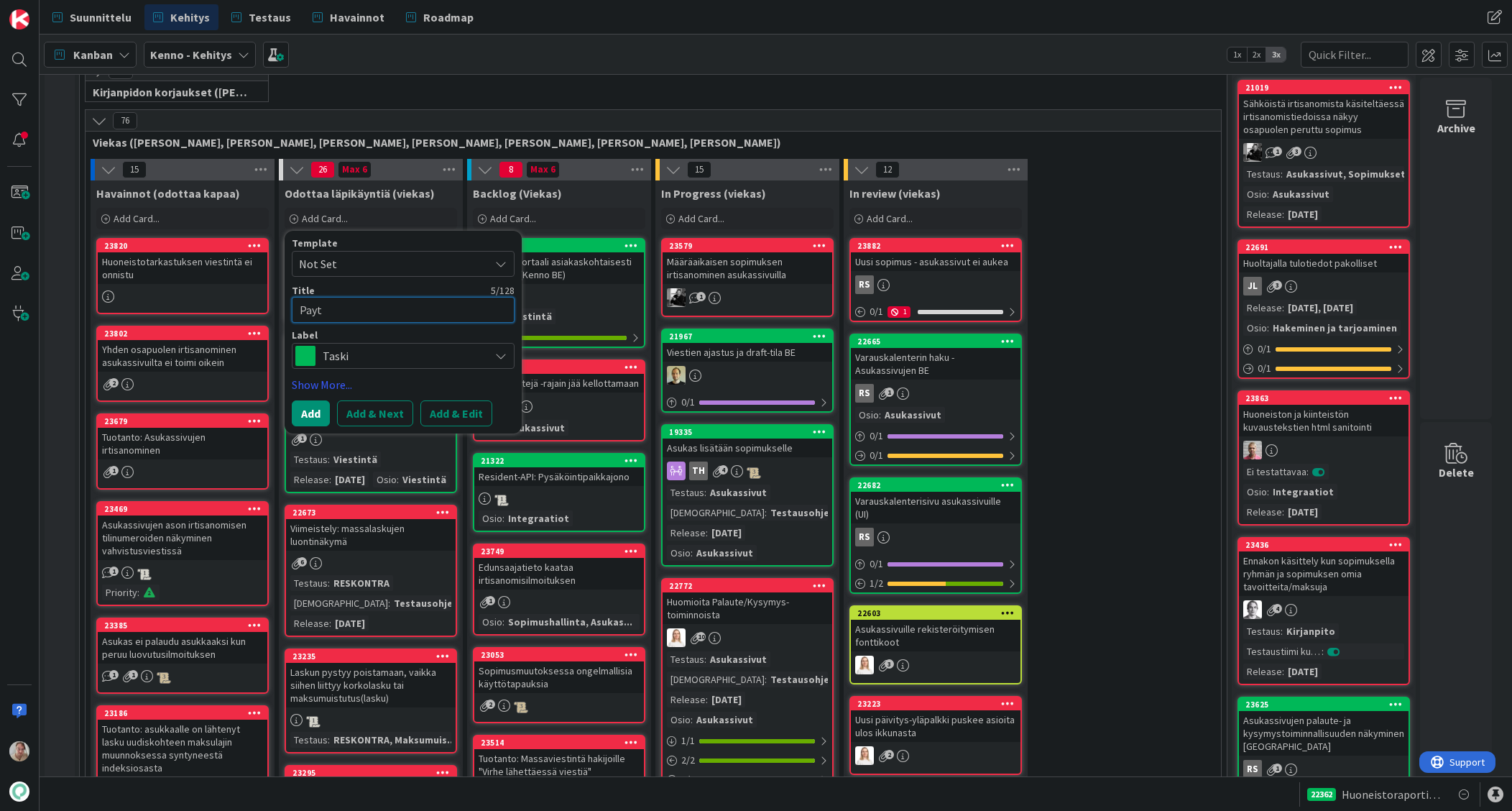
type textarea "Pay"
type textarea "x"
type textarea "Payt"
type textarea "x"
type textarea "Paytr"
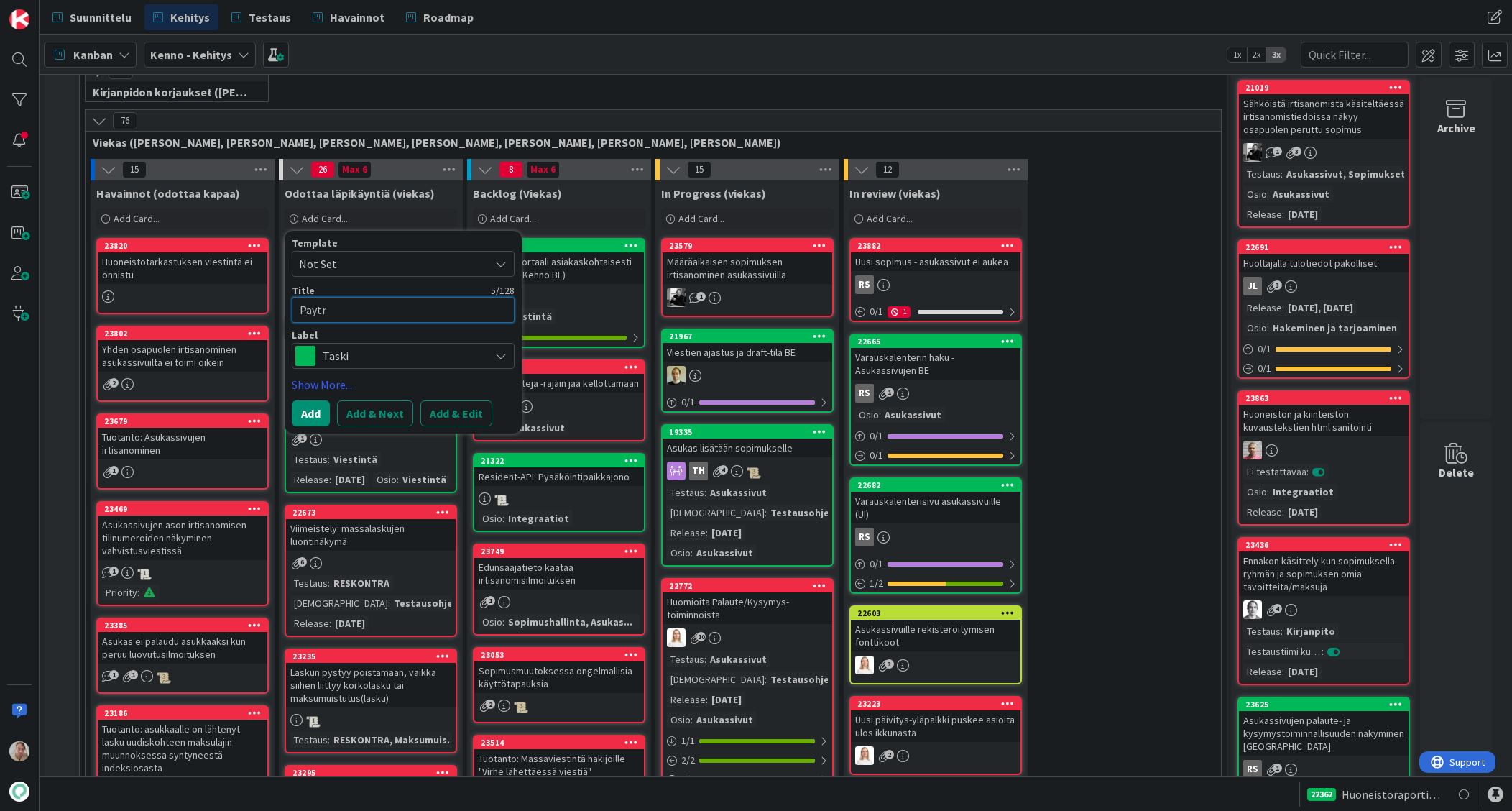
type textarea "x"
type textarea "Paytrai"
type textarea "x"
type textarea "Paytrail"
type textarea "x"
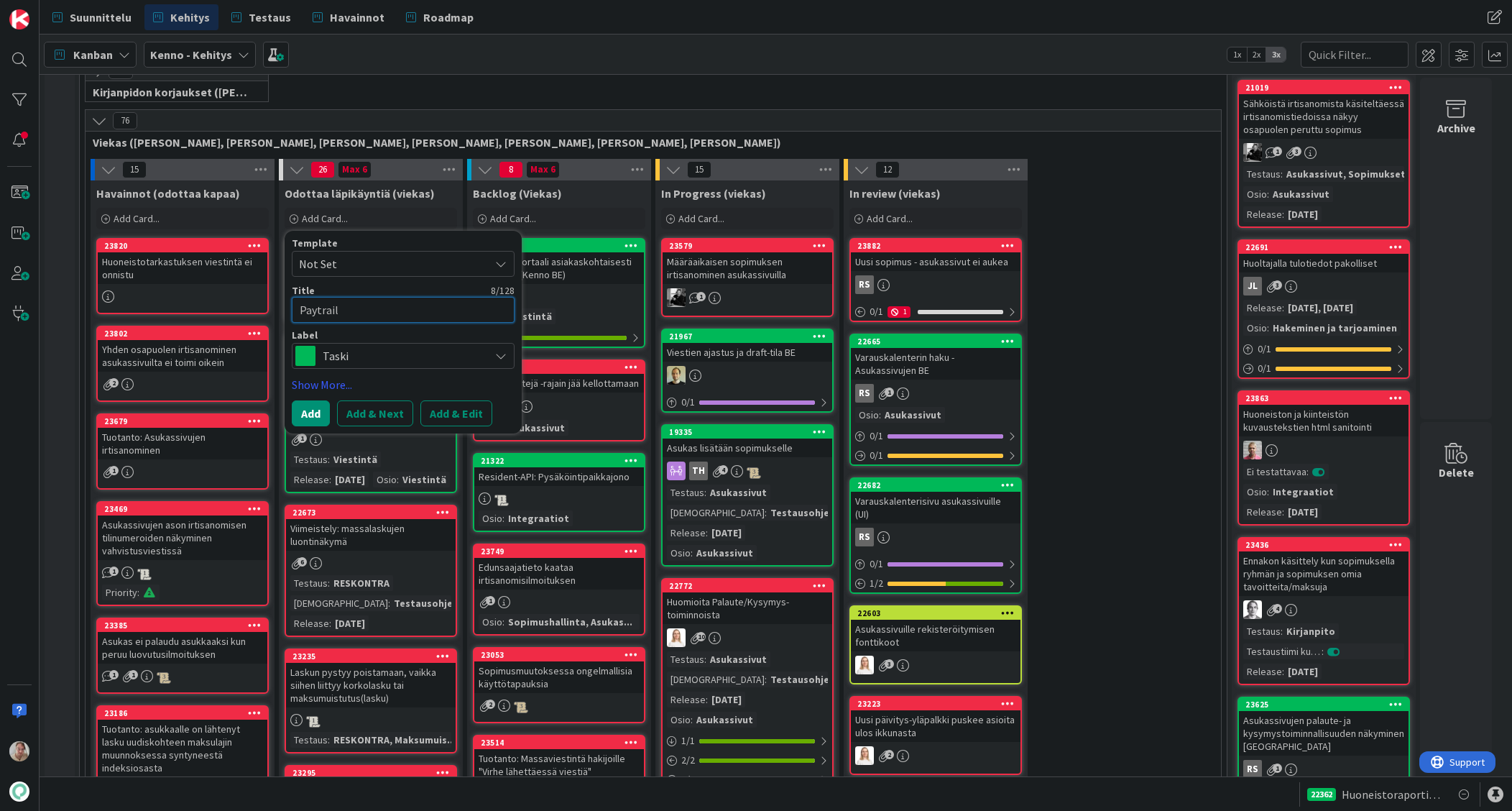
type textarea "Paytrail"
type textarea "x"
type textarea "Paytrail -"
type textarea "x"
type textarea "Paytrail -"
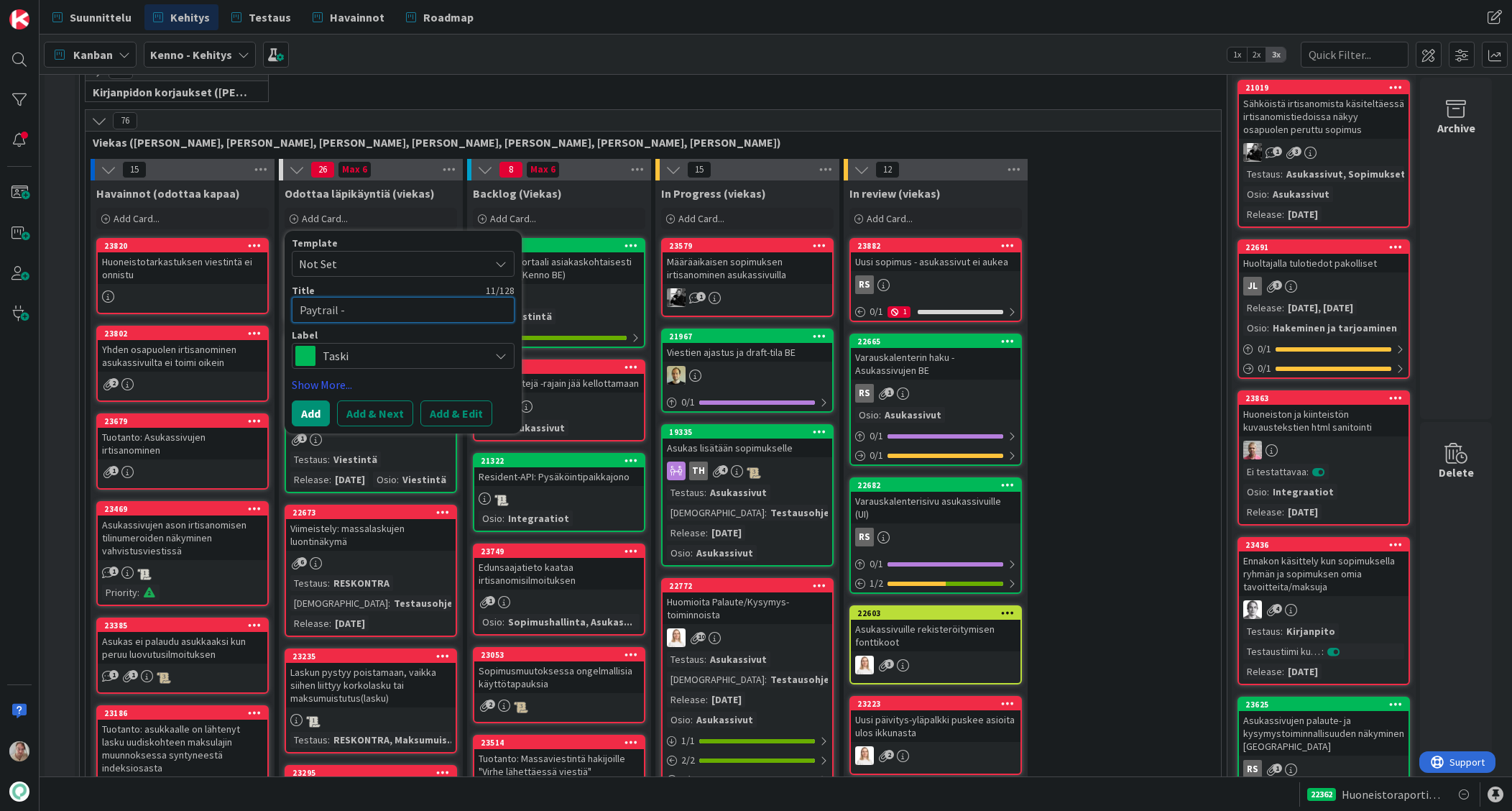
type textarea "x"
type textarea "Paytrail - ma"
type textarea "x"
type textarea "Paytrail - mak"
type textarea "x"
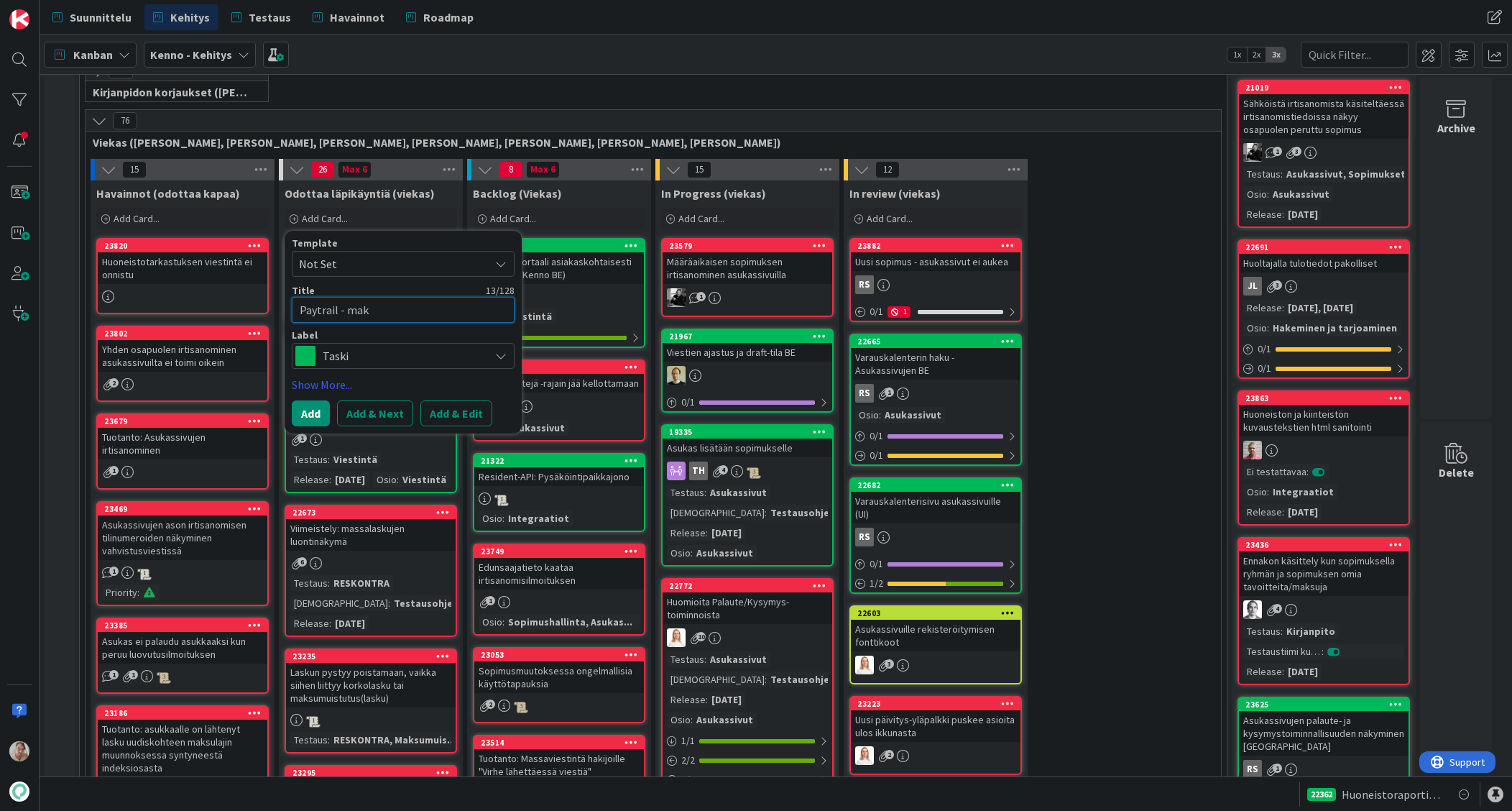
type textarea "Paytrail - maks"
type textarea "x"
type textarea "Paytrail - maksa"
type textarea "x"
type textarea "Paytrail - maksam"
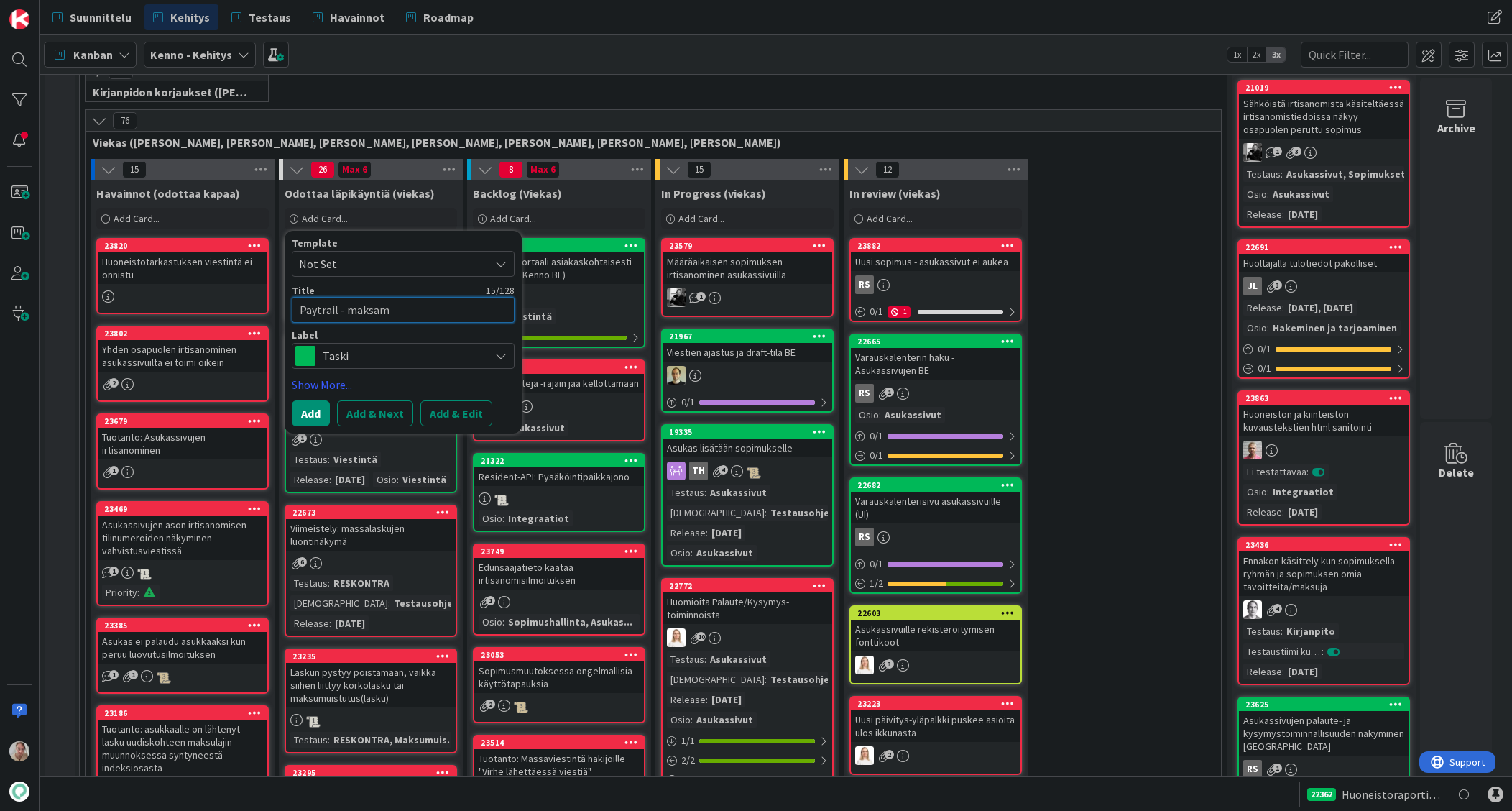
type textarea "x"
type textarea "Paytrail - maksami"
type textarea "x"
type textarea "Paytrail - maksamin"
type textarea "x"
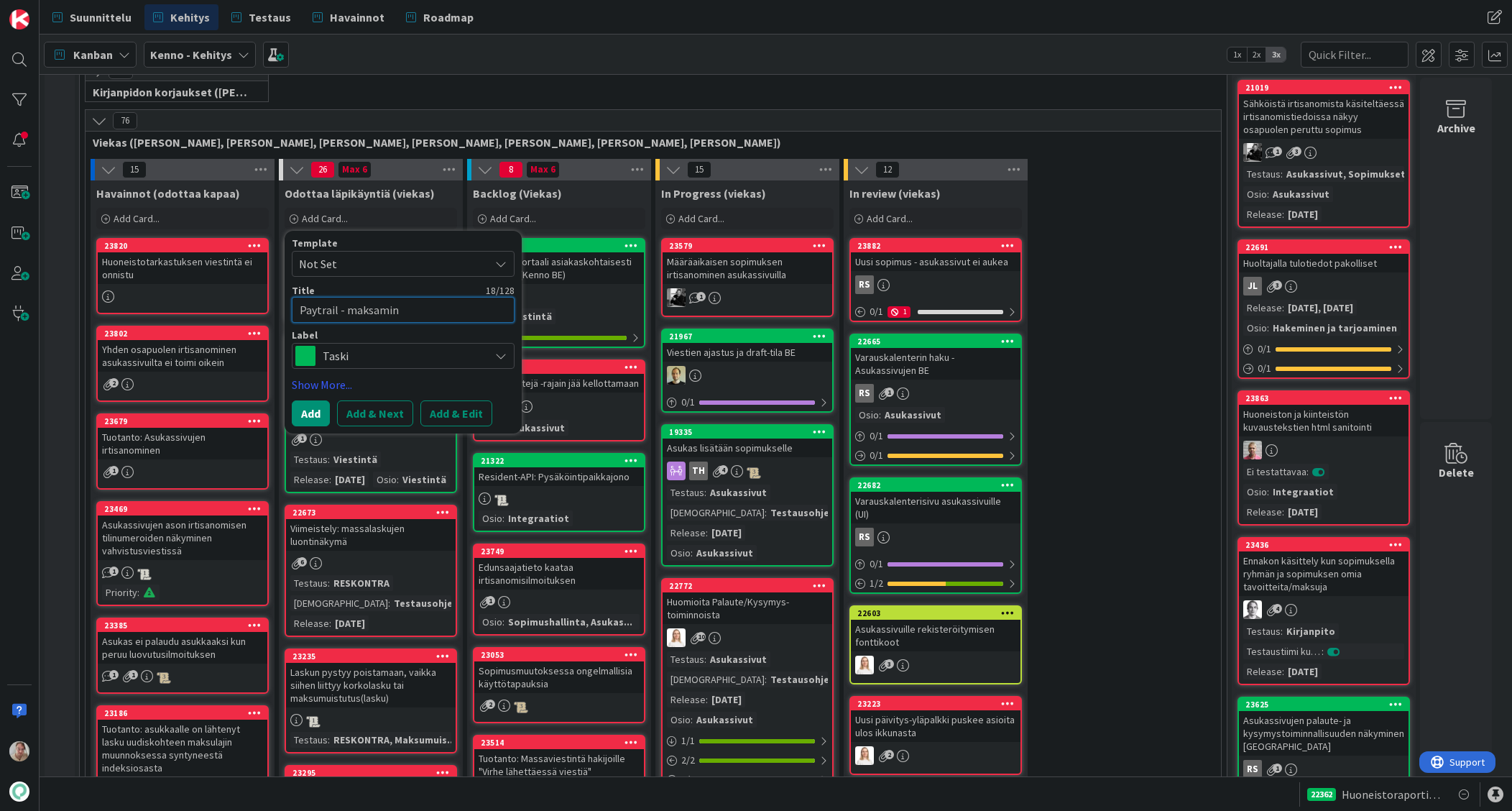
type textarea "Paytrail - maksamine"
type textarea "x"
type textarea "Paytrail - maksaminen"
click at [428, 361] on span "Taski" at bounding box center [402, 355] width 159 height 20
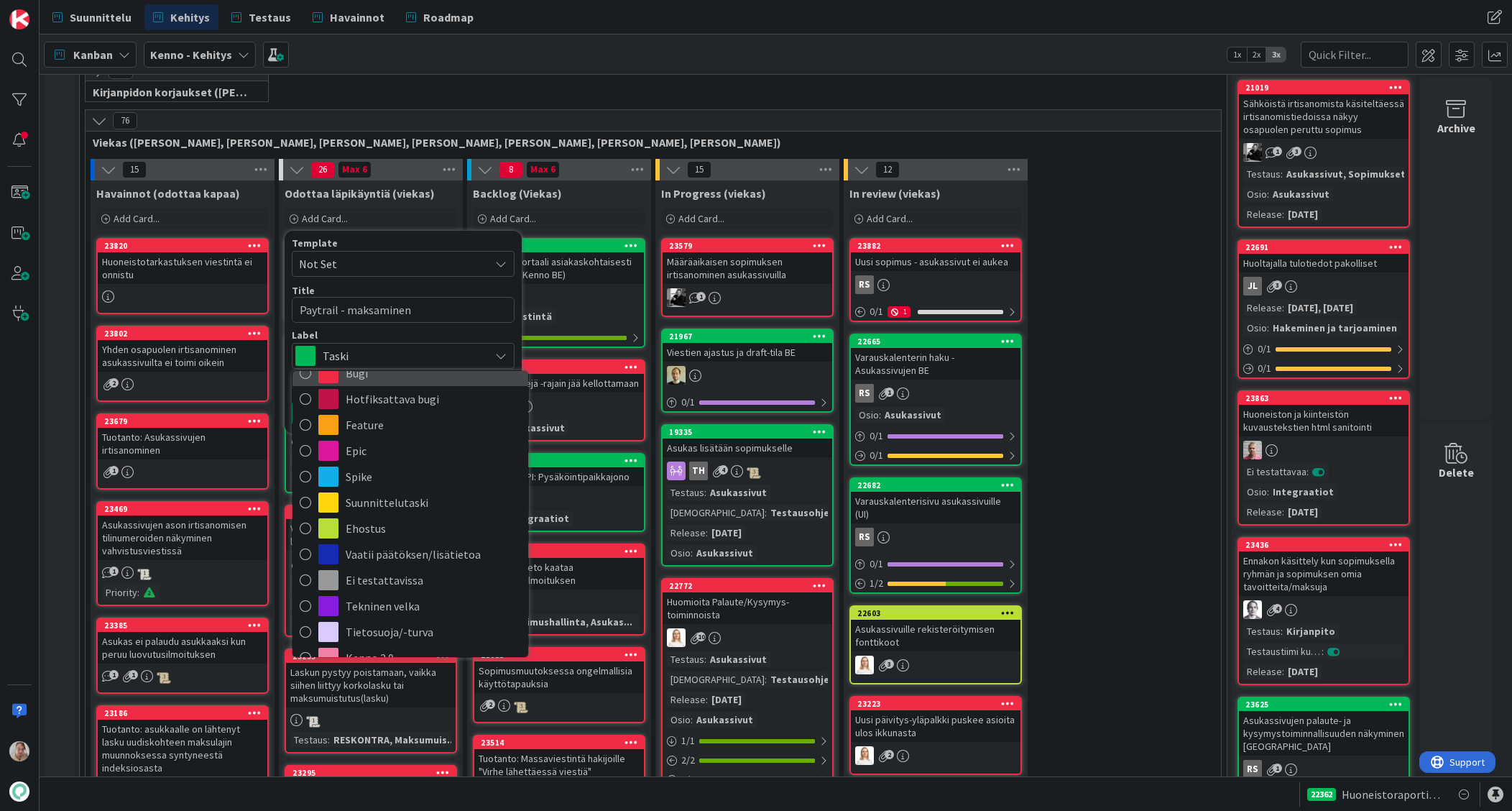
scroll to position [81, 0]
click at [417, 455] on span "Epic" at bounding box center [433, 453] width 175 height 22
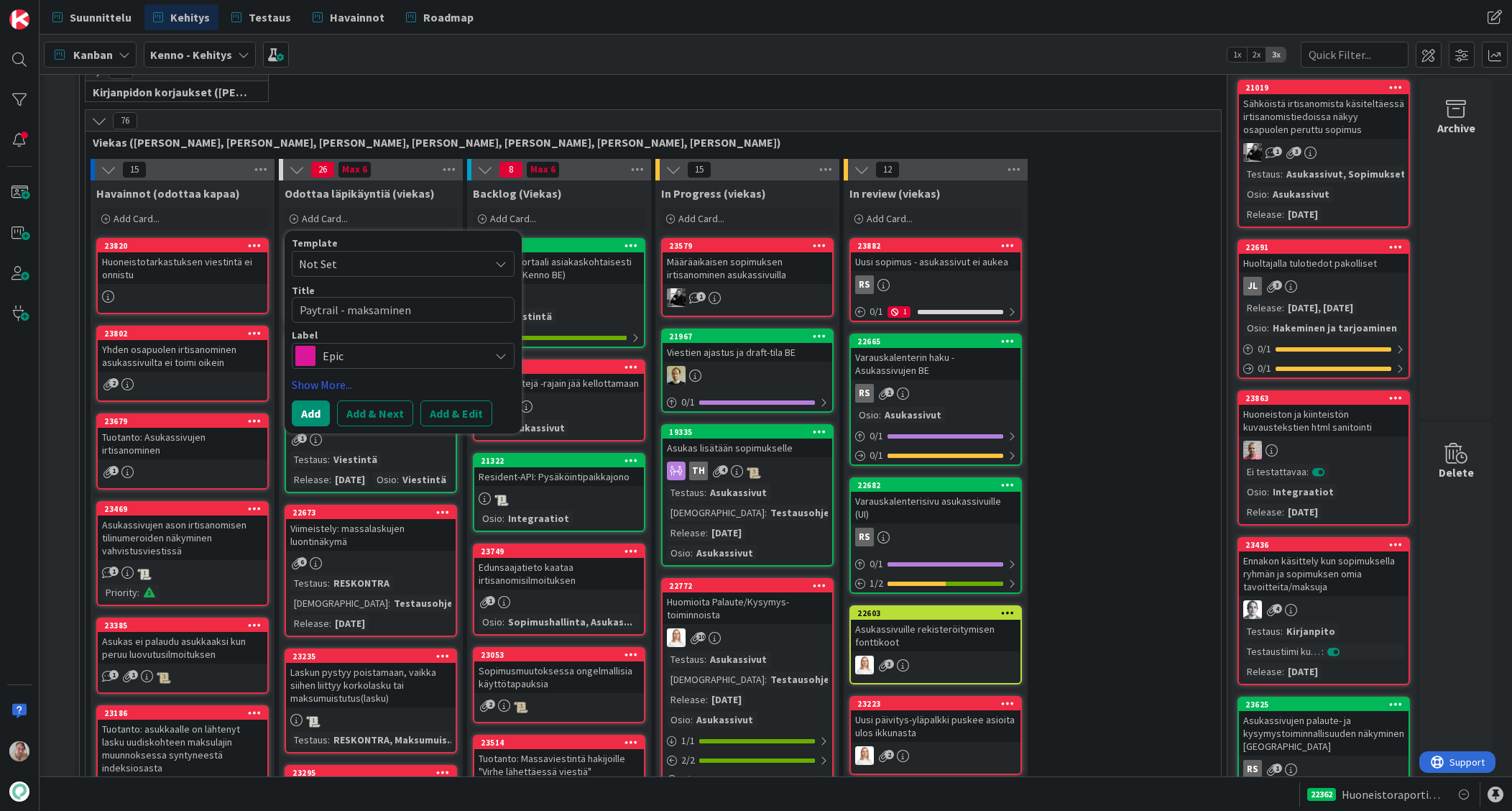
click at [455, 408] on button "Add & Edit" at bounding box center [457, 413] width 72 height 25
type textarea "x"
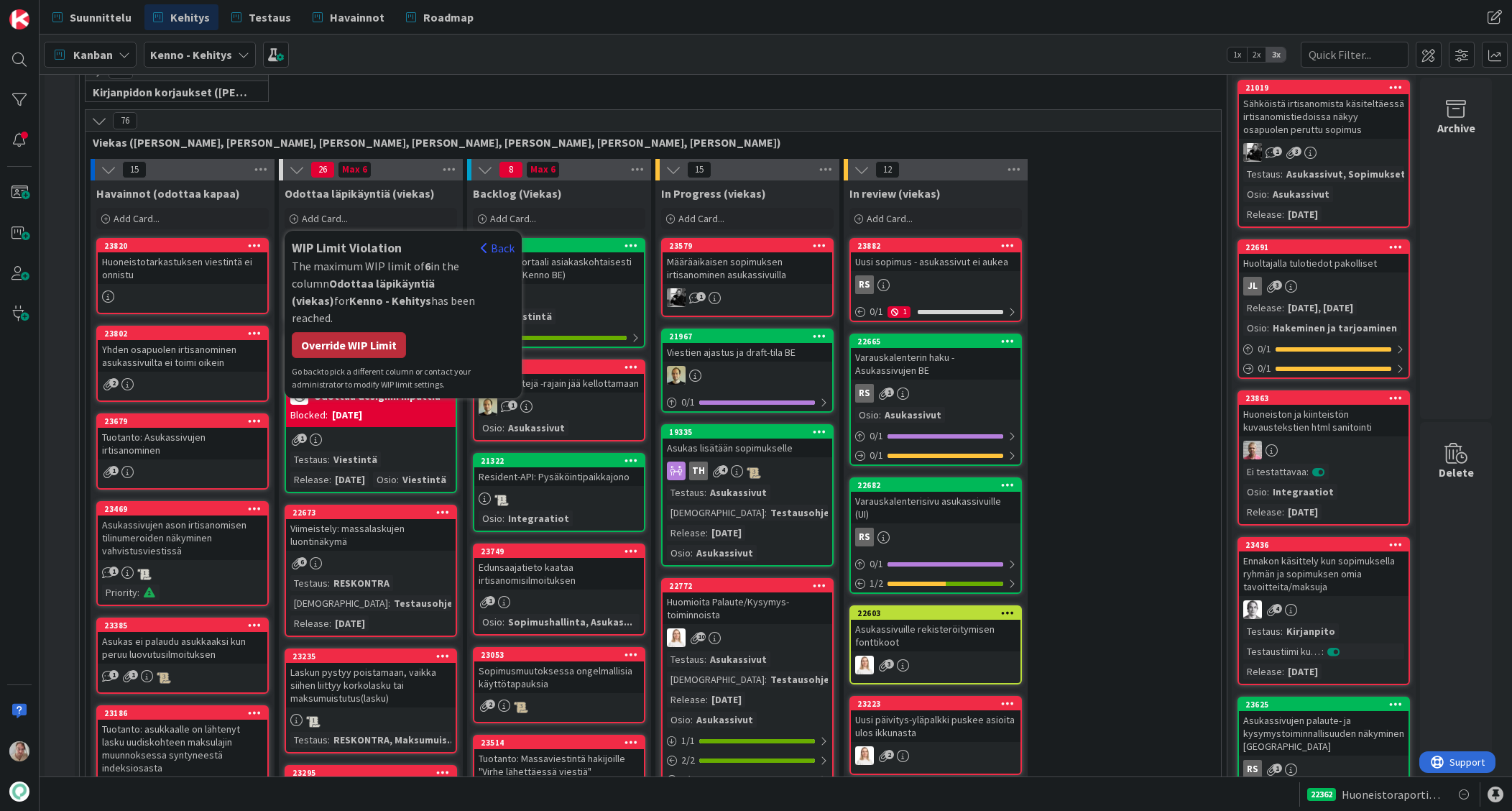
click at [386, 333] on div "Override WIP Limit" at bounding box center [348, 345] width 114 height 25
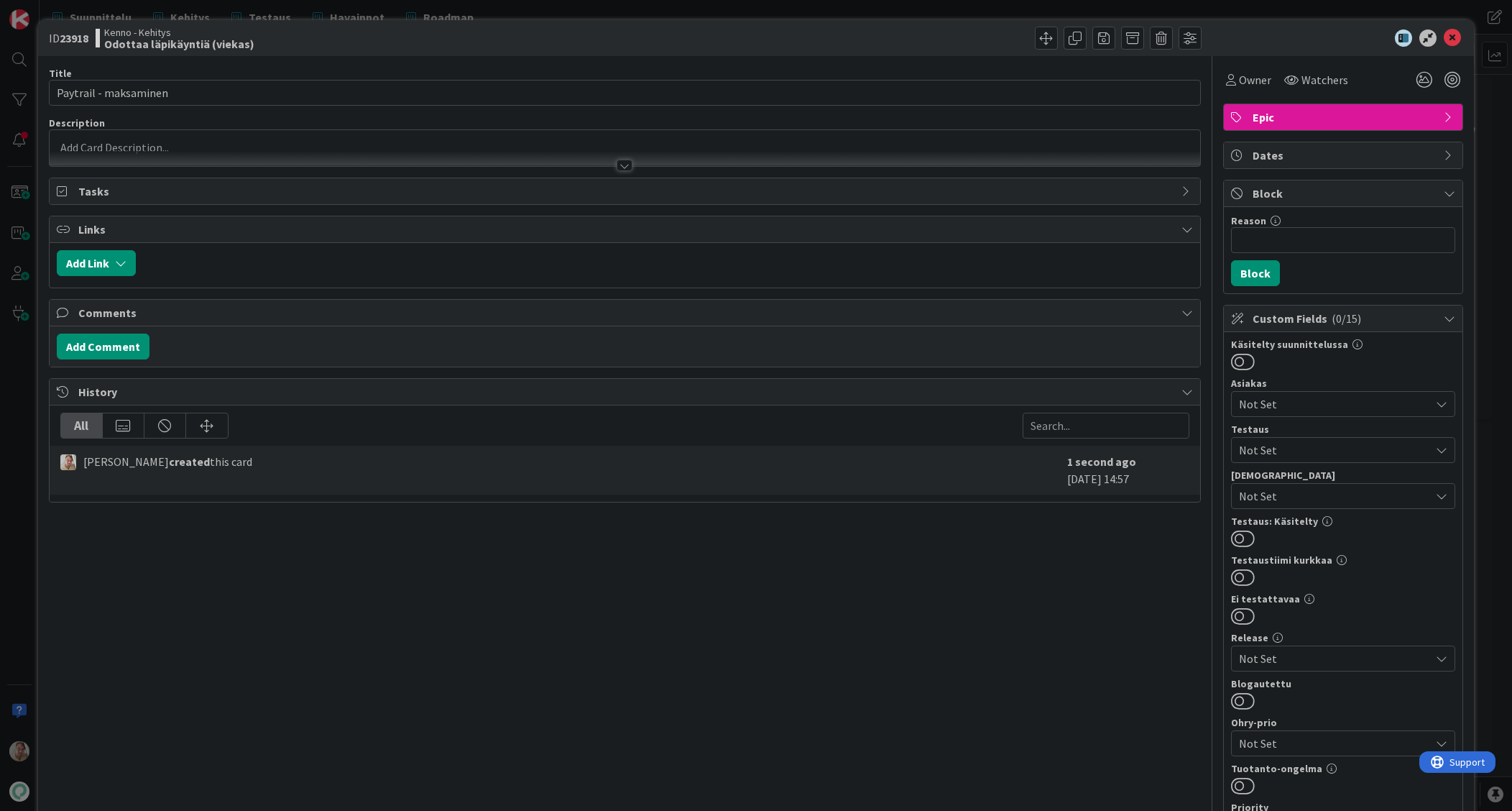
click at [162, 155] on div at bounding box center [625, 158] width 1151 height 15
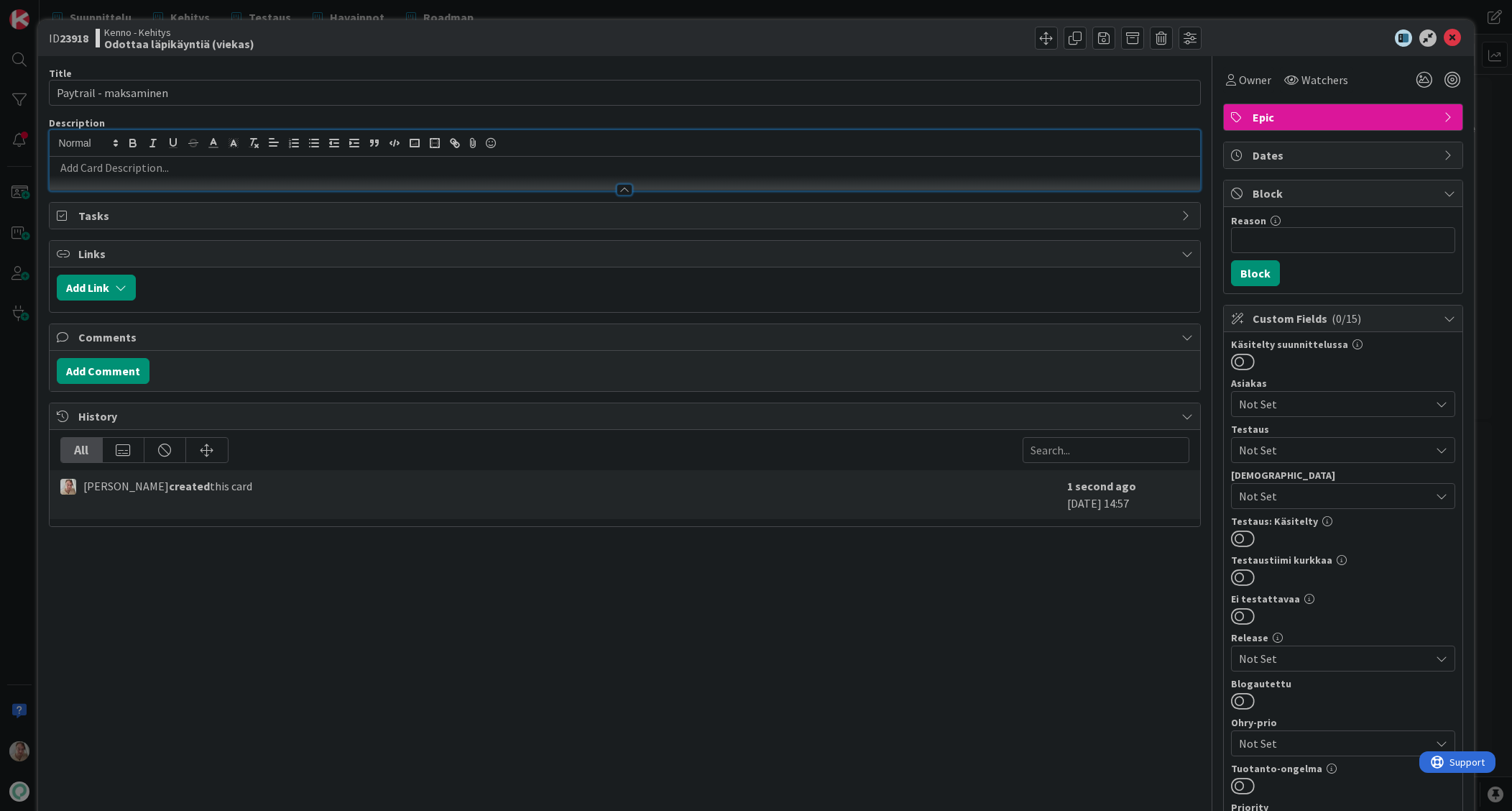
drag, startPoint x: 134, startPoint y: 170, endPoint x: 226, endPoint y: 170, distance: 92.0
click at [136, 170] on p at bounding box center [625, 168] width 1137 height 17
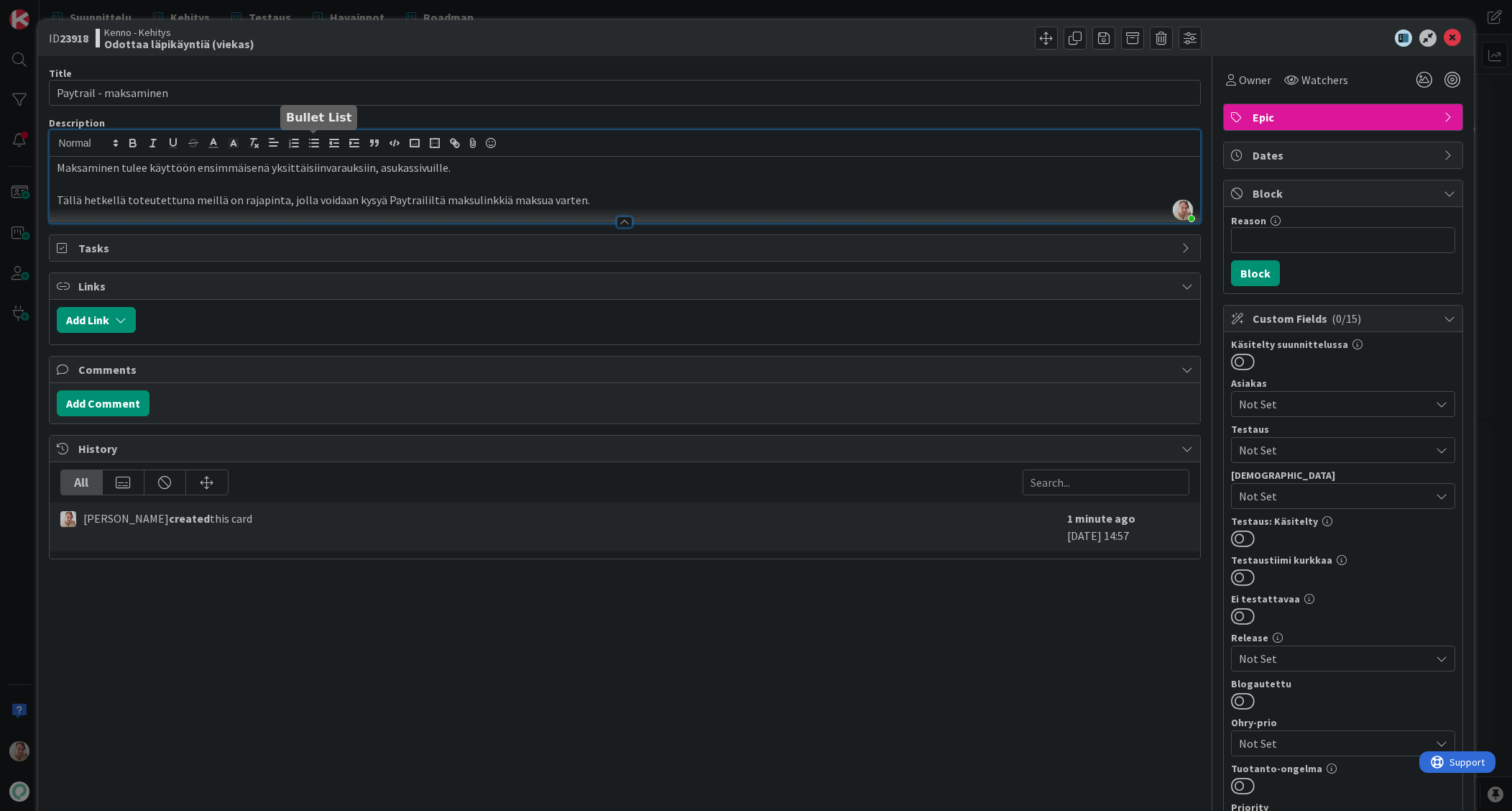
click at [315, 143] on line "button" at bounding box center [314, 143] width 7 height 0
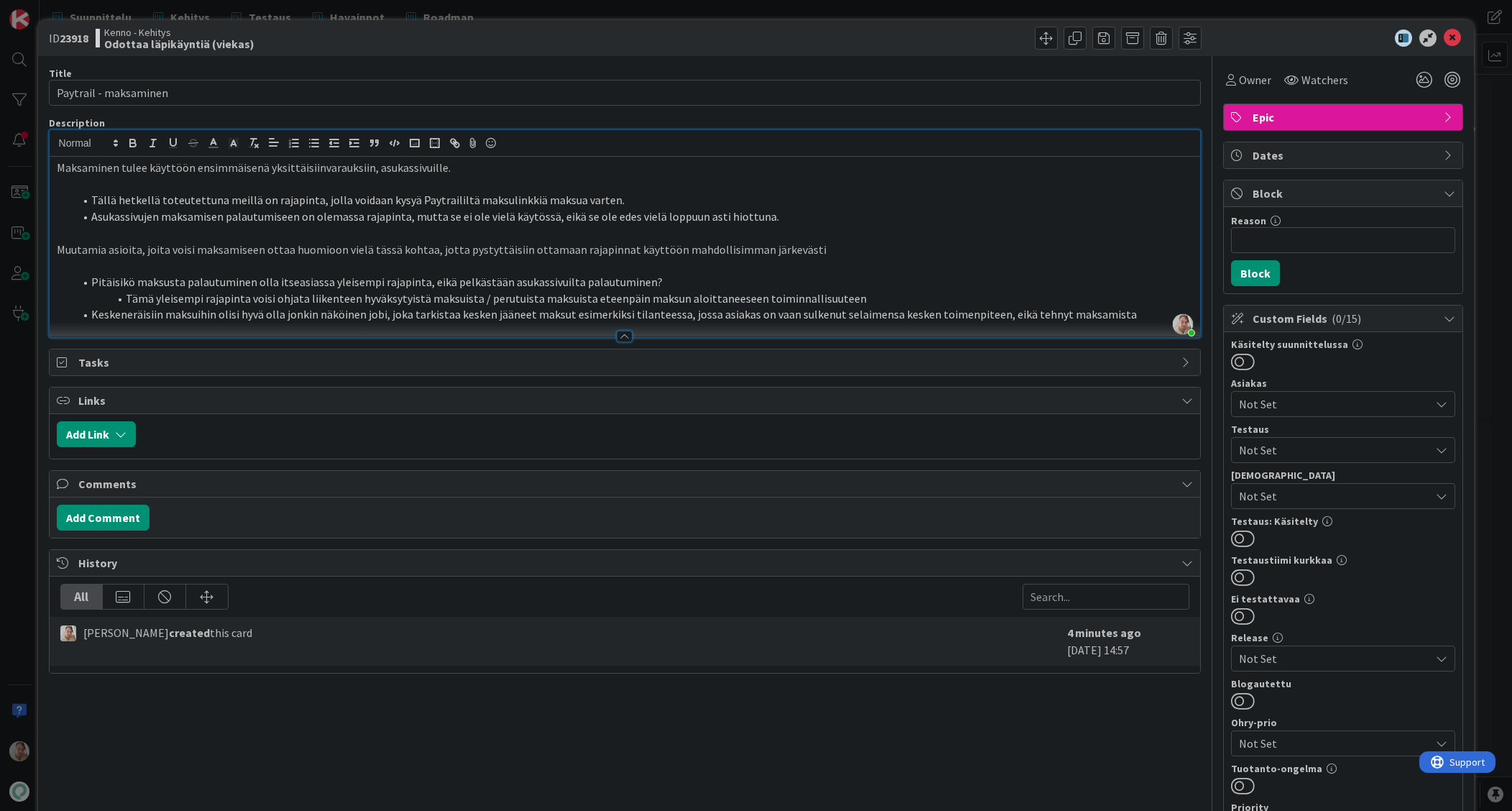
click at [1118, 318] on li "Keskeneräisiin maksuihin olisi hyvä olla jonkin näköinen jobi, joka tarkistaa k…" at bounding box center [634, 315] width 1119 height 17
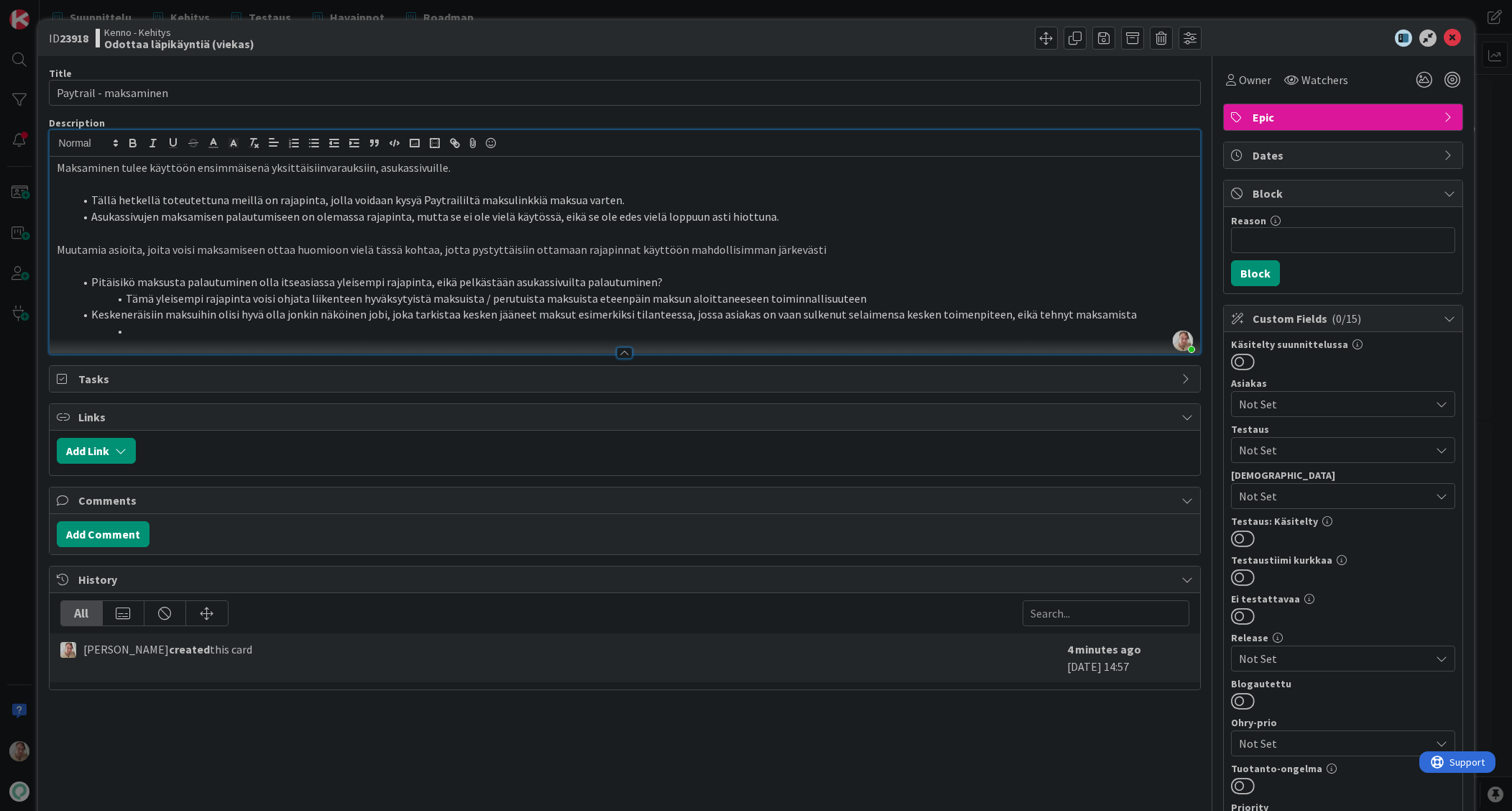
click at [878, 299] on li "Tämä yleisempi rajapinta voisi ohjata liikenteen hyväksytyistä maksuista / peru…" at bounding box center [634, 299] width 1119 height 17
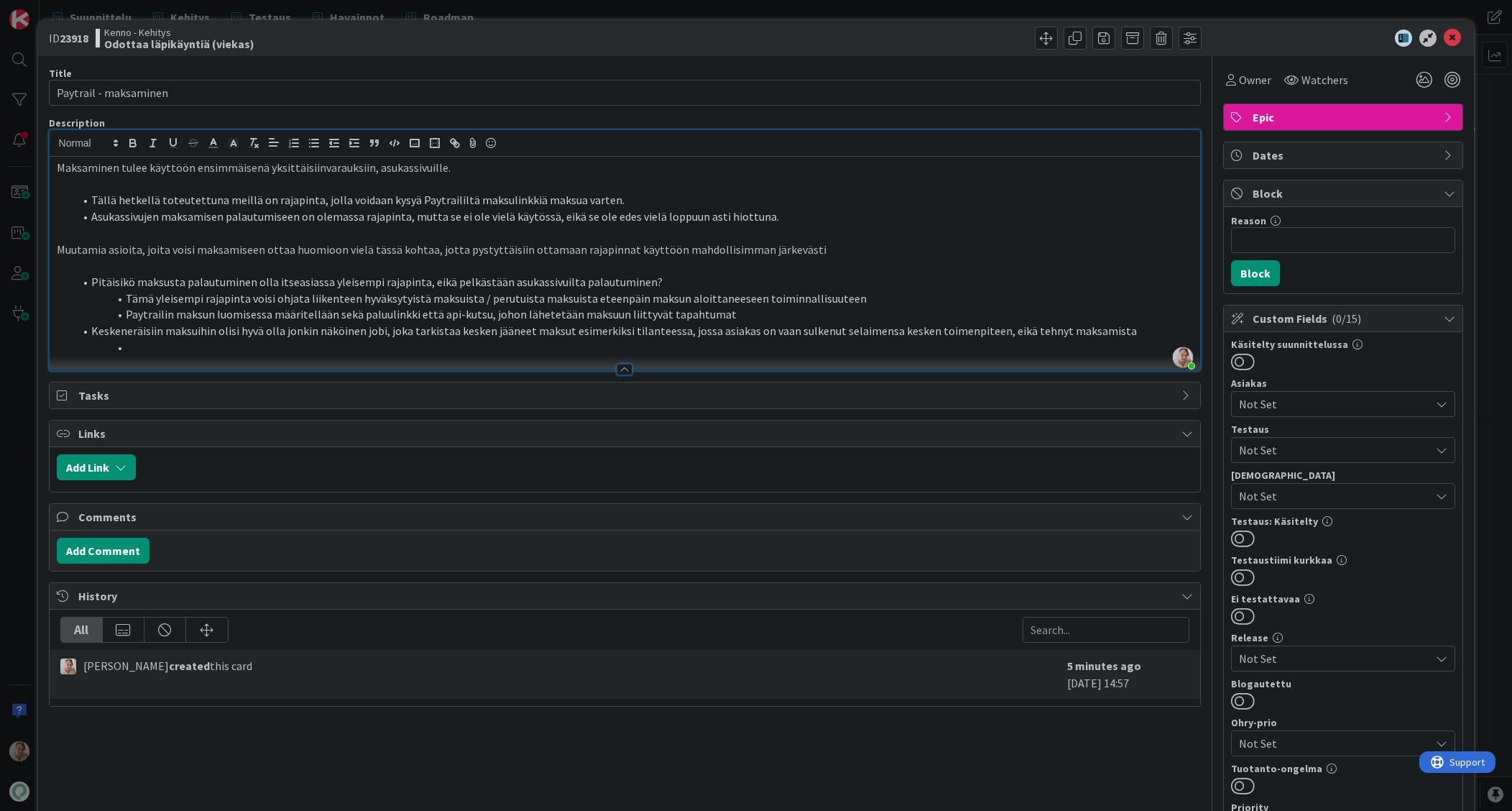
click at [648, 199] on li "Tällä hetkellä toteutettuna meillä on rajapinta, jolla voidaan kysyä Paytrailil…" at bounding box center [634, 201] width 1119 height 17
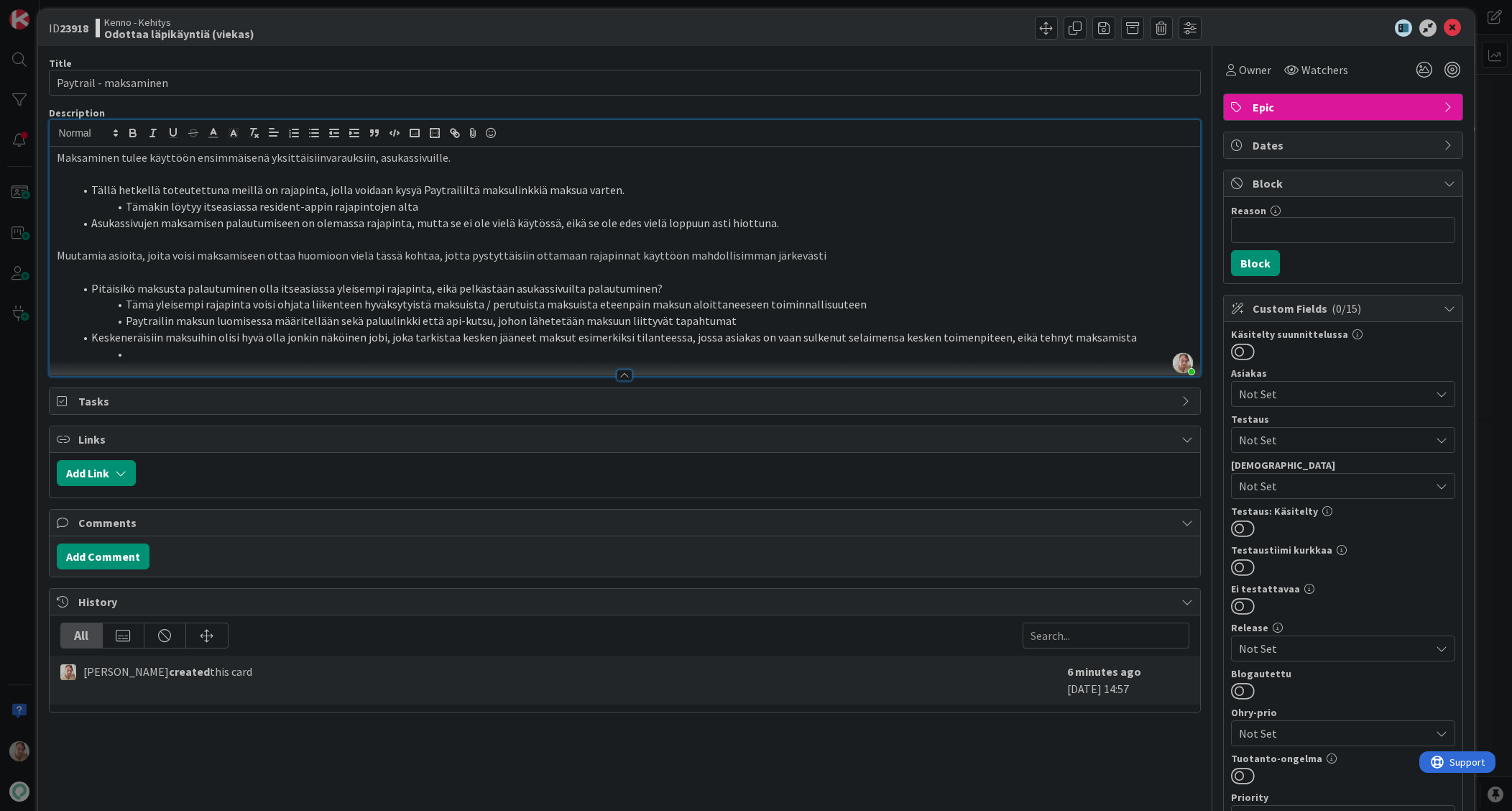
scroll to position [21, 0]
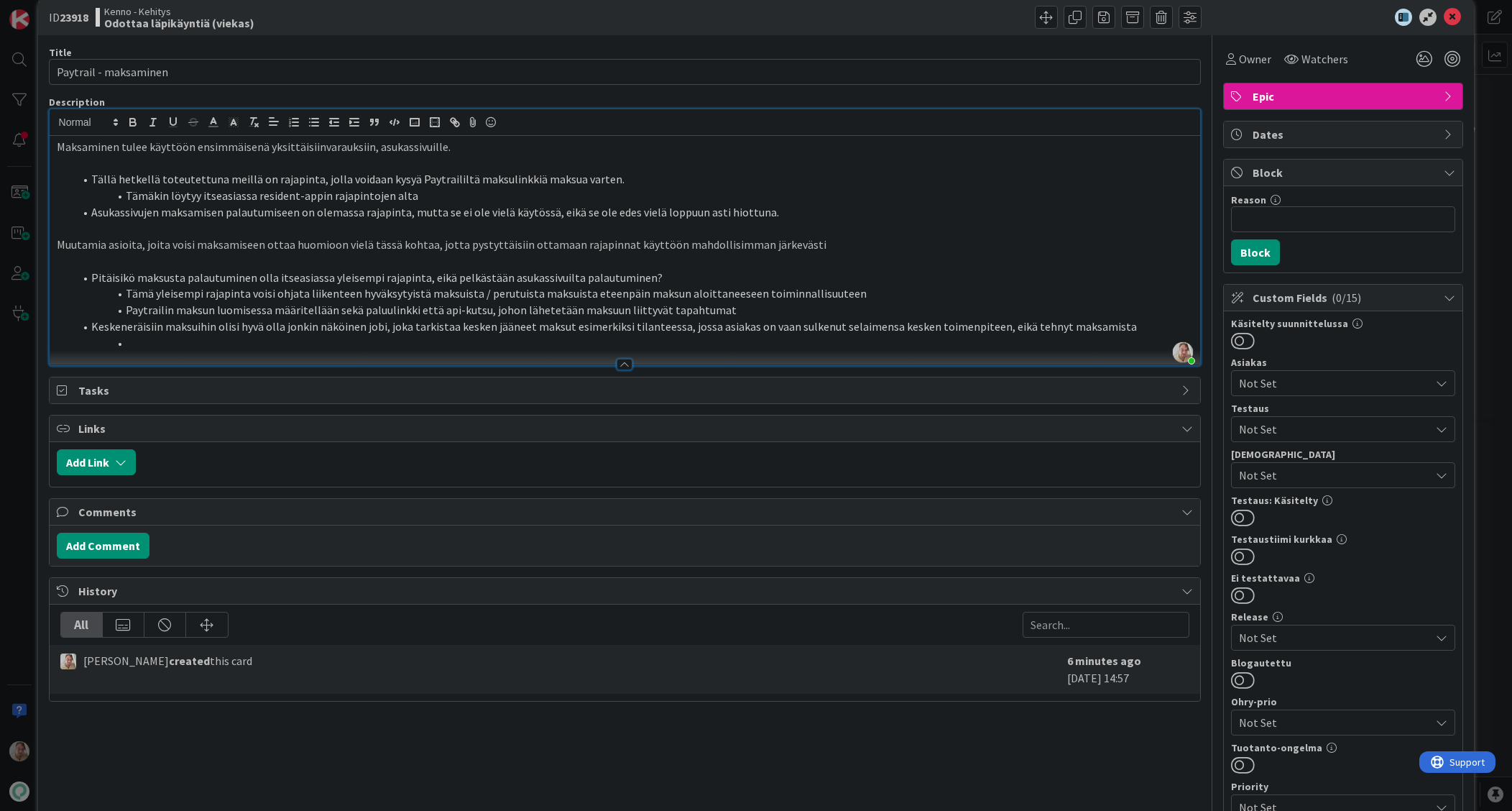
drag, startPoint x: 336, startPoint y: 340, endPoint x: 415, endPoint y: 327, distance: 80.1
click at [336, 340] on li at bounding box center [634, 344] width 1119 height 17
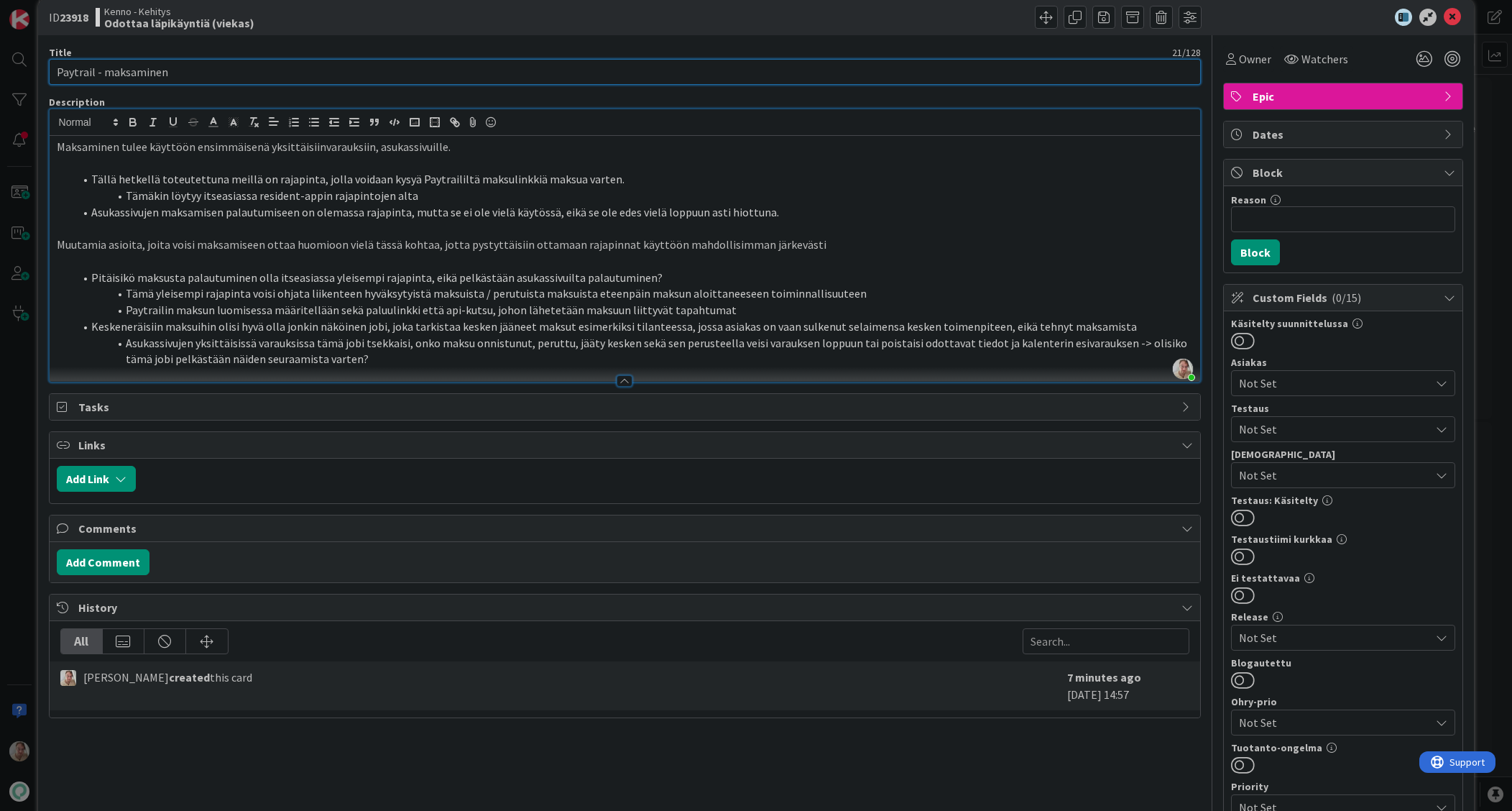
drag, startPoint x: 200, startPoint y: 72, endPoint x: 268, endPoint y: 72, distance: 68.0
click at [201, 72] on input "Paytrail - maksaminen" at bounding box center [625, 72] width 1153 height 25
type input "Paytrail - maksaminen (ja varauskalenteri)"
click at [393, 359] on li "Asukassivujen yksittäisissä varauksissa tämä jobi tsekkaisi, onko maksu onnistu…" at bounding box center [634, 351] width 1119 height 32
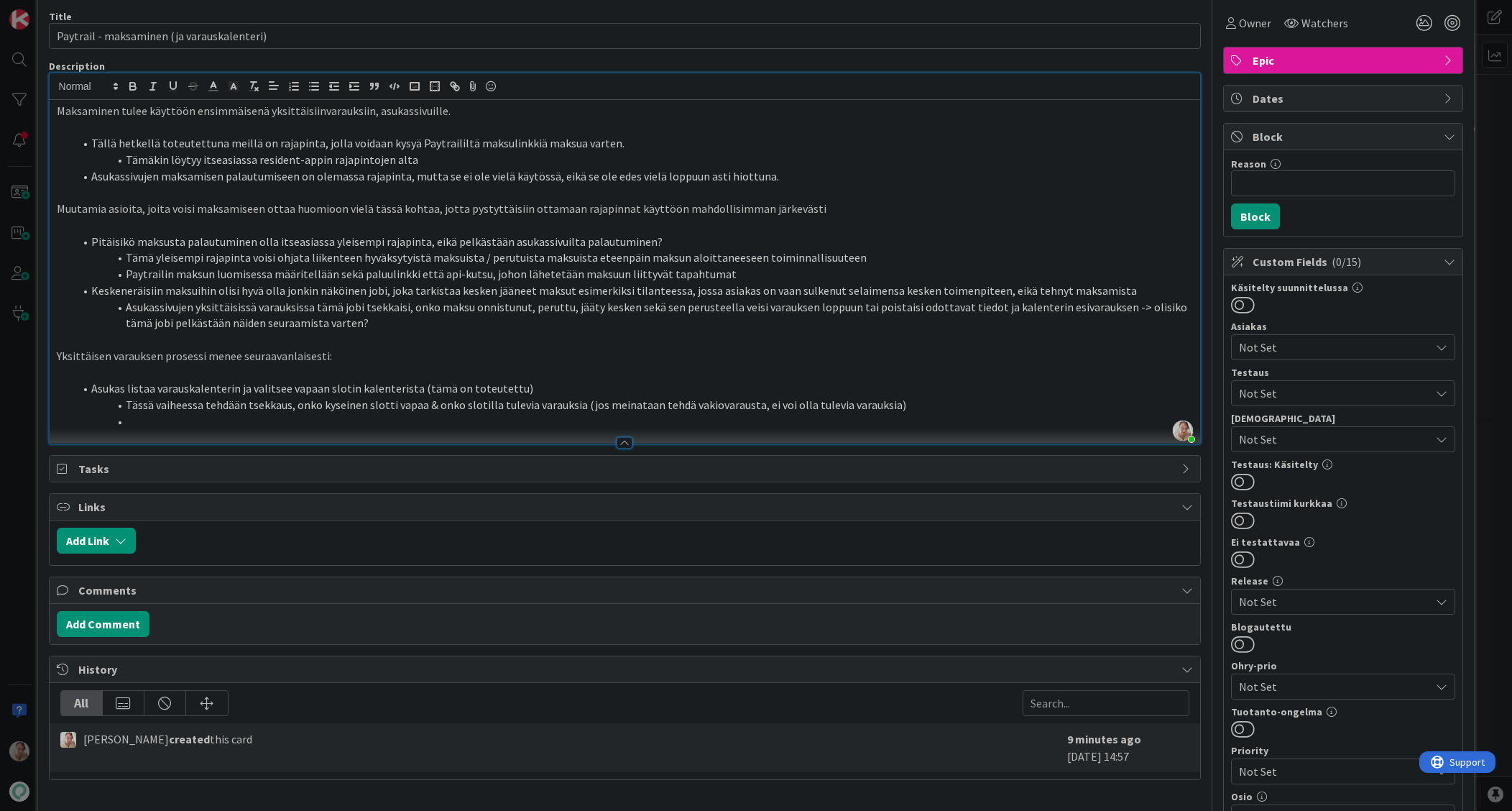
scroll to position [139, 0]
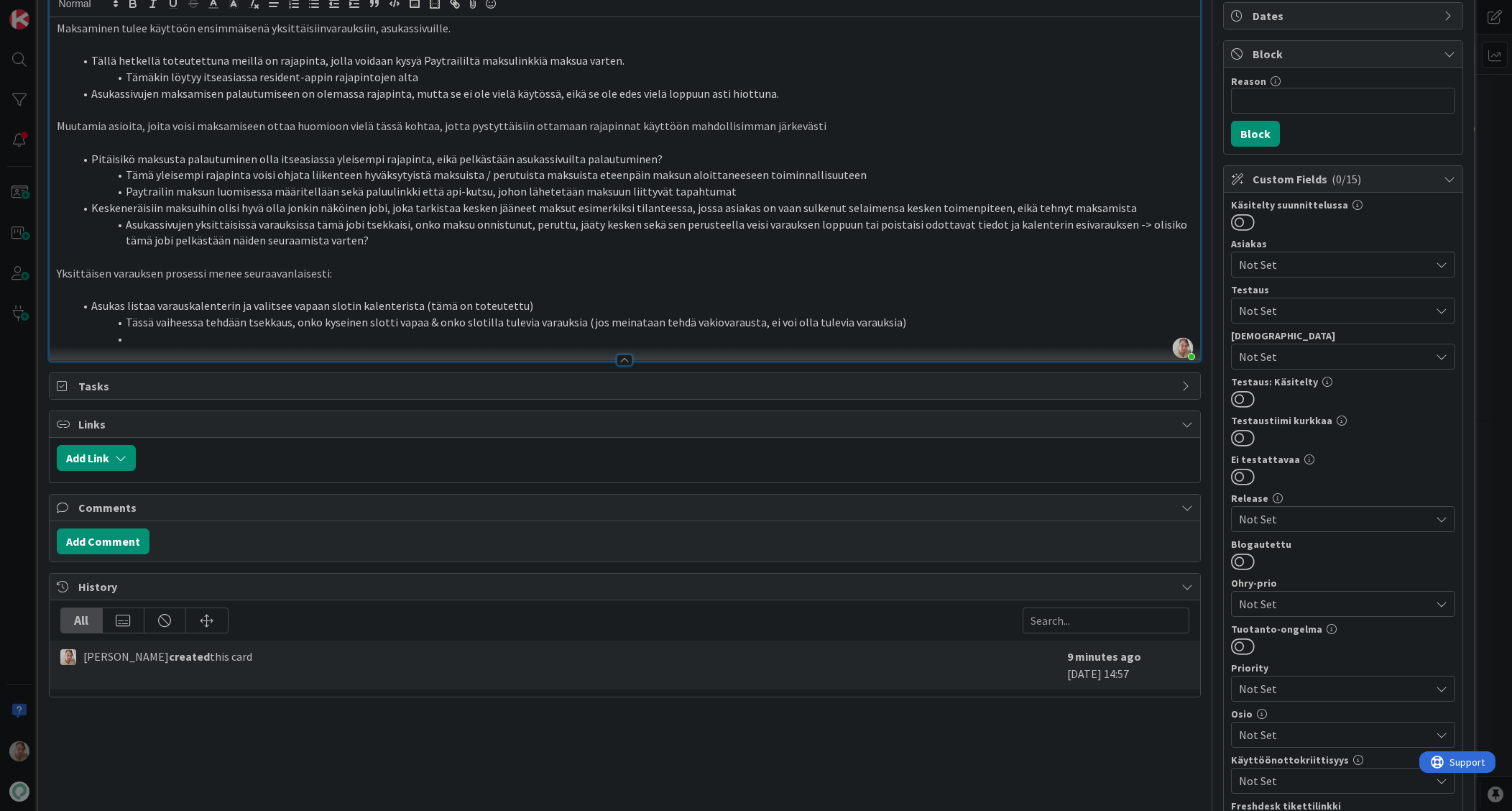
drag, startPoint x: 894, startPoint y: 323, endPoint x: 955, endPoint y: 315, distance: 61.5
click at [897, 322] on li "Tässä vaiheessa tehdään tsekkaus, onko kyseinen slotti vapaa & onko slotilla tu…" at bounding box center [634, 323] width 1119 height 17
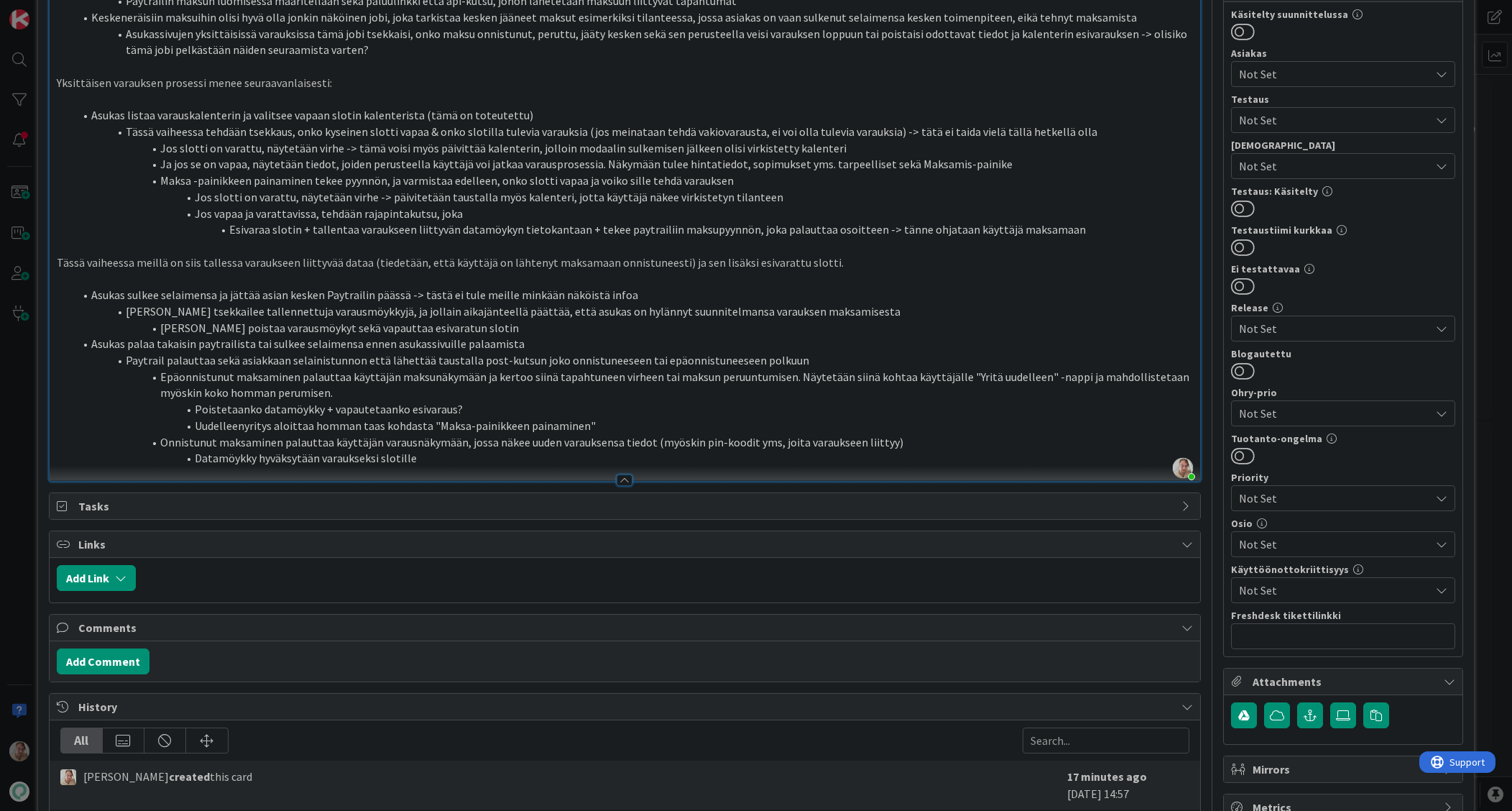
scroll to position [332, 0]
click at [466, 406] on li "Poistetaanko datamöykky + vapautetaanko esivaraus?" at bounding box center [634, 408] width 1119 height 17
click at [608, 423] on li "Uudelleenyritys aloittaa homman taas kohdasta "Maksa-painikkeen painaminen"" at bounding box center [634, 425] width 1119 height 17
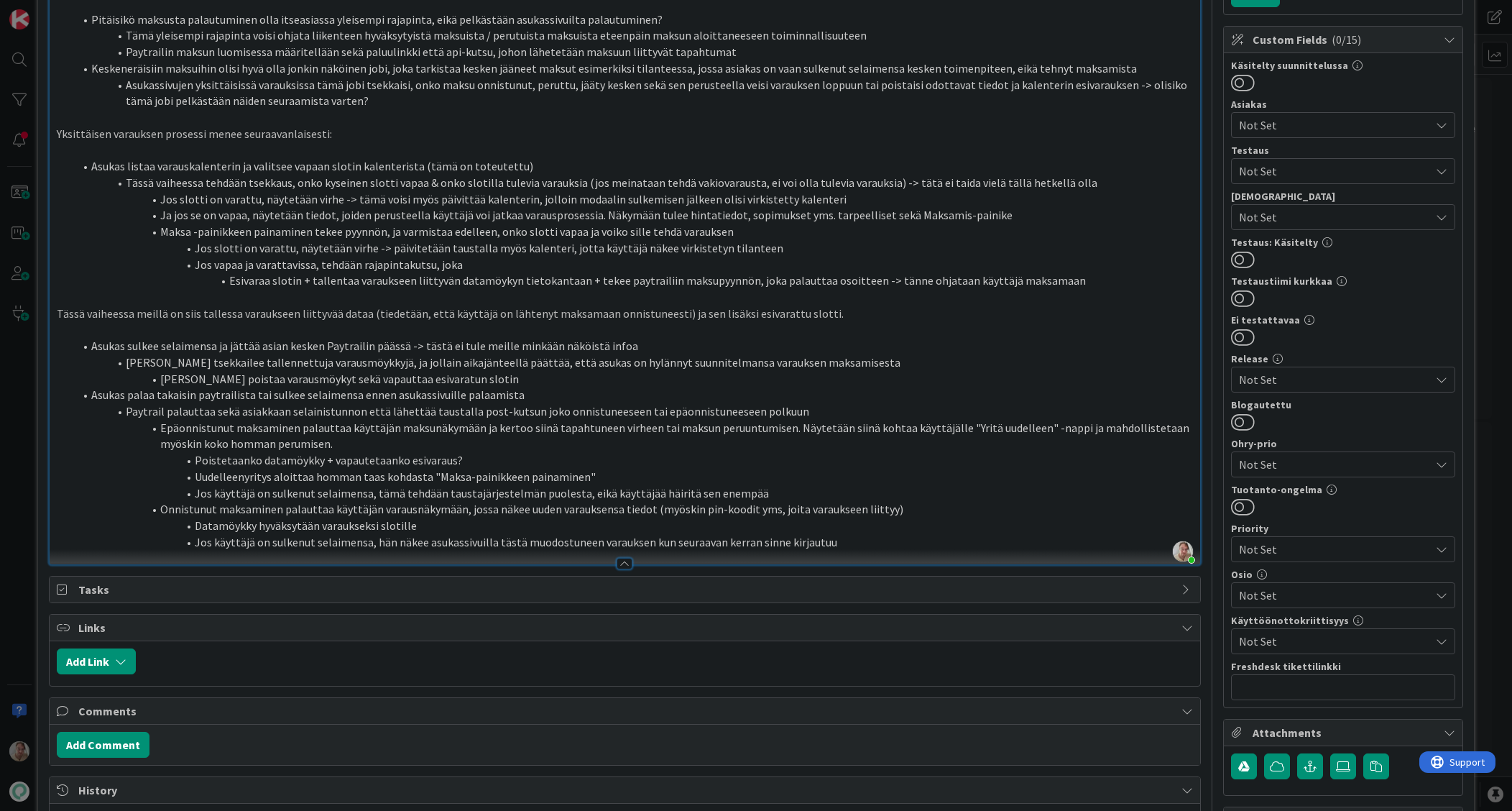
scroll to position [0, 0]
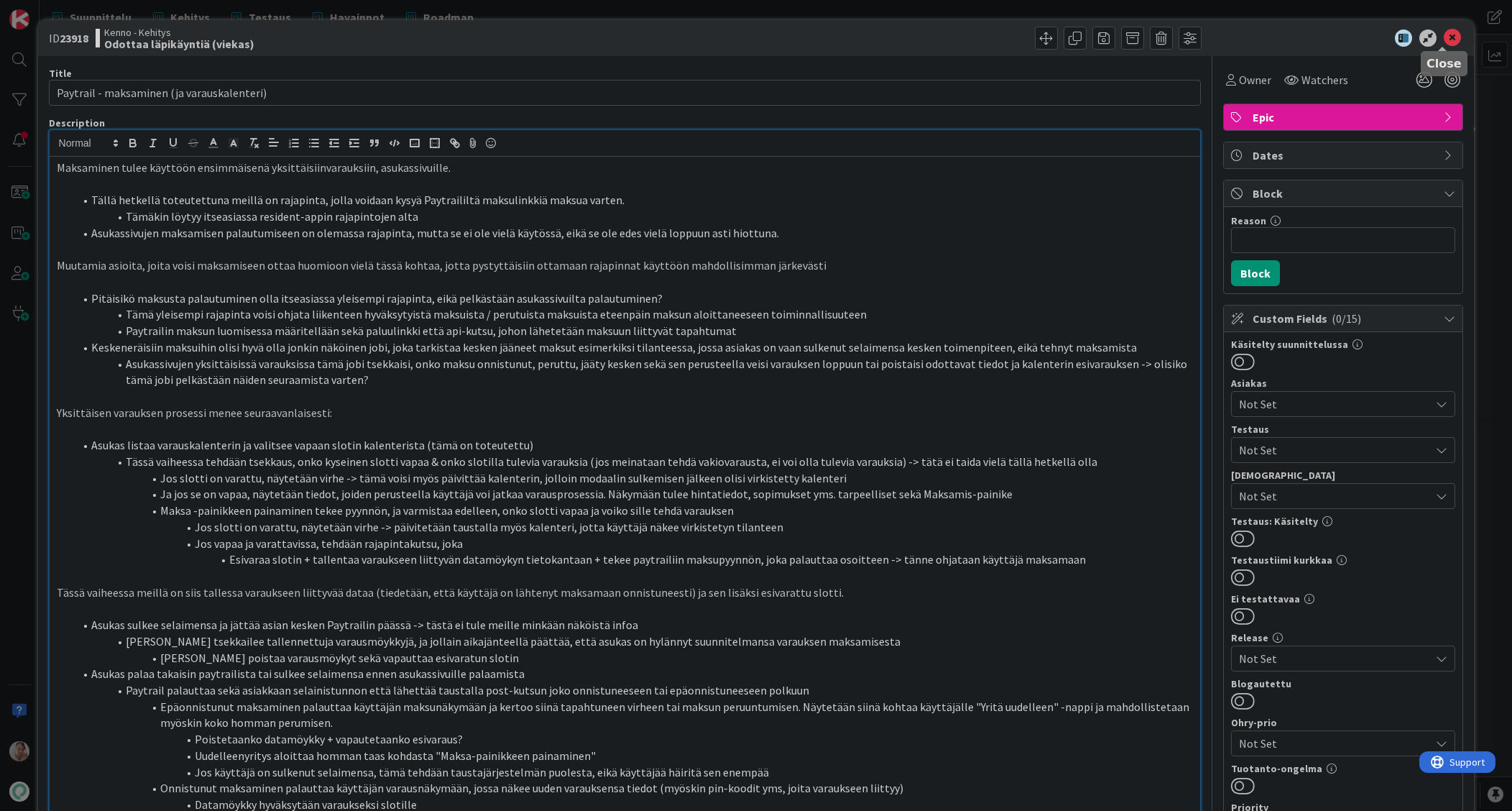
click at [1133, 35] on icon at bounding box center [1453, 38] width 17 height 17
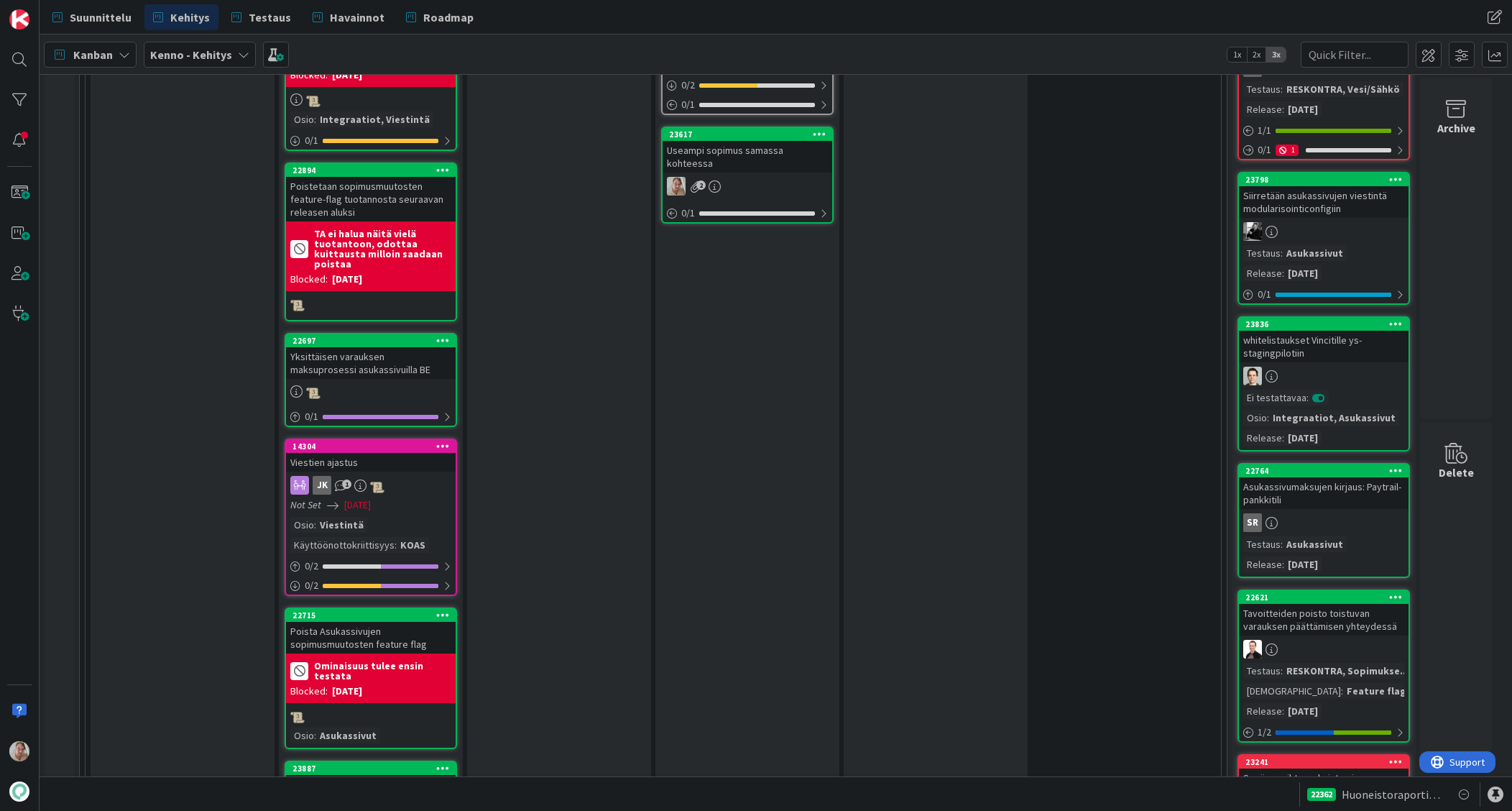
scroll to position [2279, 0]
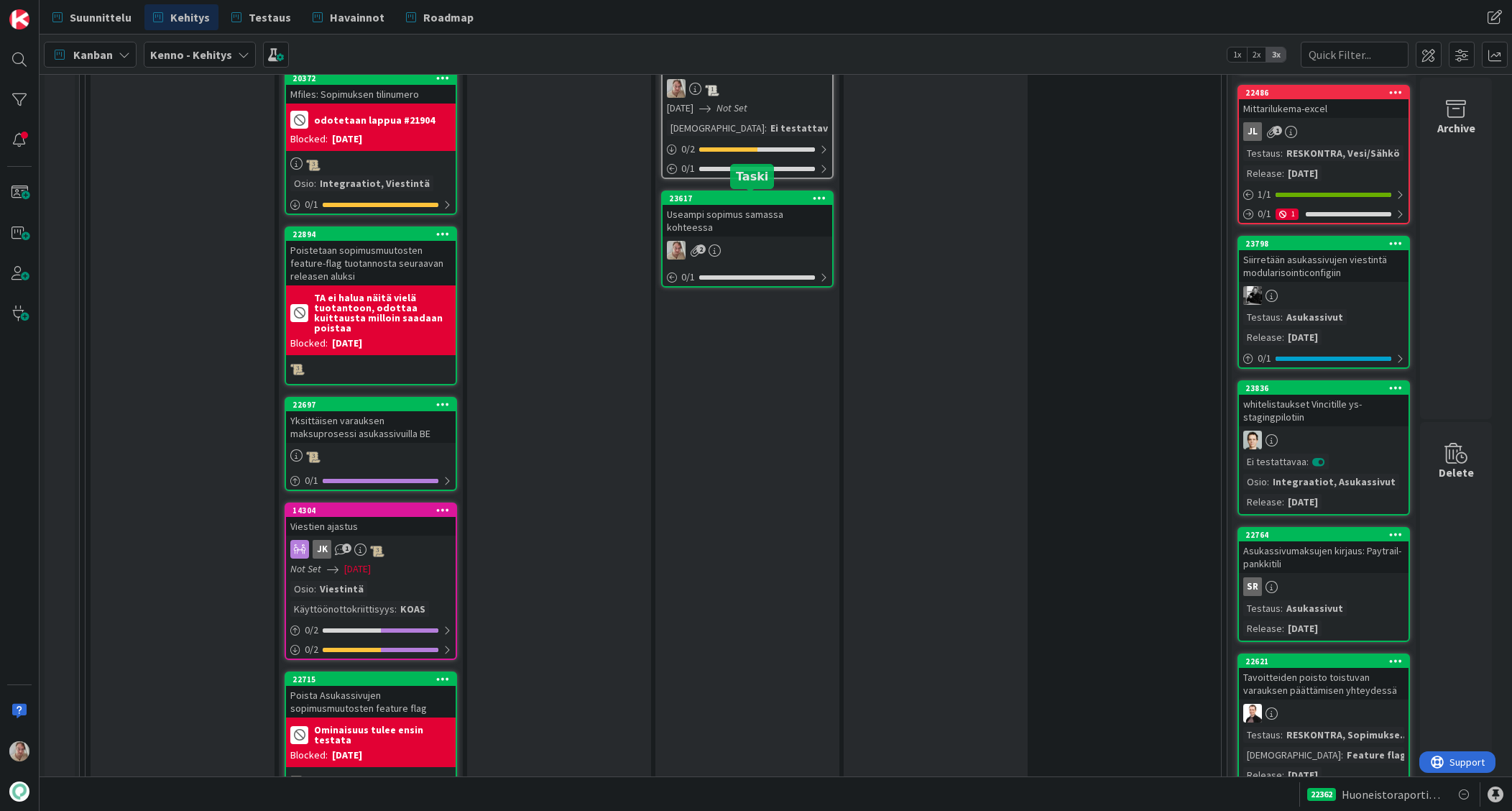
click at [748, 203] on div "23617" at bounding box center [750, 198] width 163 height 10
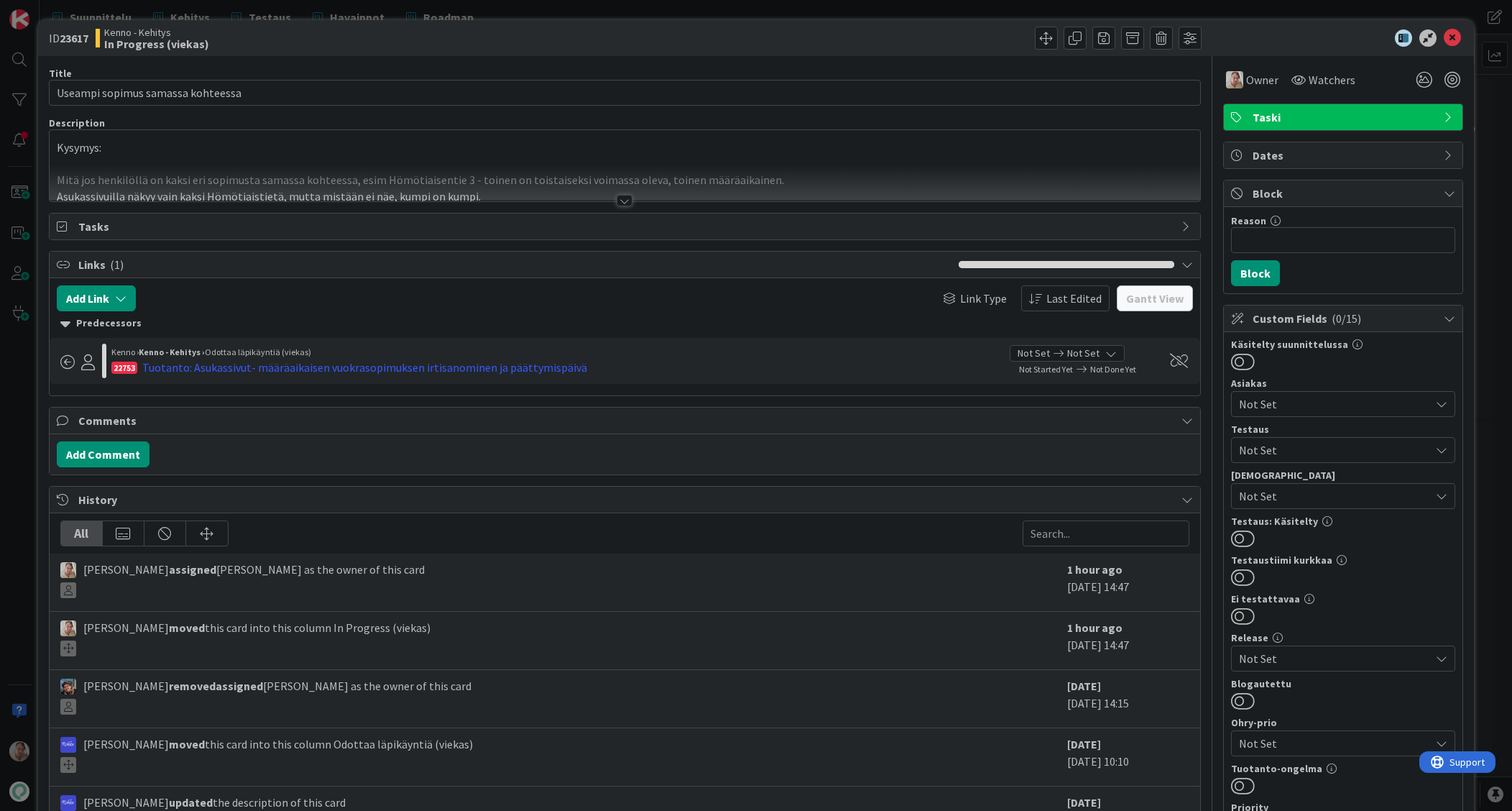
click at [606, 181] on div at bounding box center [625, 183] width 1151 height 37
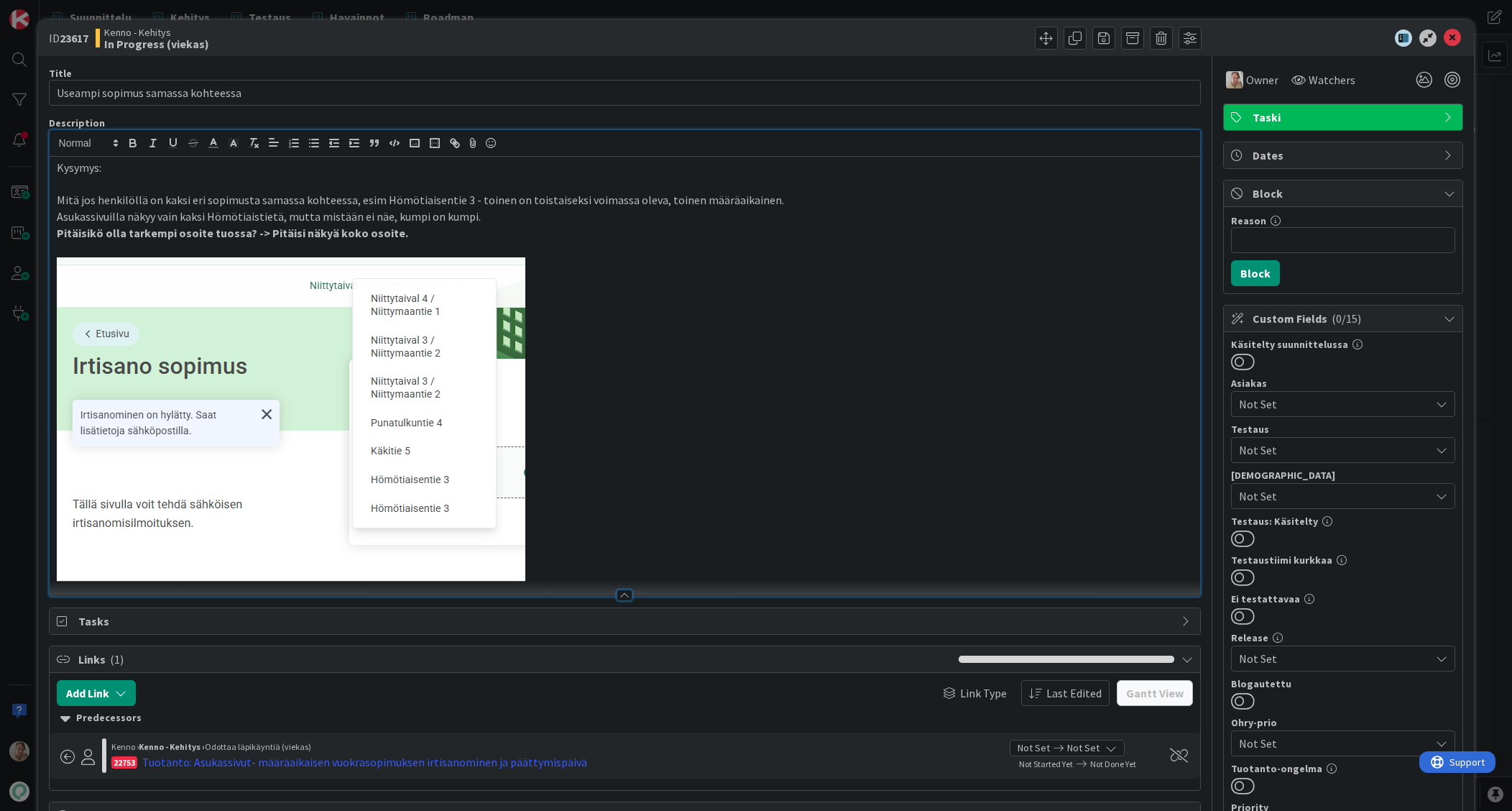
click at [617, 336] on p at bounding box center [625, 419] width 1137 height 324
click at [698, 372] on p at bounding box center [625, 419] width 1137 height 324
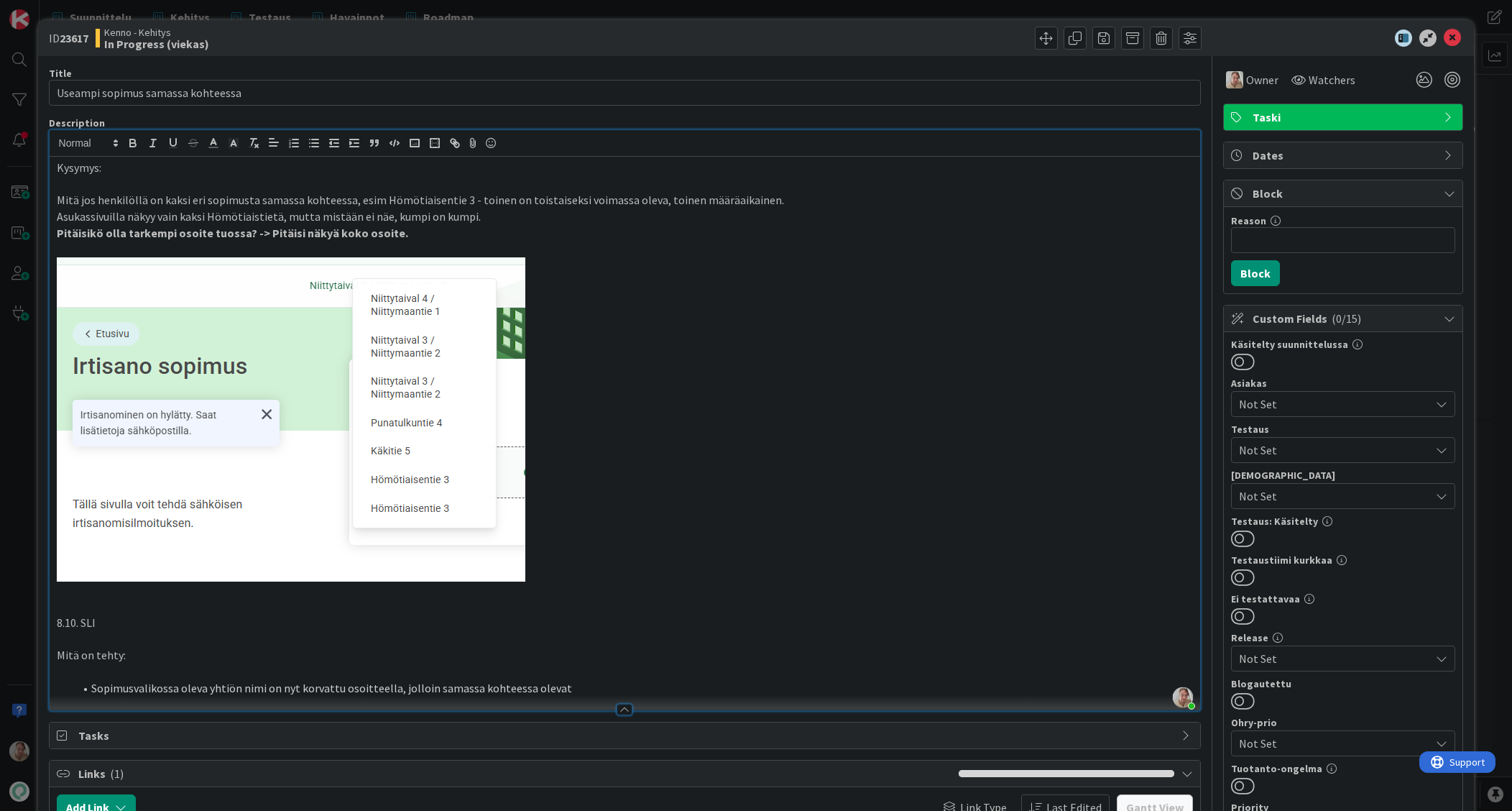
click at [215, 692] on li "Sopimusvalikossa oleva yhtiön nimi on nyt korvattu osoitteella, jolloin samassa…" at bounding box center [634, 689] width 1119 height 17
click at [574, 687] on li "Sopimusvalikossa oleva kohteen nimi on nyt korvattu osoitteella, jolloin samass…" at bounding box center [634, 689] width 1119 height 17
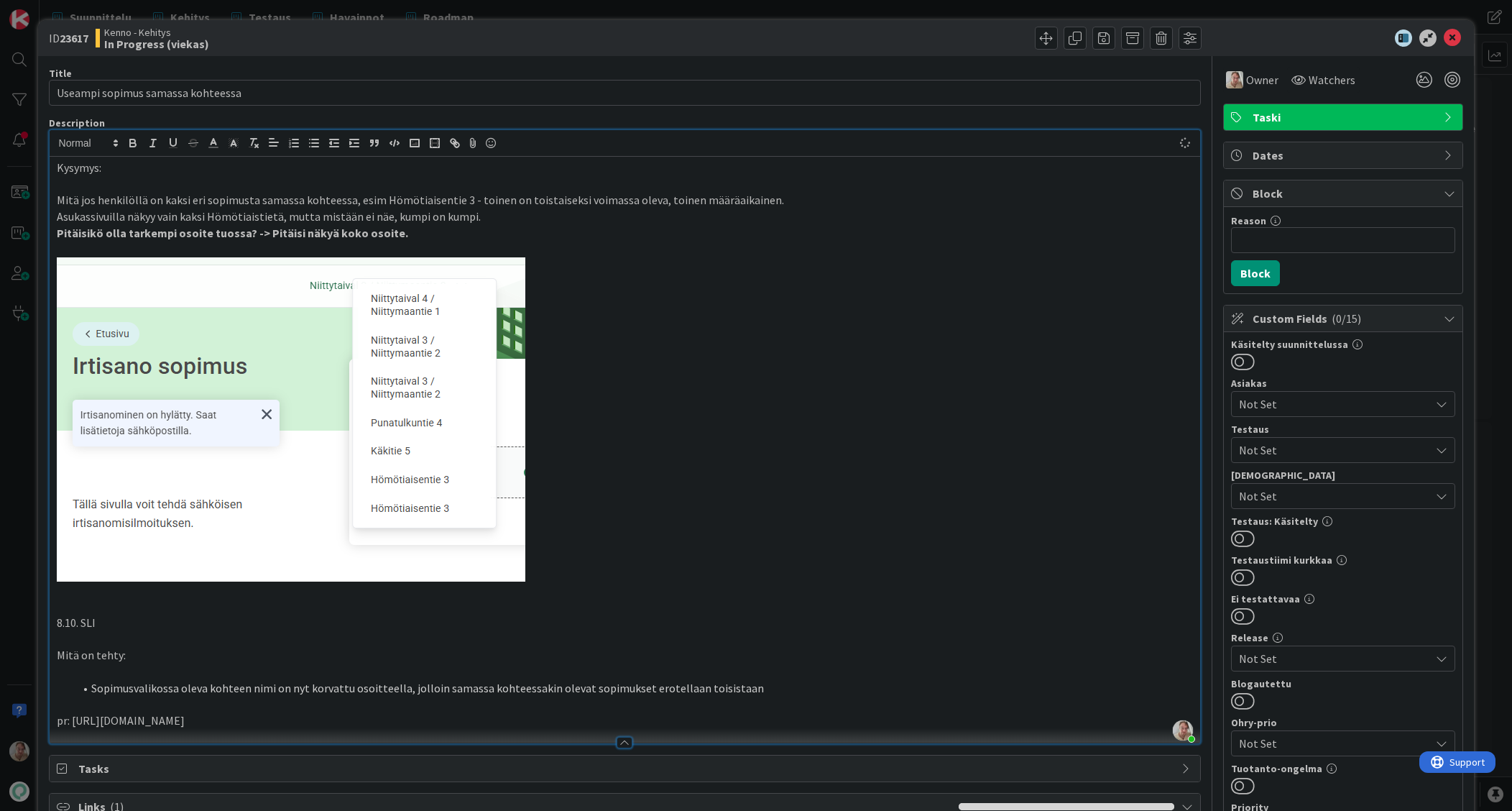
click at [357, 717] on p "pr: [URL][DOMAIN_NAME]" at bounding box center [625, 722] width 1137 height 17
click at [557, 613] on p at bounding box center [625, 607] width 1137 height 17
click at [1133, 38] on icon at bounding box center [1453, 38] width 17 height 17
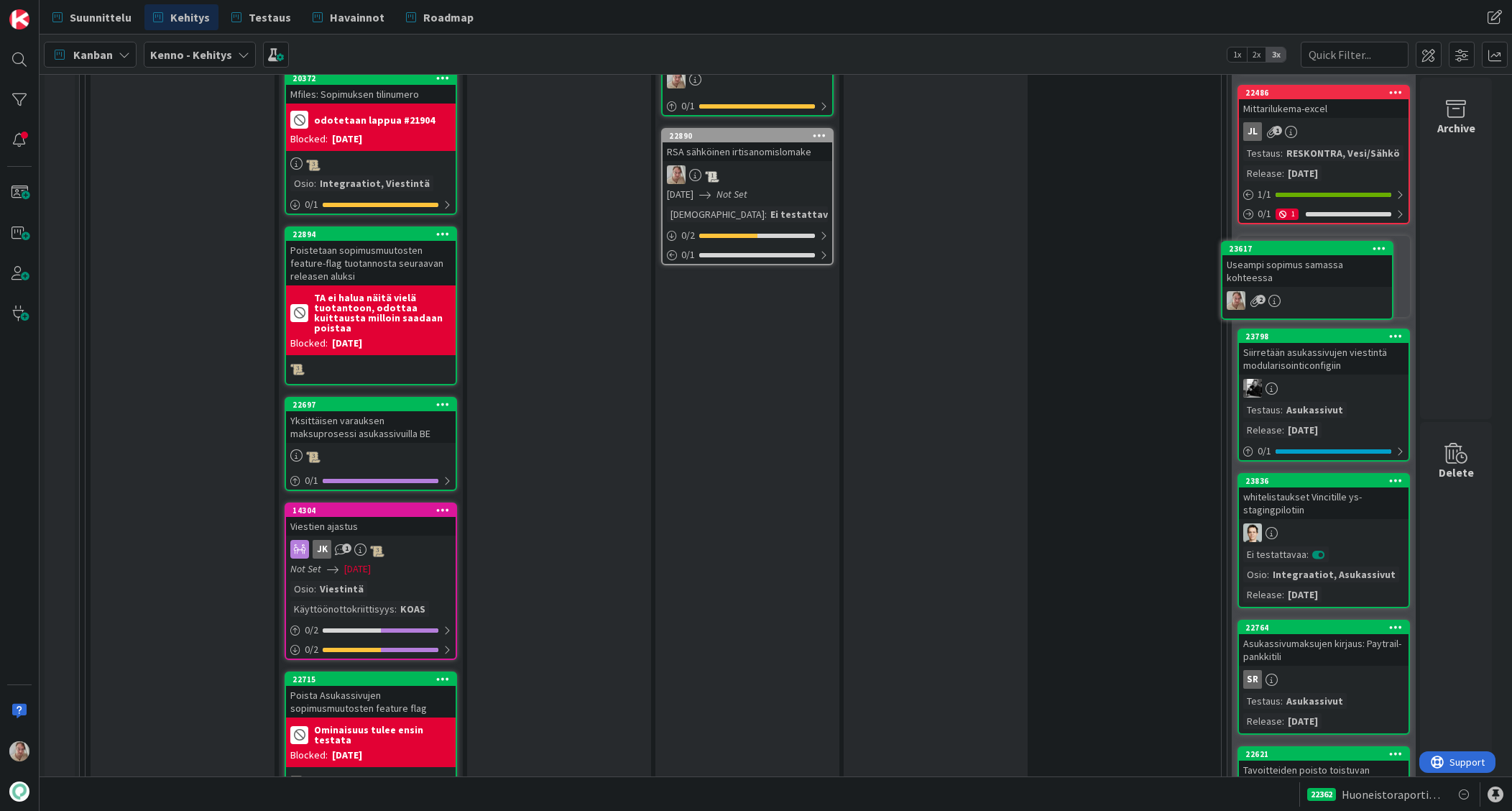
scroll to position [2277, 0]
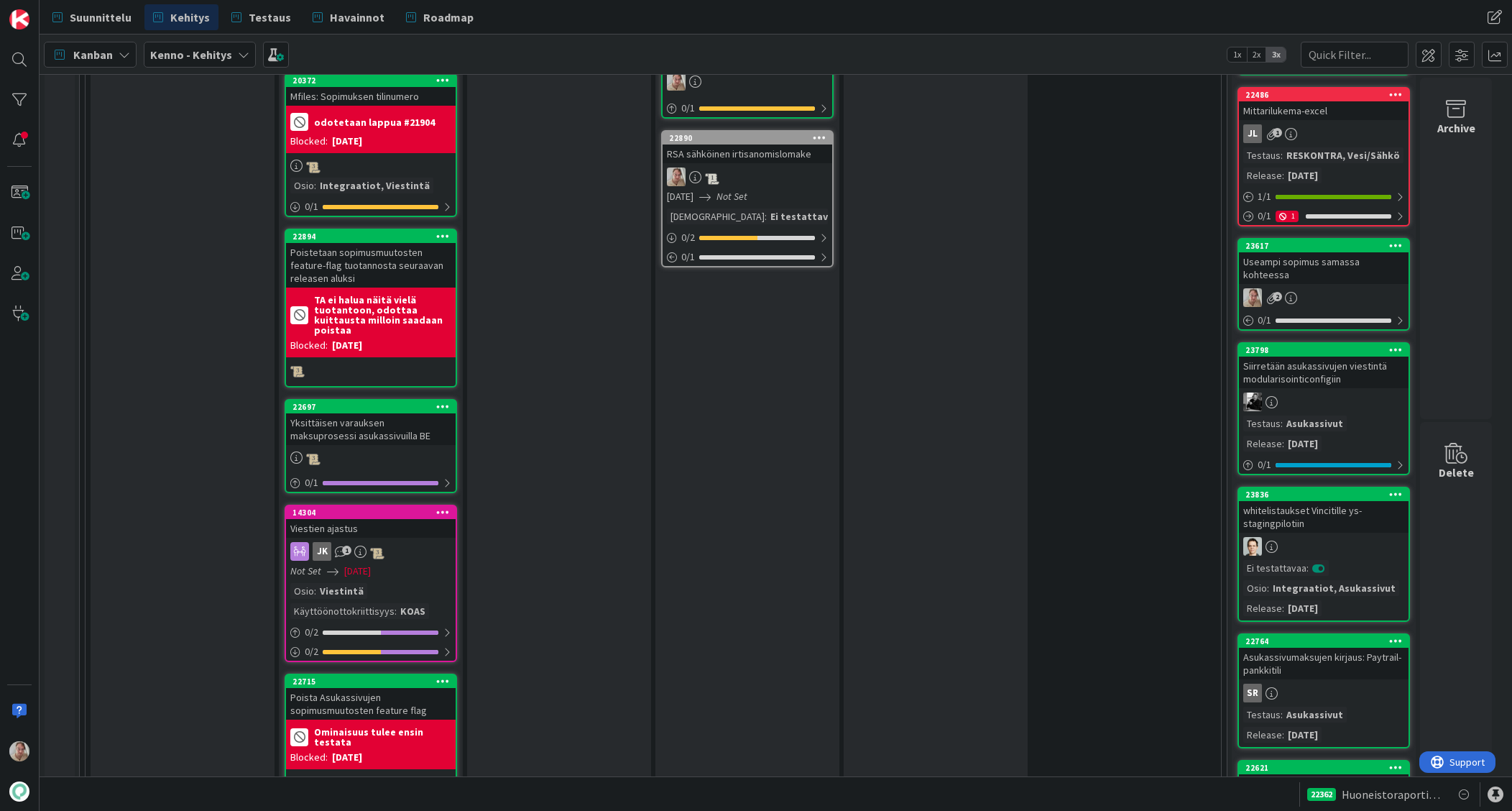
click at [1133, 245] on icon at bounding box center [1396, 245] width 14 height 10
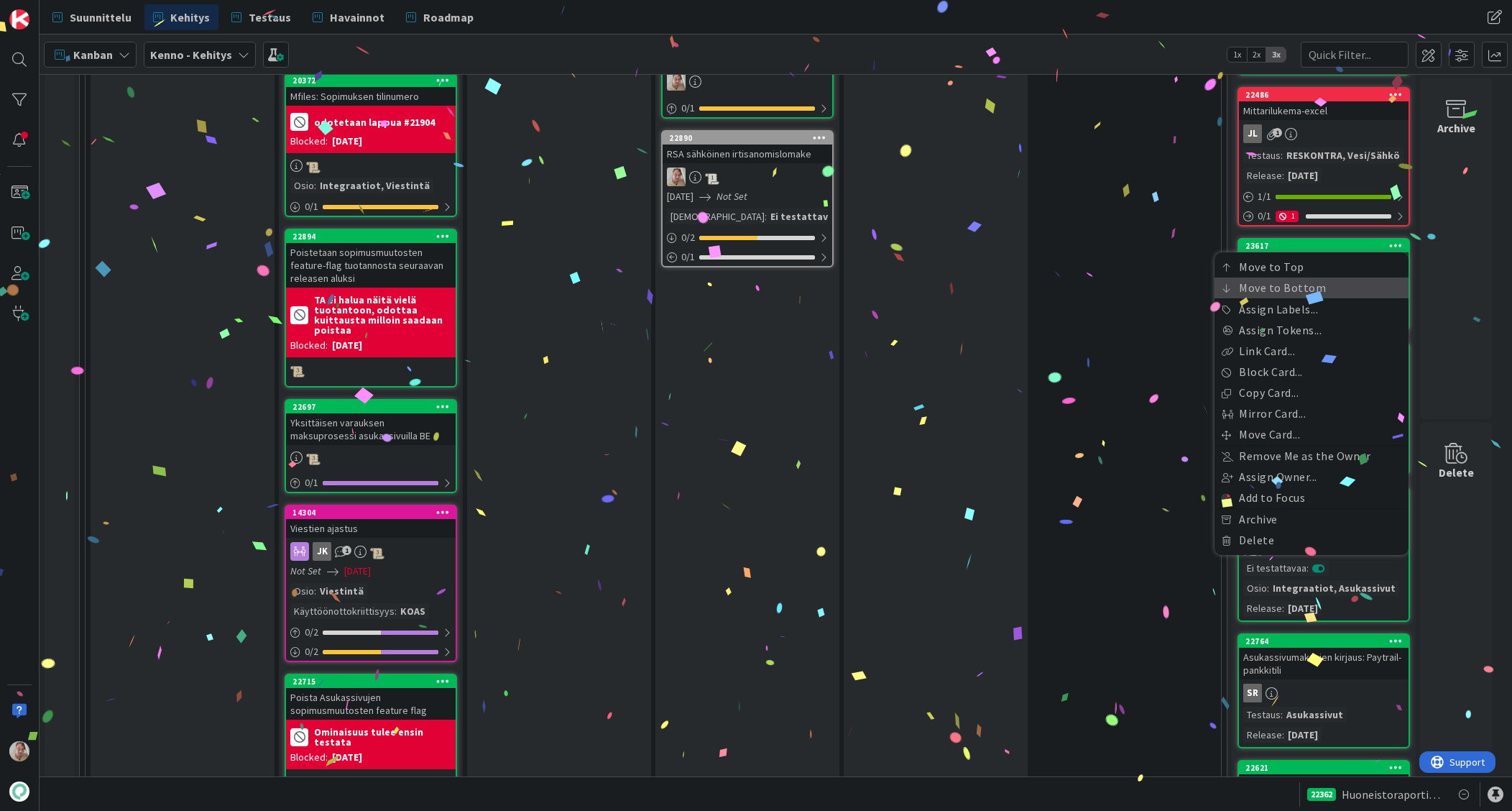
click at [1133, 285] on link "Move to Bottom" at bounding box center [1311, 288] width 194 height 21
